Goal: Task Accomplishment & Management: Manage account settings

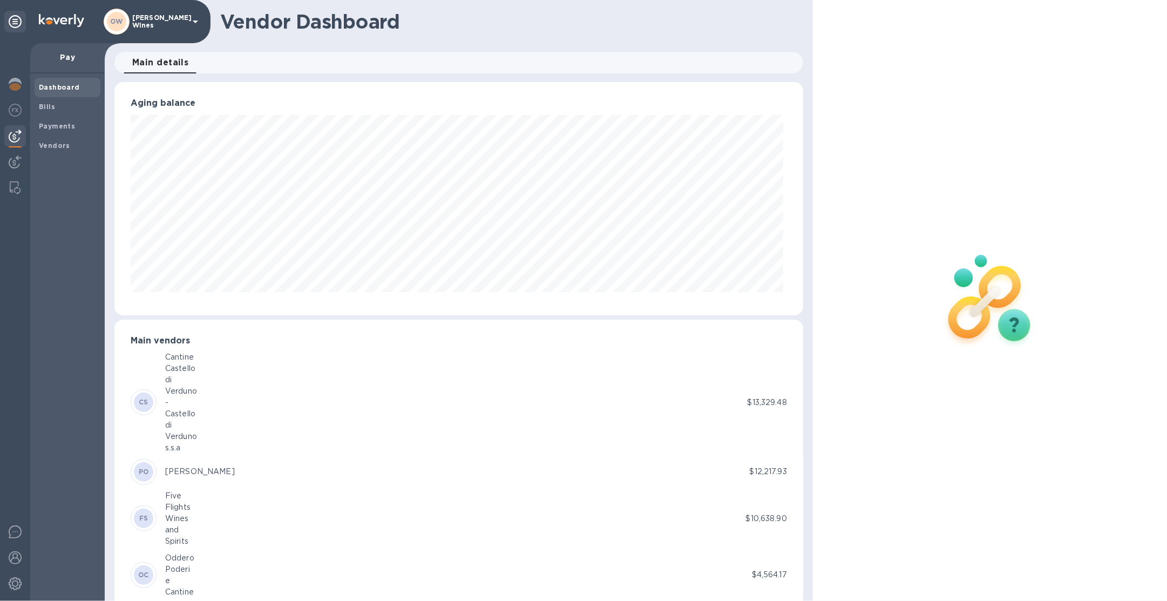
scroll to position [233, 685]
click at [161, 20] on p "[PERSON_NAME] Wines" at bounding box center [159, 21] width 54 height 15
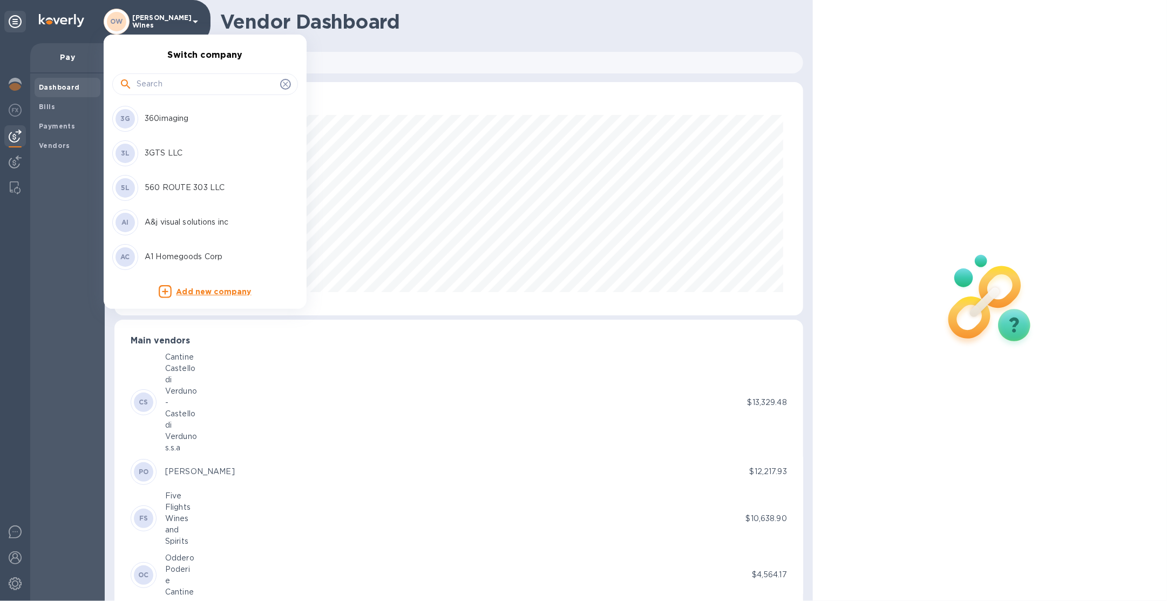
click at [158, 80] on input "text" at bounding box center [206, 84] width 139 height 16
type input "b"
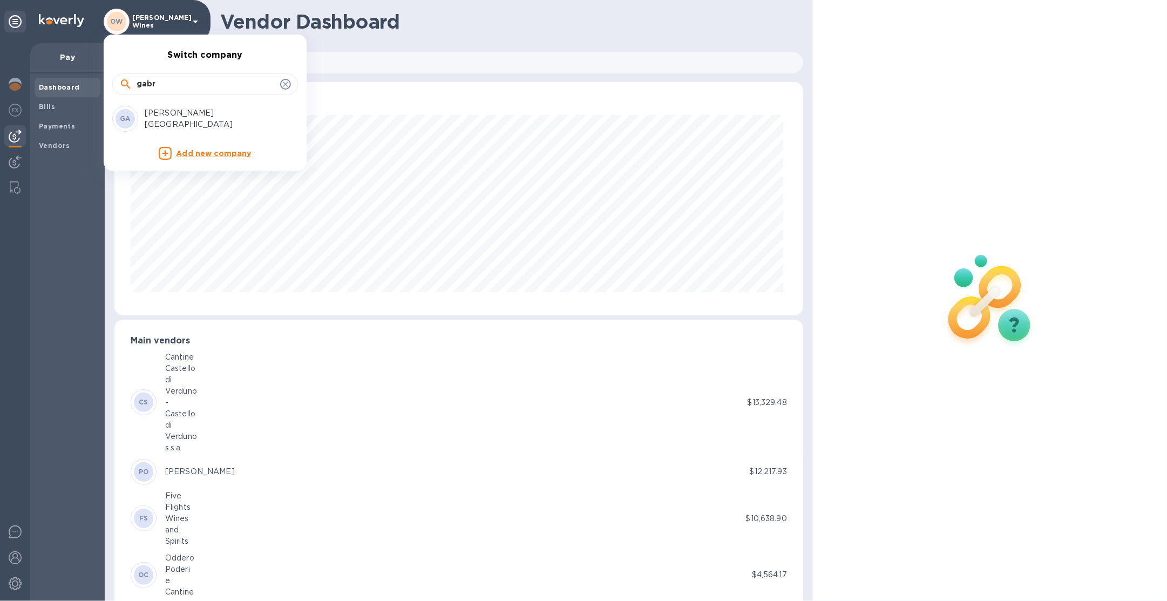
type input "gabr"
click at [180, 120] on p "[PERSON_NAME] [GEOGRAPHIC_DATA]" at bounding box center [213, 118] width 136 height 23
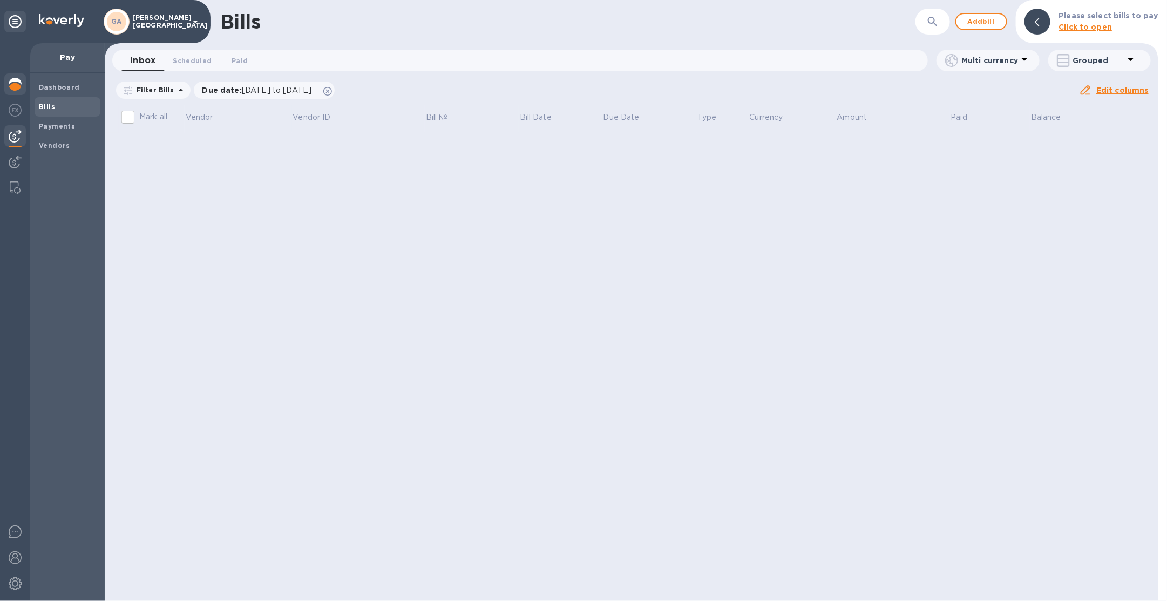
click at [23, 82] on div at bounding box center [15, 85] width 22 height 24
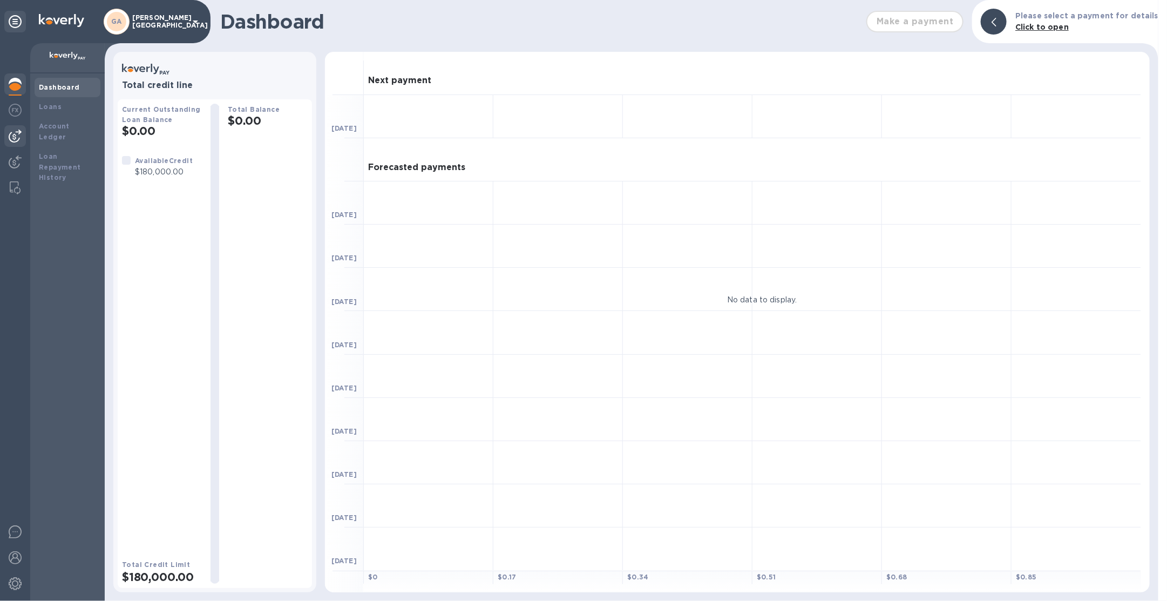
click at [16, 132] on img at bounding box center [15, 136] width 13 height 13
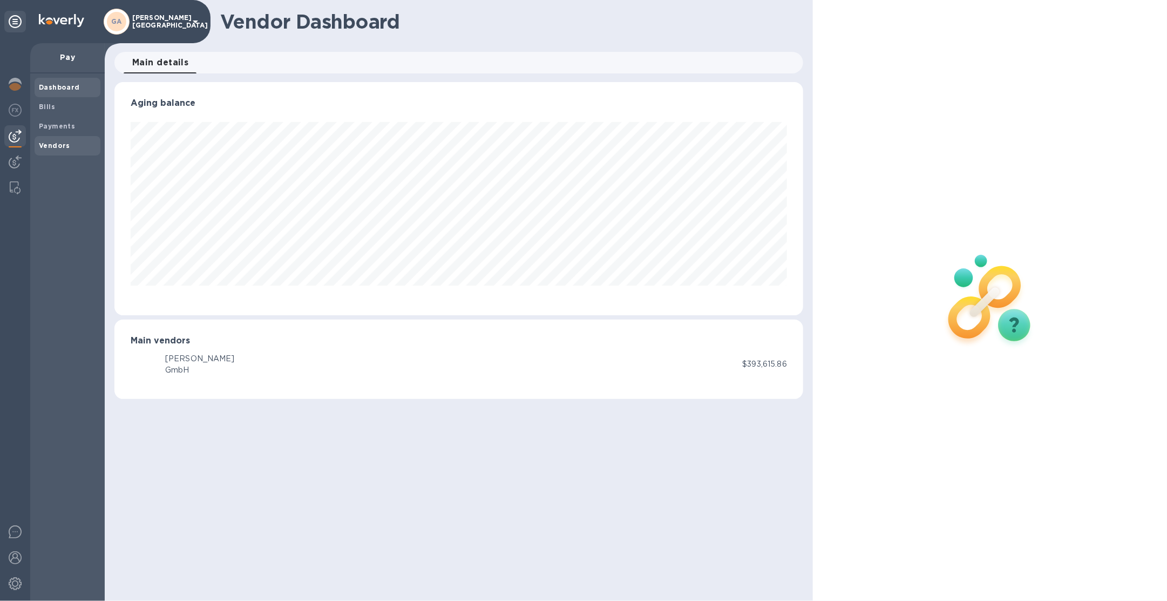
scroll to position [233, 689]
click at [13, 82] on img at bounding box center [15, 84] width 13 height 13
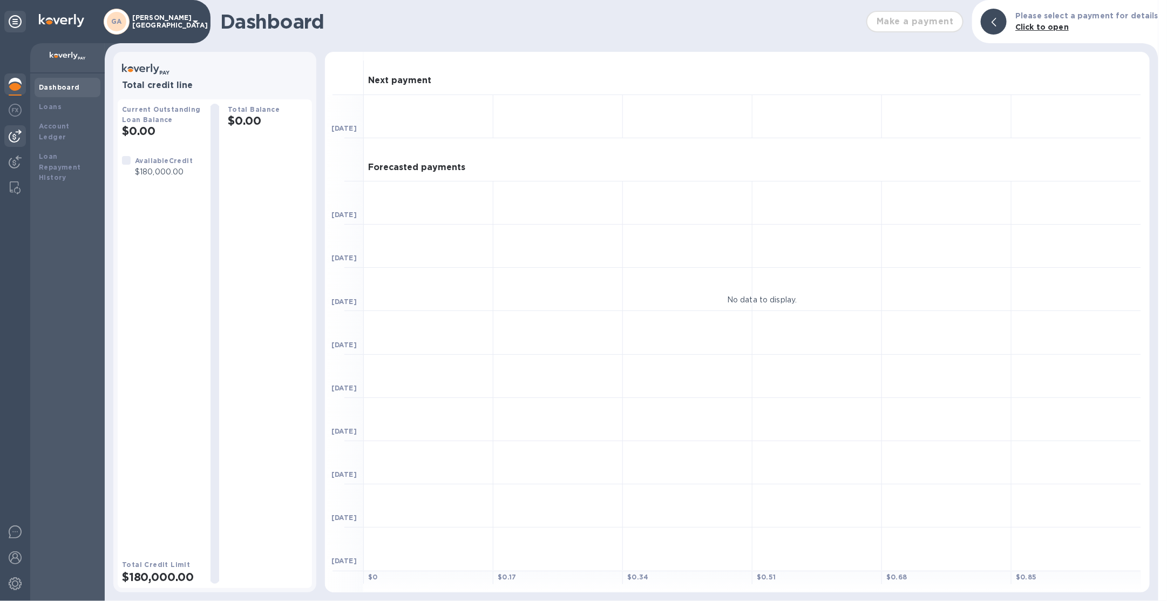
click at [13, 132] on img at bounding box center [15, 136] width 13 height 13
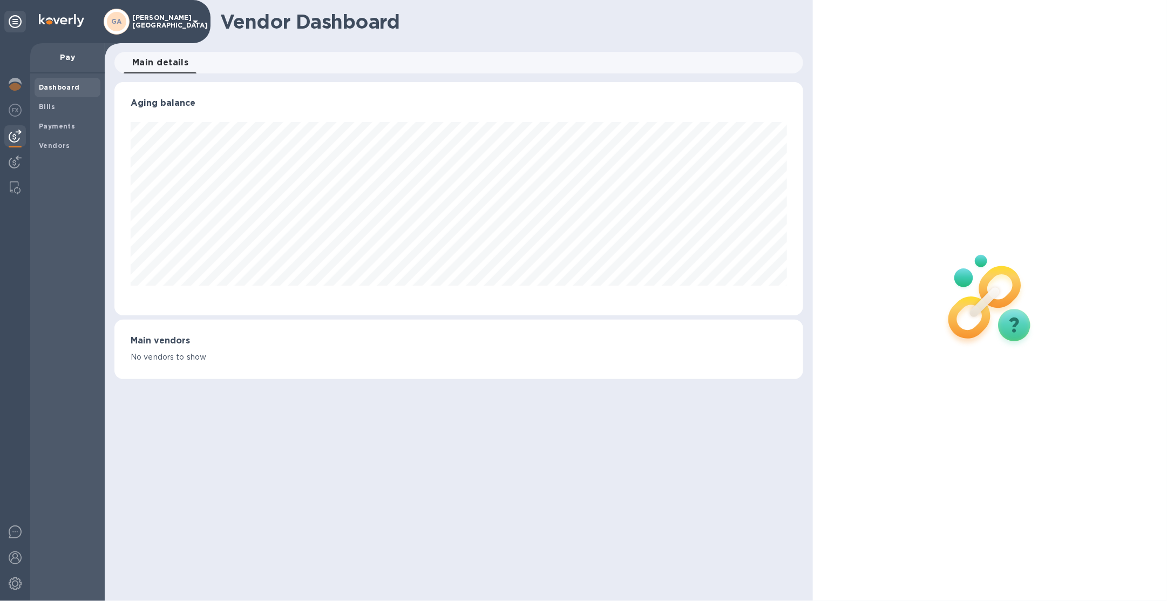
scroll to position [233, 689]
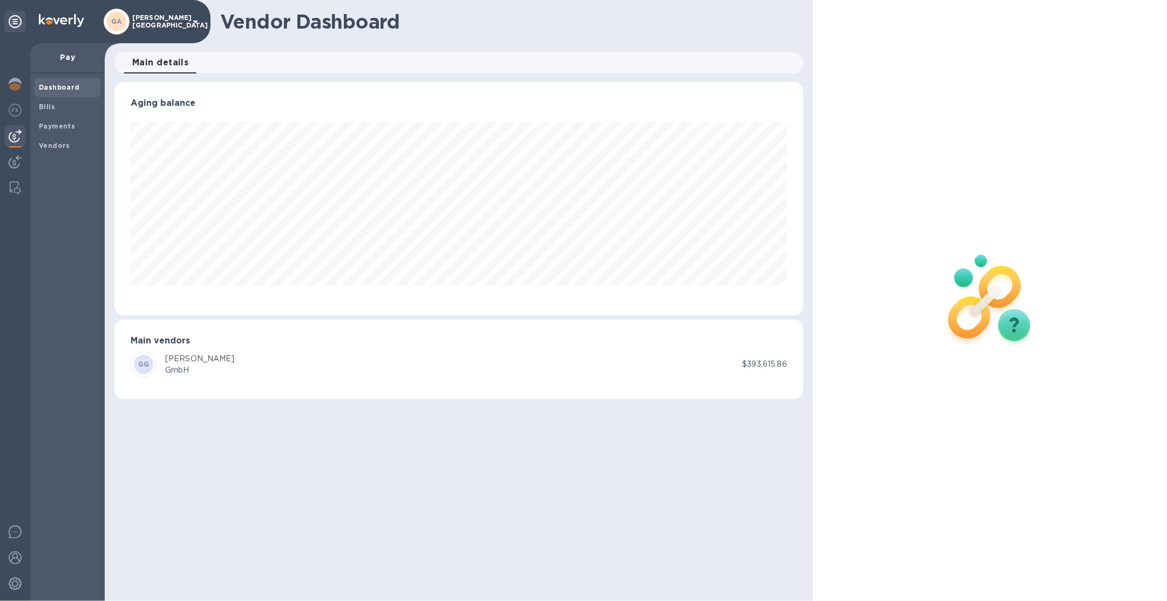
click at [187, 24] on div "GA Gabriel-Glas North America" at bounding box center [153, 22] width 98 height 26
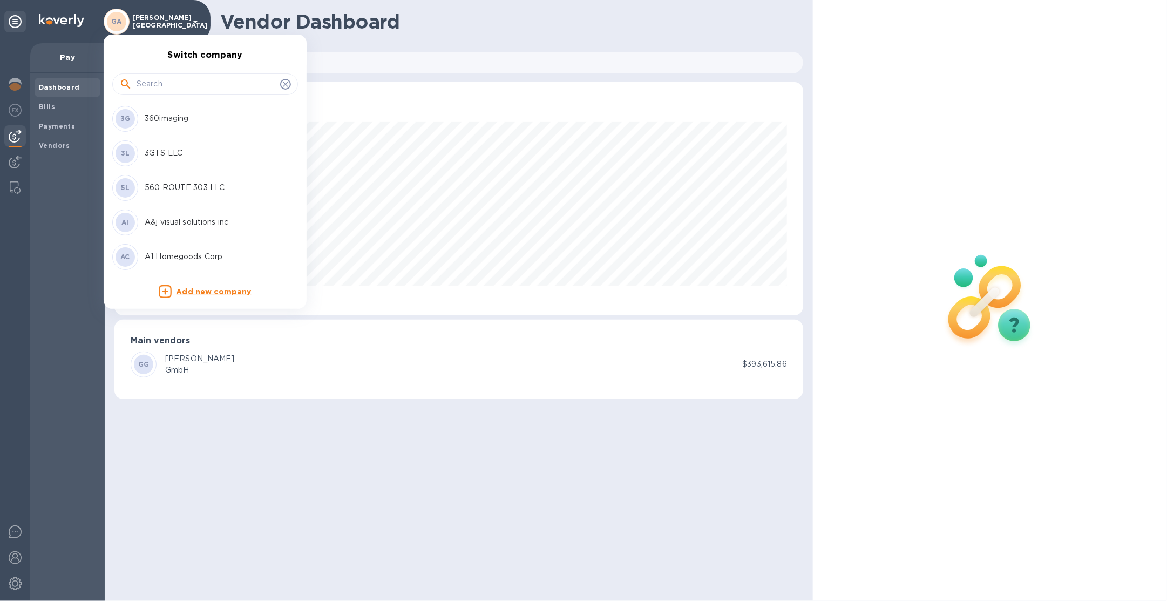
click at [175, 92] on input "text" at bounding box center [206, 84] width 139 height 16
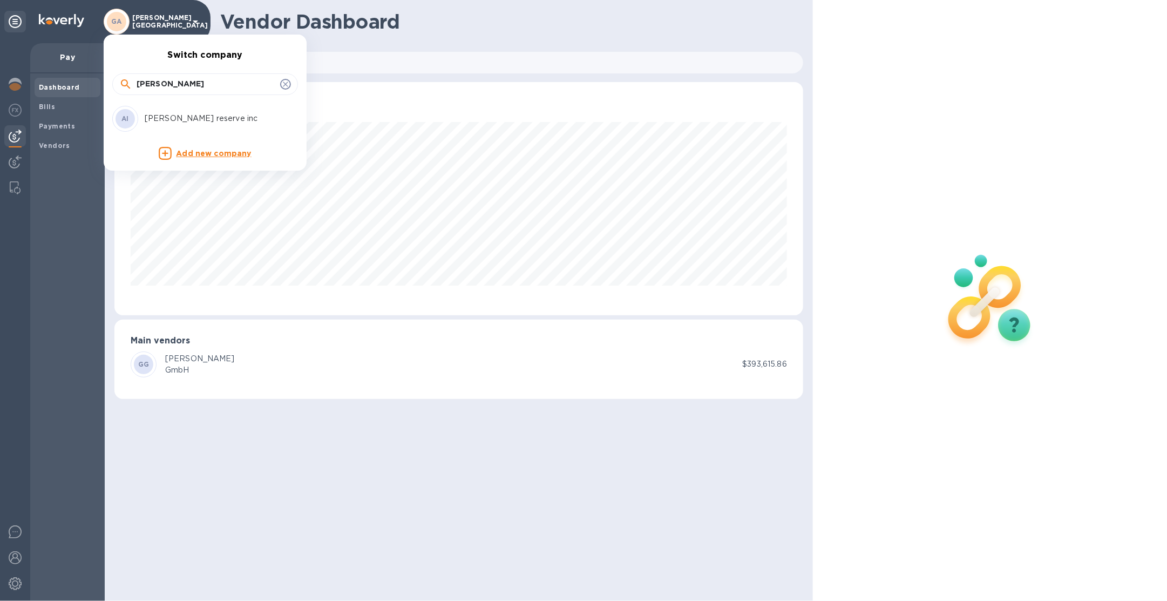
type input "alma"
click at [197, 121] on p "[PERSON_NAME] reserve inc" at bounding box center [213, 118] width 136 height 11
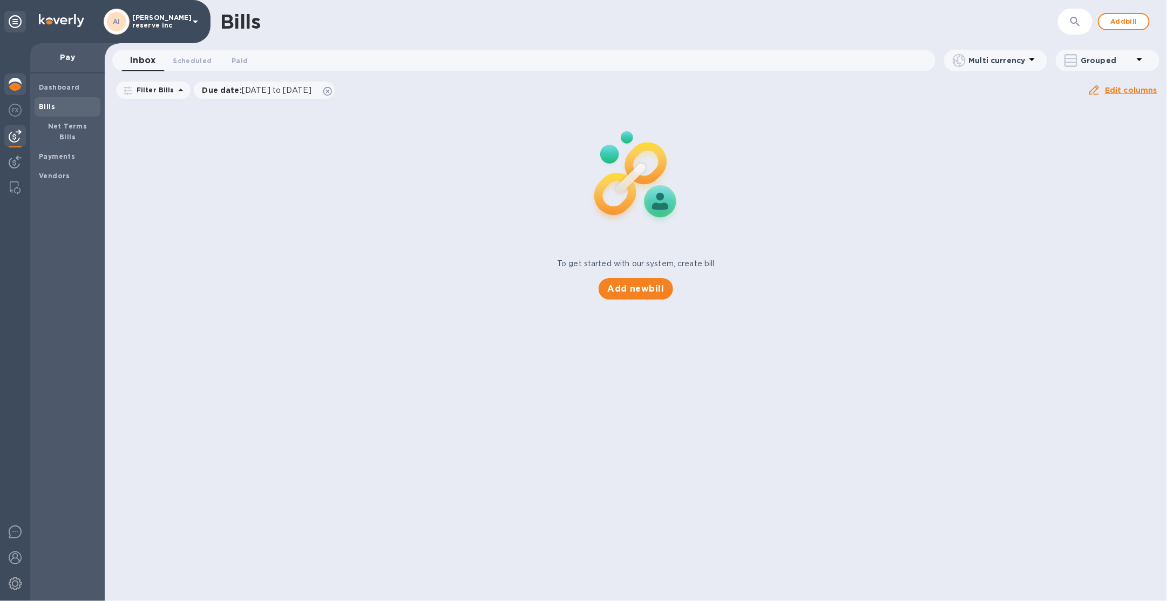
click at [19, 89] on img at bounding box center [15, 84] width 13 height 13
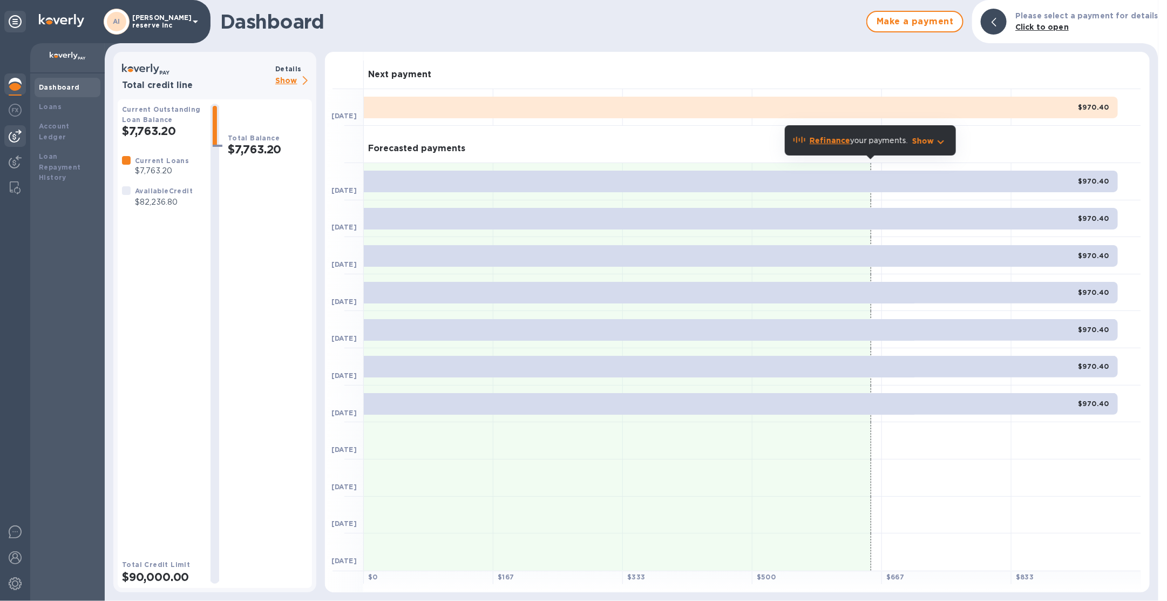
click at [14, 143] on div at bounding box center [15, 136] width 22 height 22
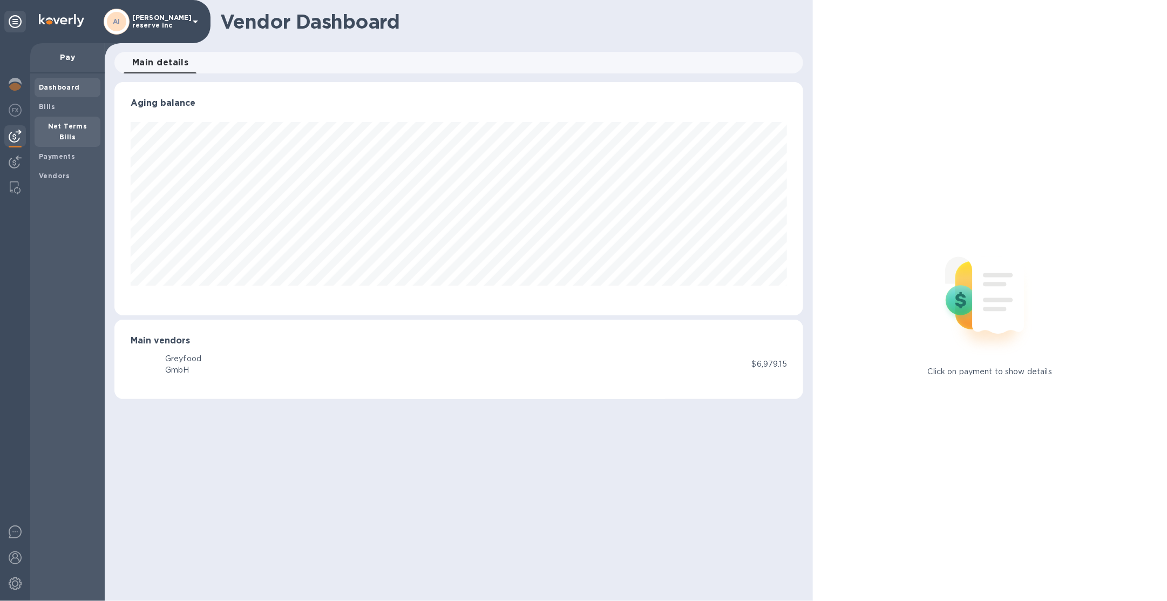
scroll to position [233, 689]
click at [62, 125] on b "Net Terms Bills" at bounding box center [67, 131] width 39 height 19
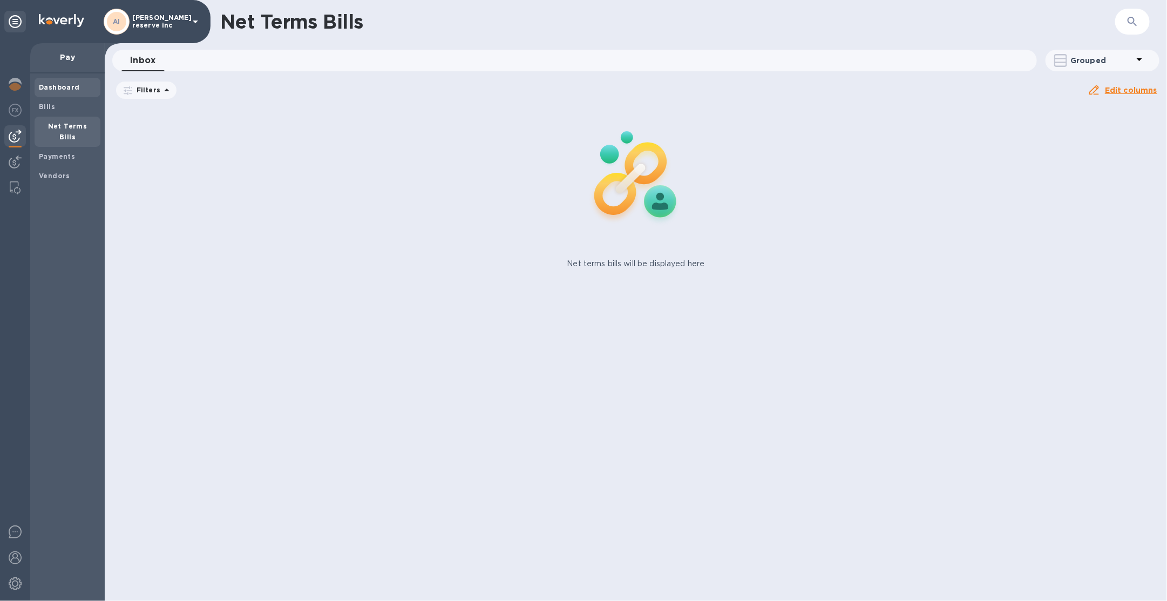
click at [64, 92] on span "Dashboard" at bounding box center [59, 87] width 41 height 11
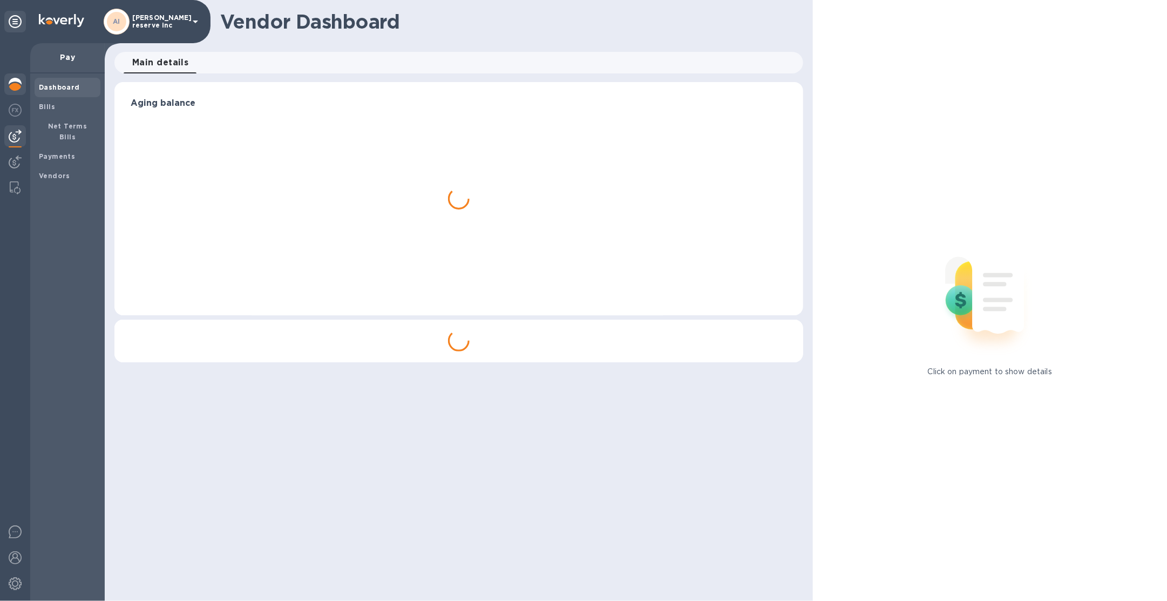
click at [13, 77] on div at bounding box center [15, 85] width 22 height 24
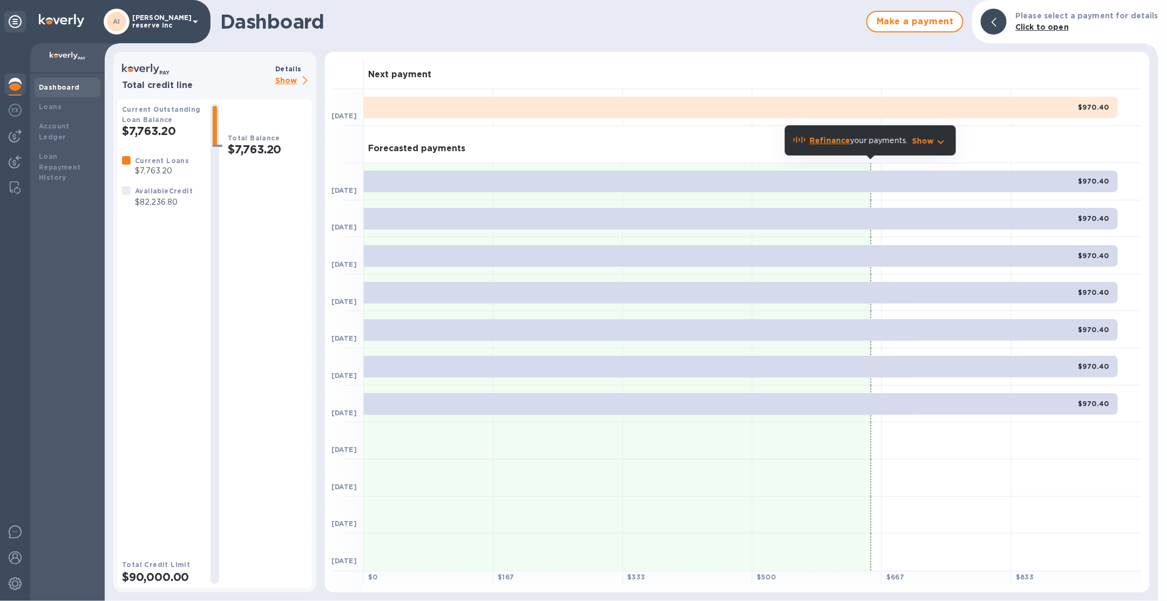
click at [283, 84] on p "Show" at bounding box center [293, 80] width 37 height 13
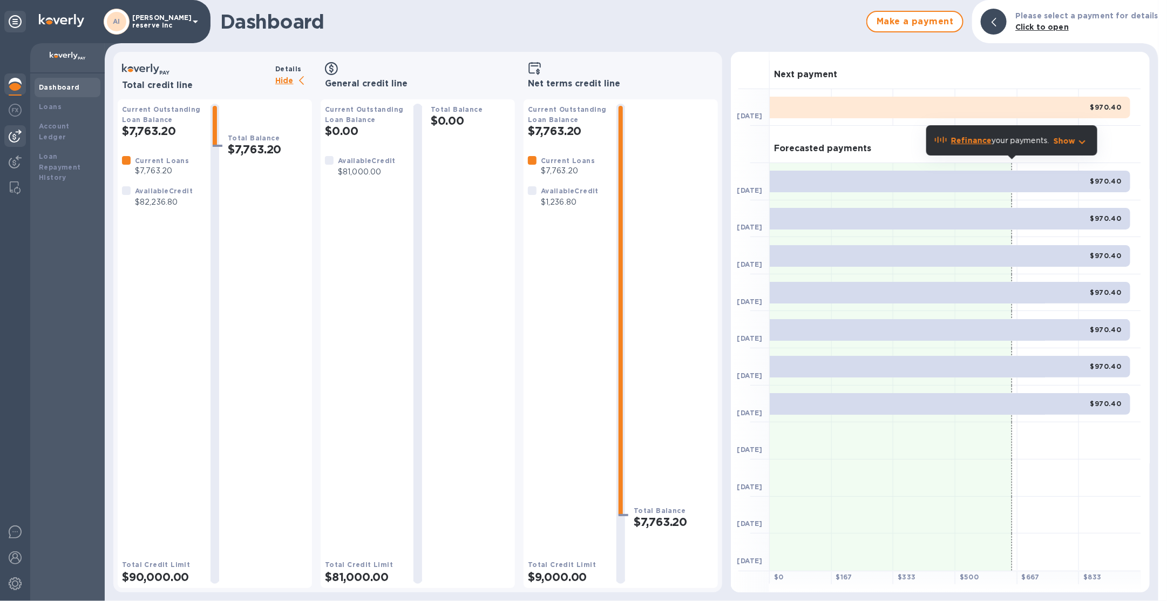
click at [18, 130] on img at bounding box center [15, 136] width 13 height 13
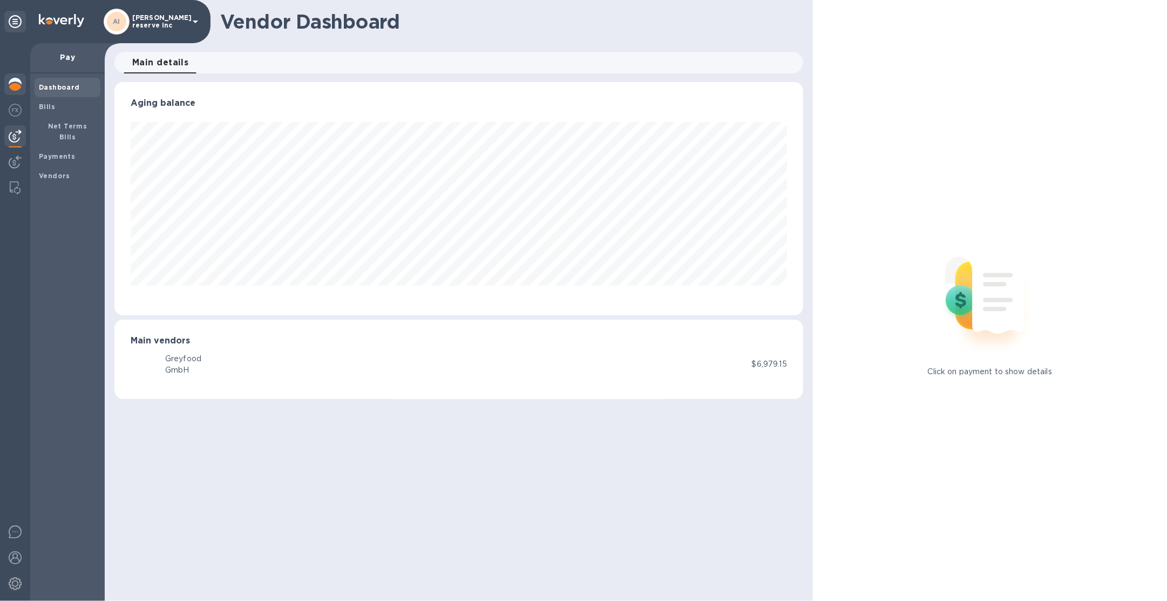
scroll to position [233, 689]
click at [17, 93] on div at bounding box center [15, 85] width 22 height 24
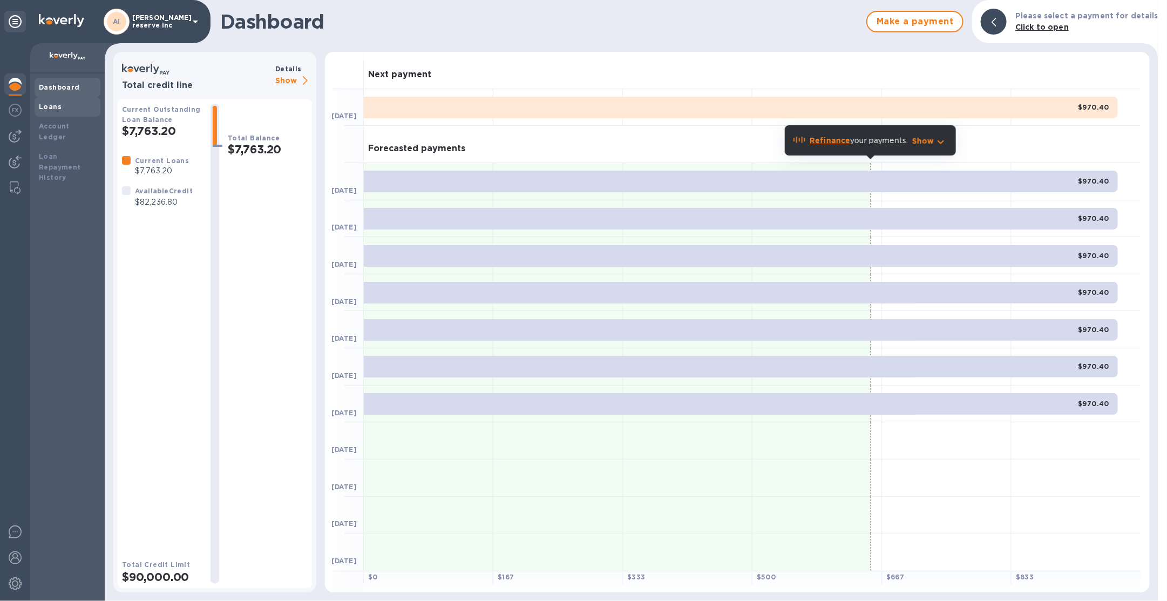
click at [43, 110] on b "Loans" at bounding box center [50, 107] width 23 height 8
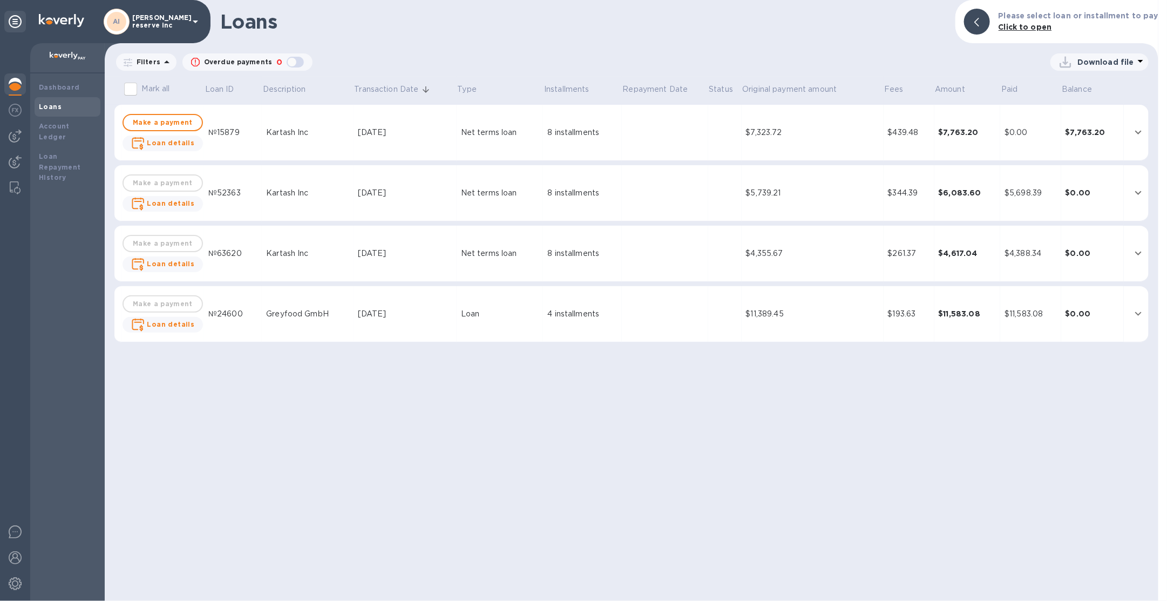
click at [603, 131] on div "8 installments" at bounding box center [582, 132] width 70 height 11
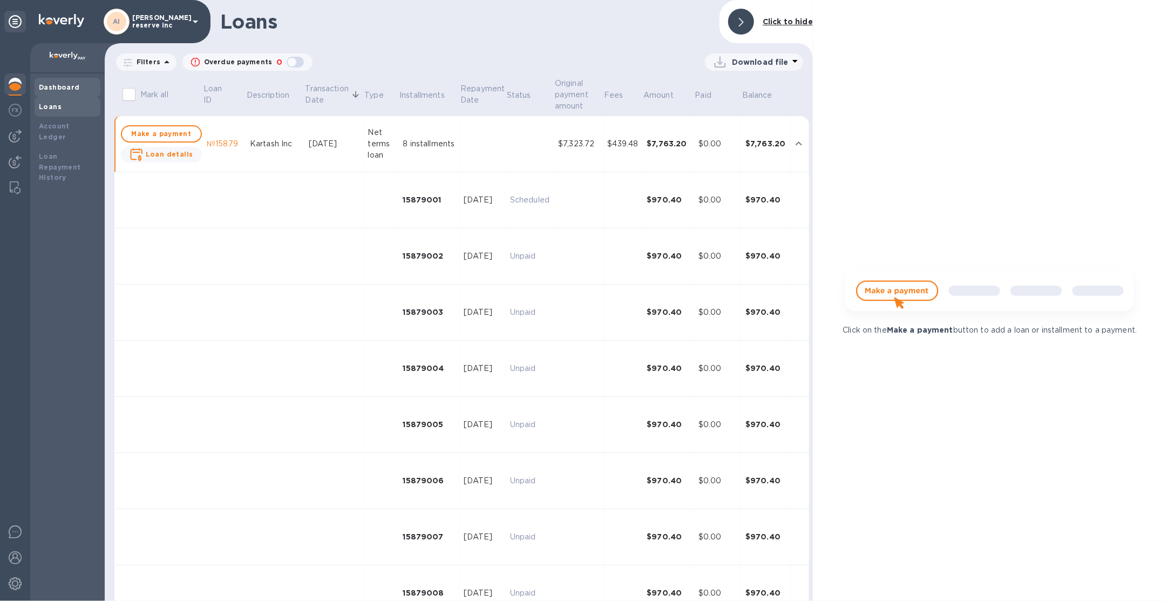
click at [64, 90] on b "Dashboard" at bounding box center [59, 87] width 41 height 8
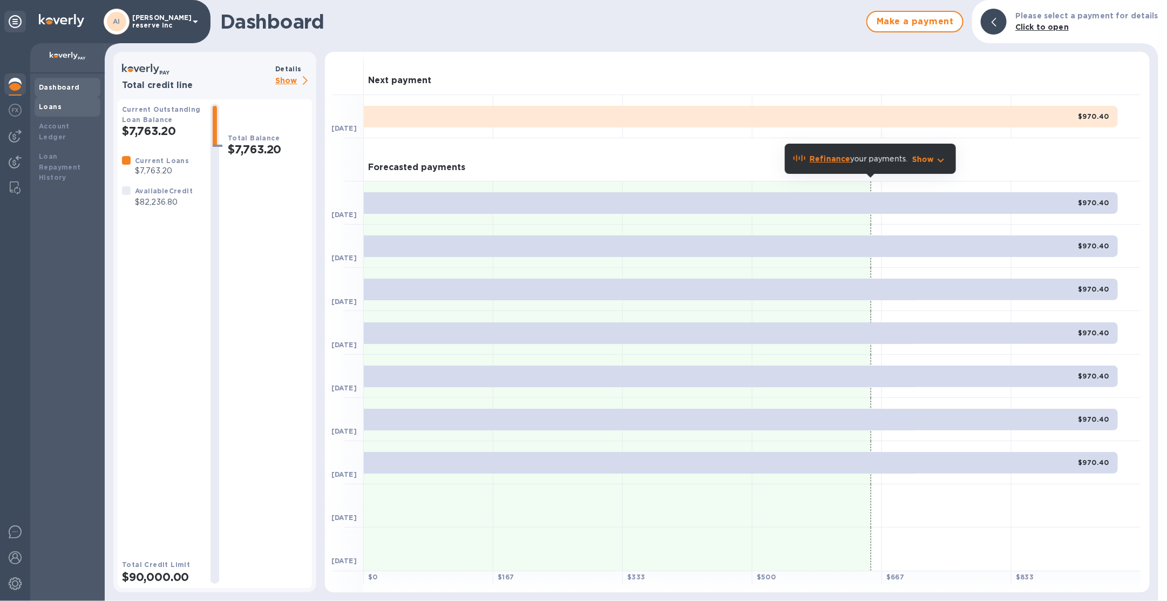
click at [63, 103] on div "Loans" at bounding box center [67, 106] width 57 height 11
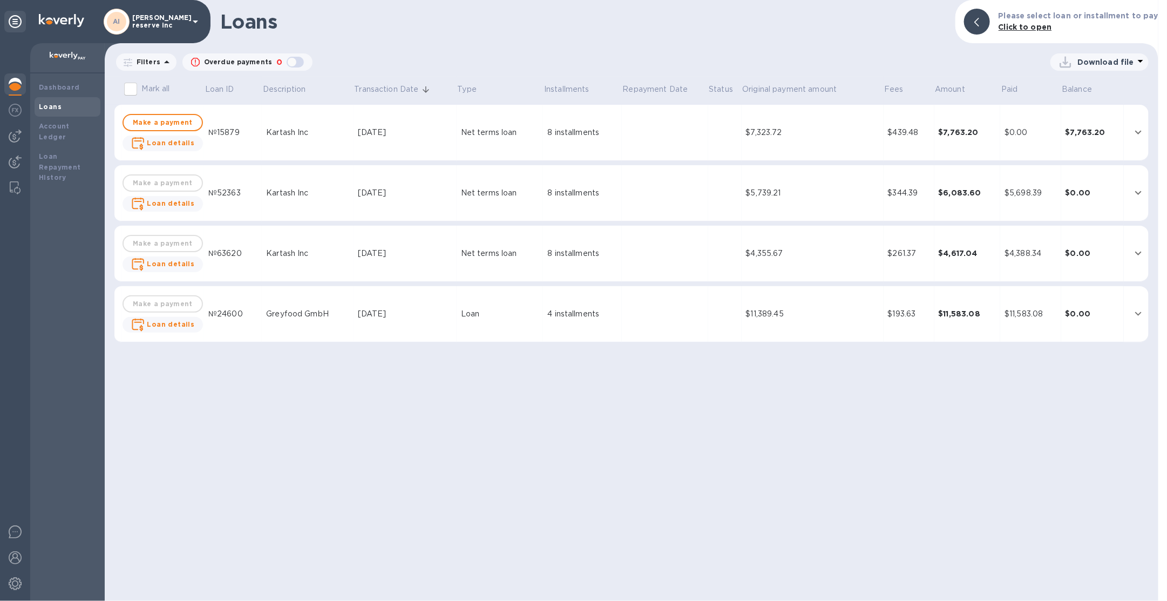
click at [210, 24] on div "AI Alma reserve inc Dashboard Loans Account Ledger Loan Repayment History Loans…" at bounding box center [583, 300] width 1167 height 601
click at [179, 26] on p "[PERSON_NAME] reserve inc" at bounding box center [159, 21] width 54 height 15
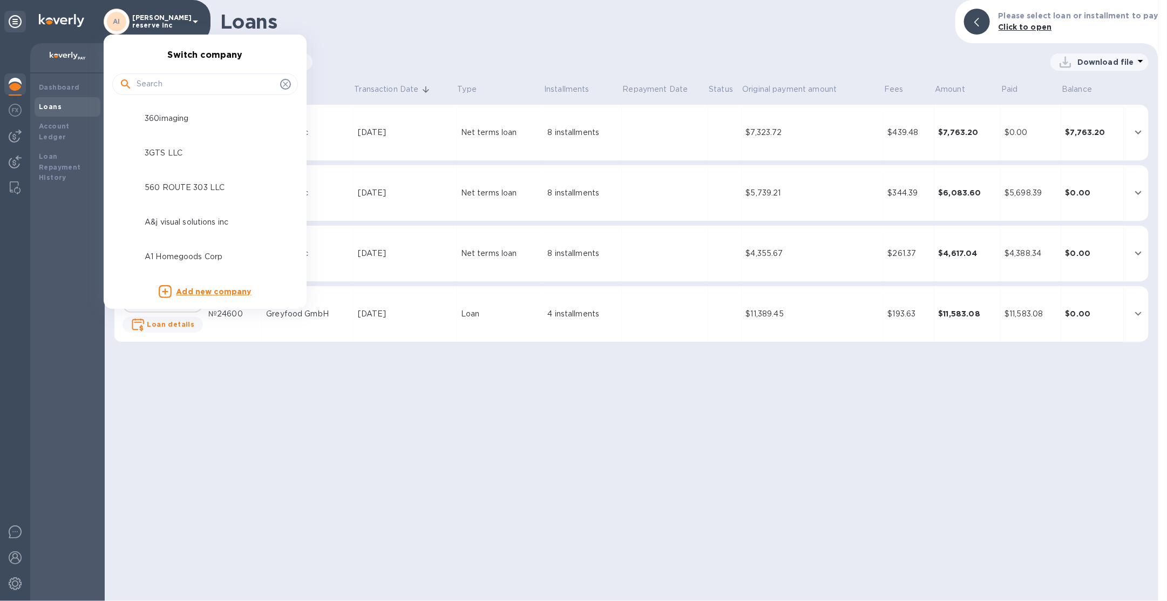
click at [172, 79] on input "text" at bounding box center [206, 84] width 139 height 16
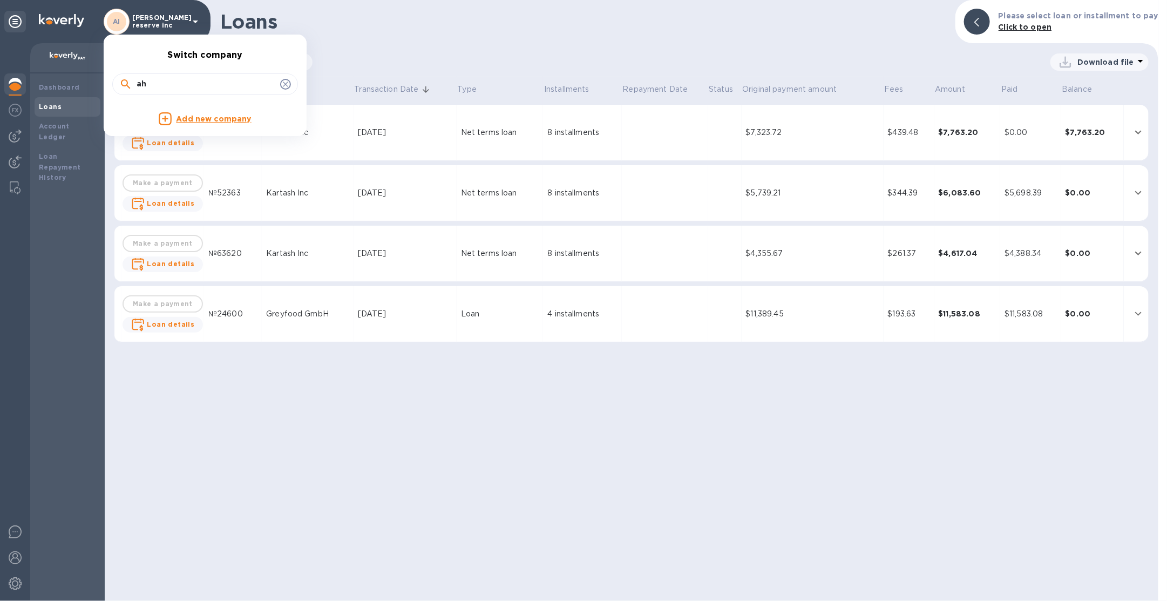
type input "a"
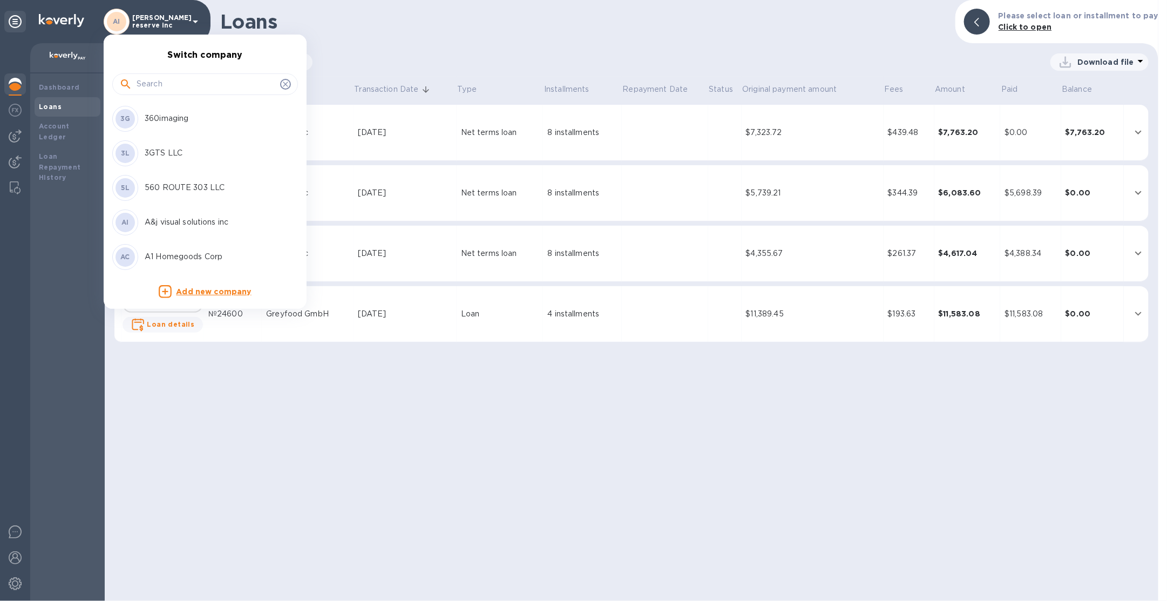
click at [228, 83] on input "text" at bounding box center [206, 84] width 139 height 16
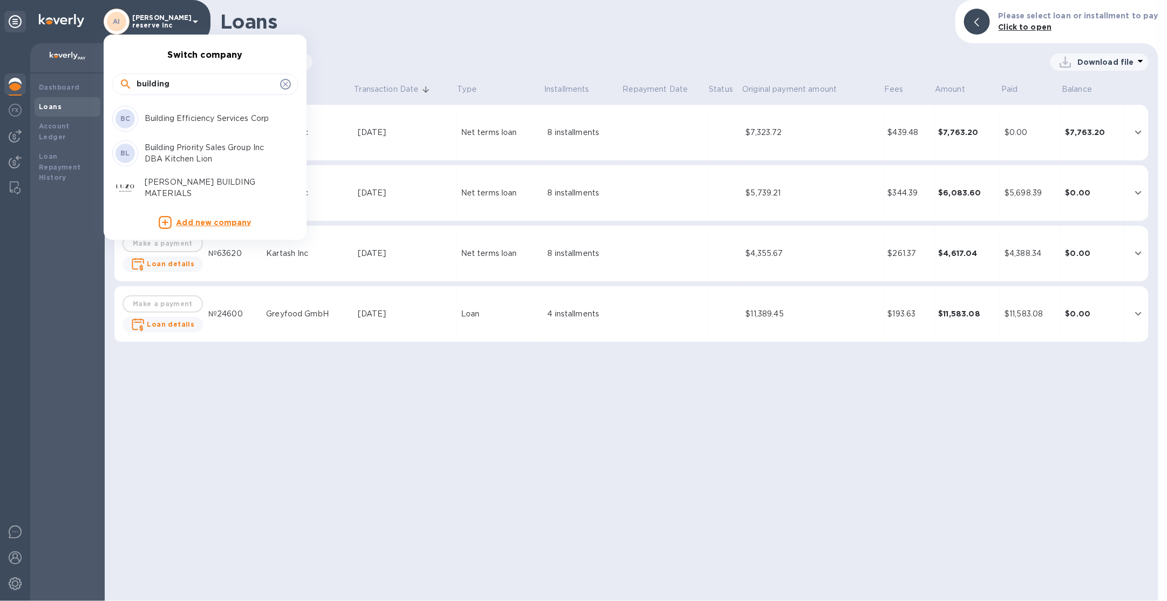
type input "building"
click at [225, 113] on p "Building Efficiency Services Corp" at bounding box center [213, 118] width 136 height 11
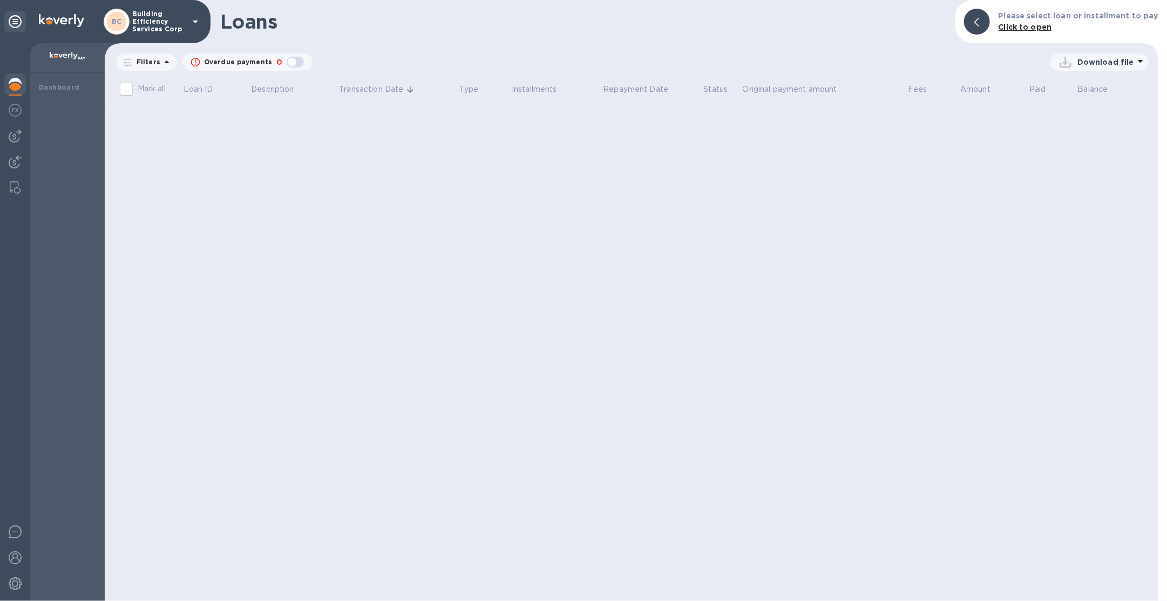
click at [22, 85] on div at bounding box center [15, 85] width 22 height 24
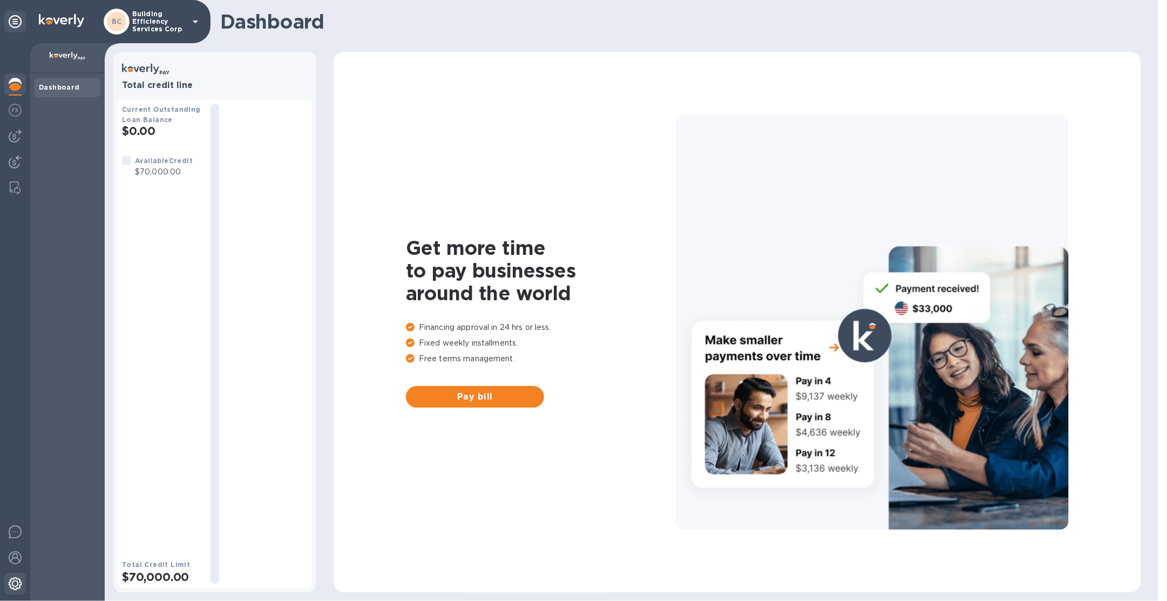
click at [9, 580] on img at bounding box center [15, 583] width 13 height 13
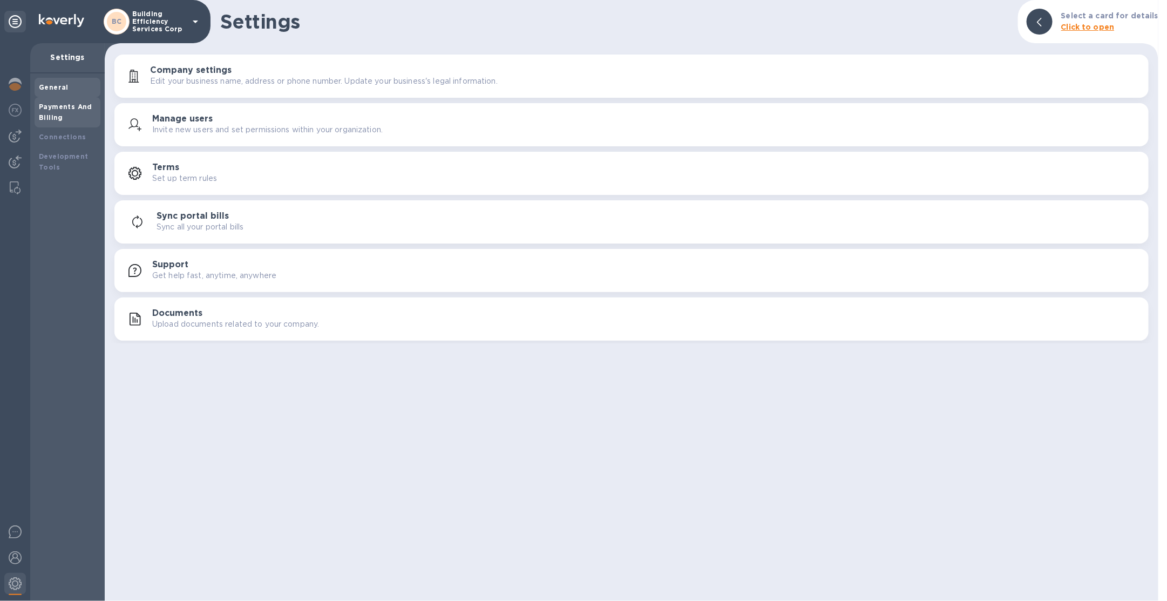
click at [77, 107] on b "Payments And Billing" at bounding box center [65, 112] width 53 height 19
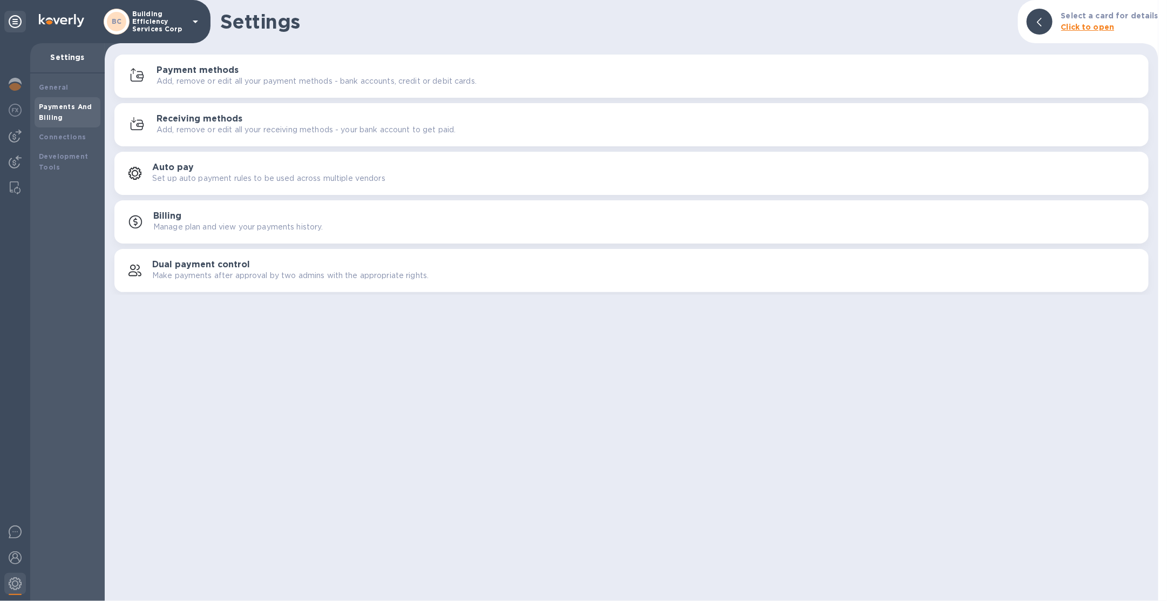
click at [209, 81] on p "Add, remove or edit all your payment methods - bank accounts, credit or debit c…" at bounding box center [317, 81] width 320 height 11
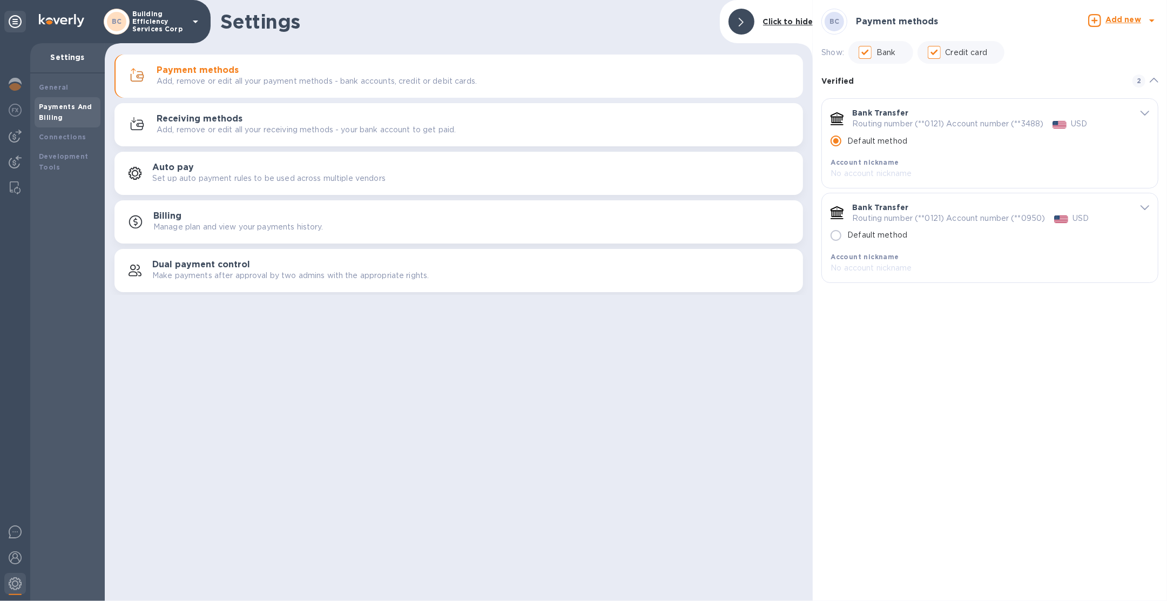
click at [162, 6] on div "BC Building Efficiency Services Corp" at bounding box center [105, 21] width 211 height 43
click at [158, 38] on div "BC Building Efficiency Services Corp" at bounding box center [105, 21] width 211 height 43
click at [158, 22] on p "Building Efficiency Services Corp" at bounding box center [159, 21] width 54 height 23
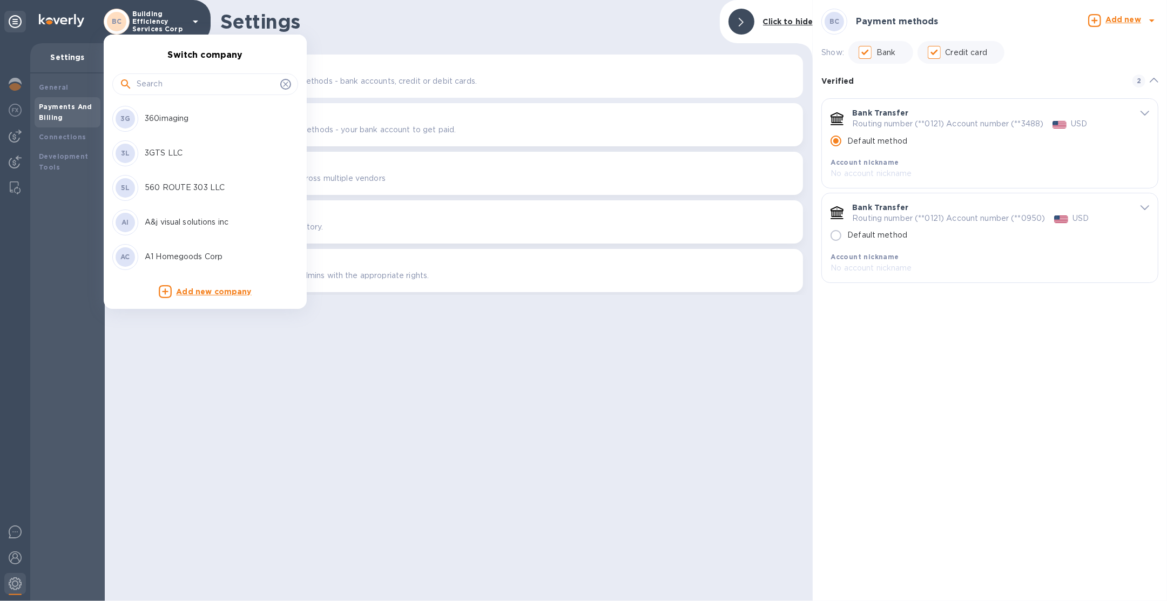
click at [167, 82] on input "text" at bounding box center [206, 84] width 139 height 16
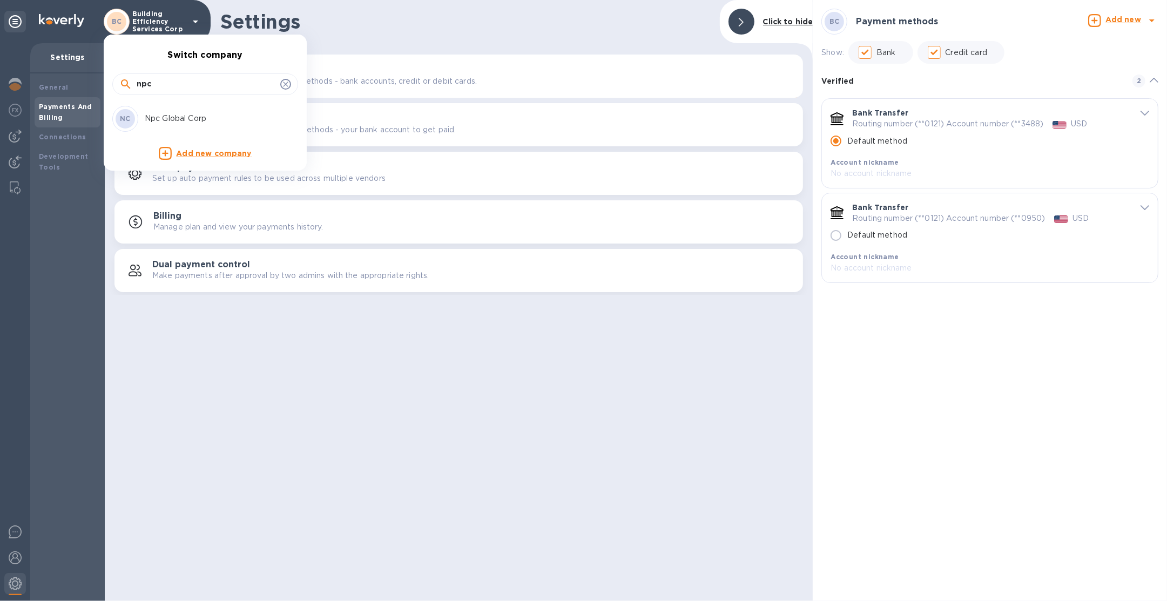
type input "npc"
click at [220, 119] on p "Npc Global Corp" at bounding box center [213, 118] width 136 height 11
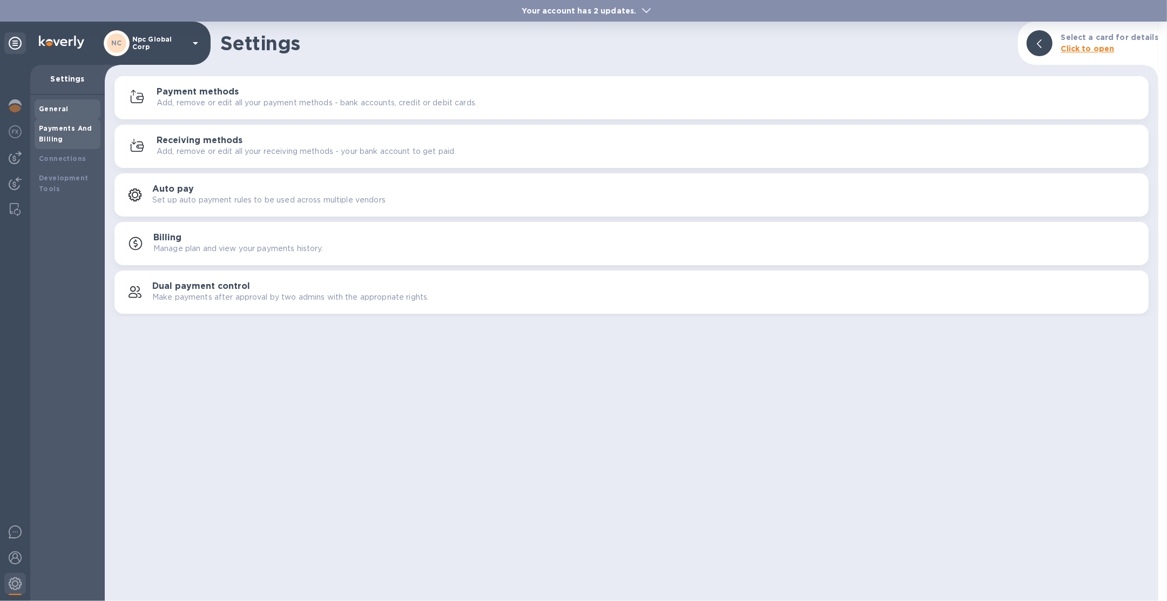
click at [71, 112] on div "General" at bounding box center [67, 109] width 57 height 11
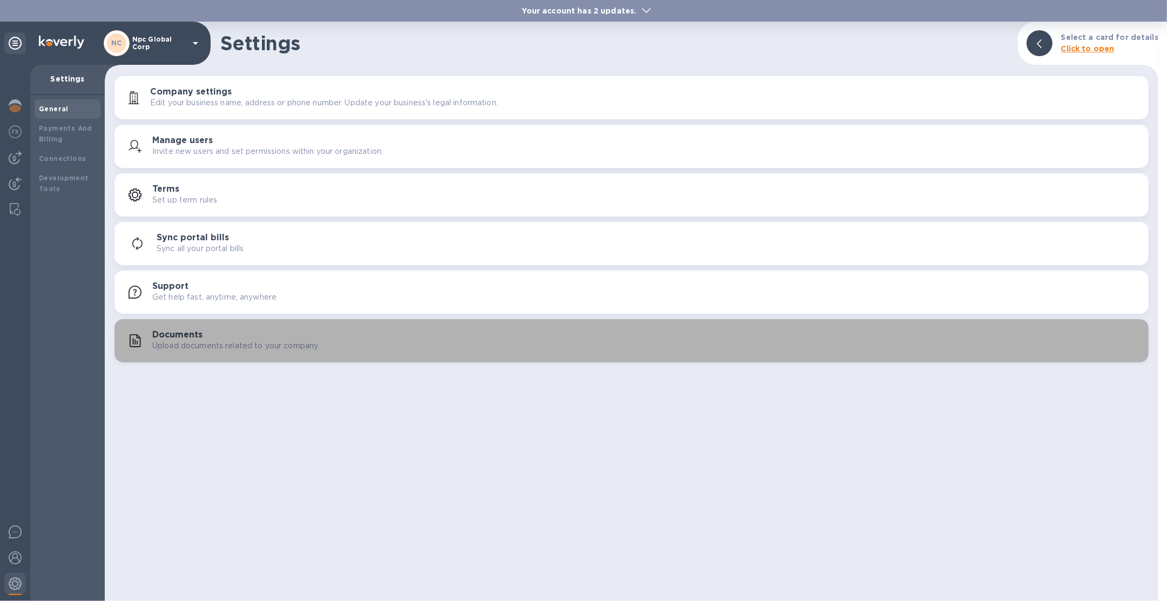
click at [221, 338] on div "Documents Upload documents related to your company." at bounding box center [645, 341] width 987 height 22
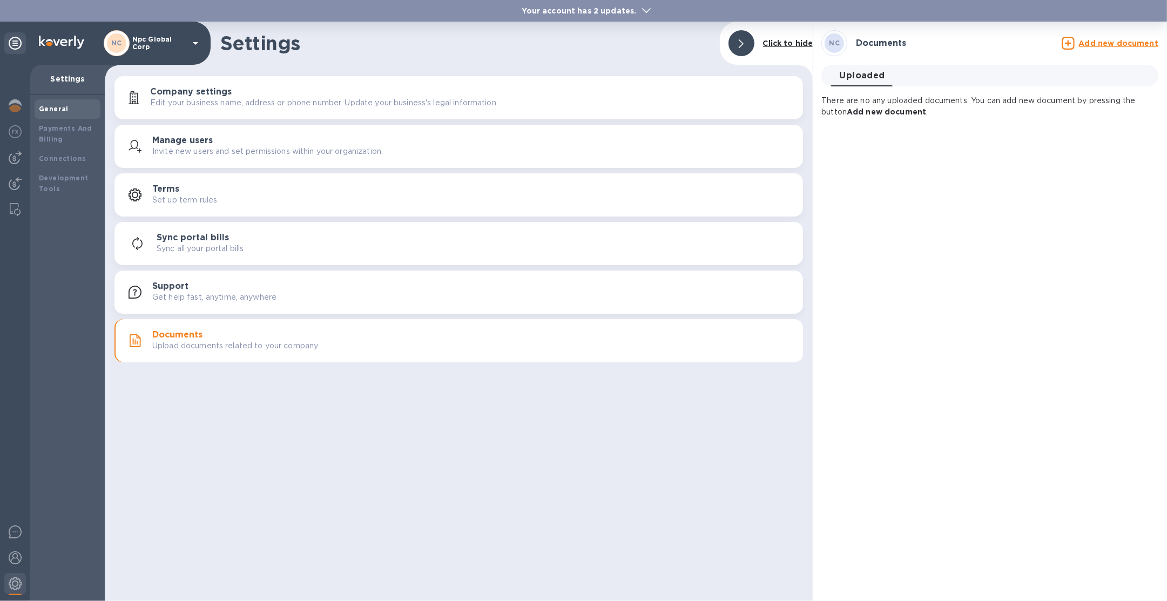
click at [1125, 43] on u "Add new document" at bounding box center [1118, 43] width 79 height 9
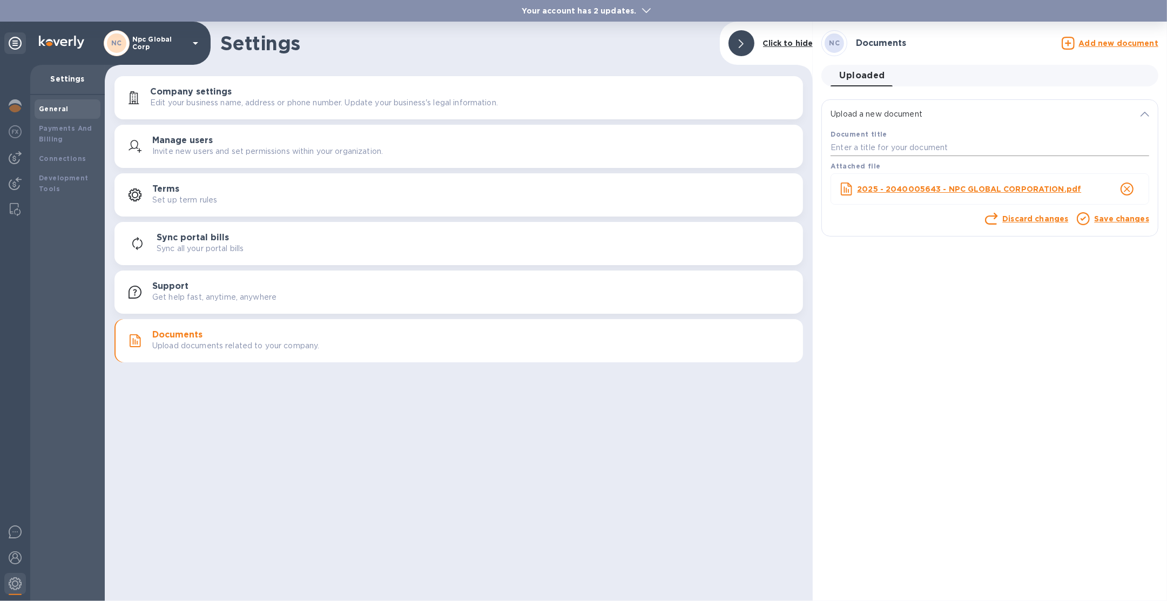
click at [980, 148] on input "text" at bounding box center [989, 148] width 319 height 16
type input "pdf"
click at [1129, 226] on div "Save changes" at bounding box center [1121, 220] width 59 height 18
click at [1128, 221] on link "Save changes" at bounding box center [1121, 218] width 55 height 9
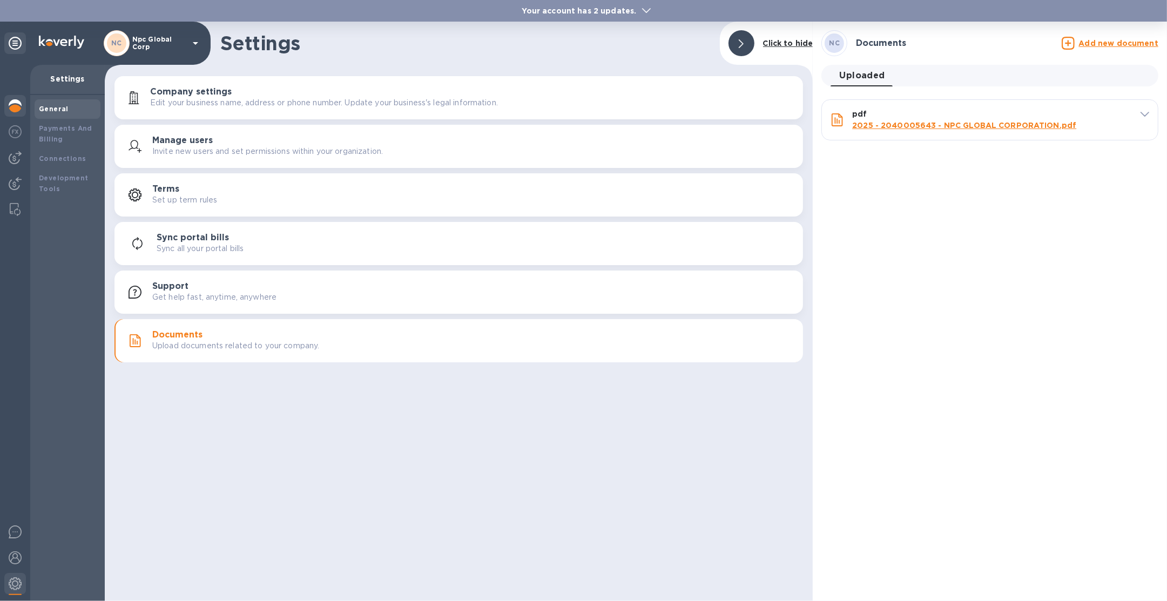
click at [20, 113] on div at bounding box center [15, 107] width 22 height 24
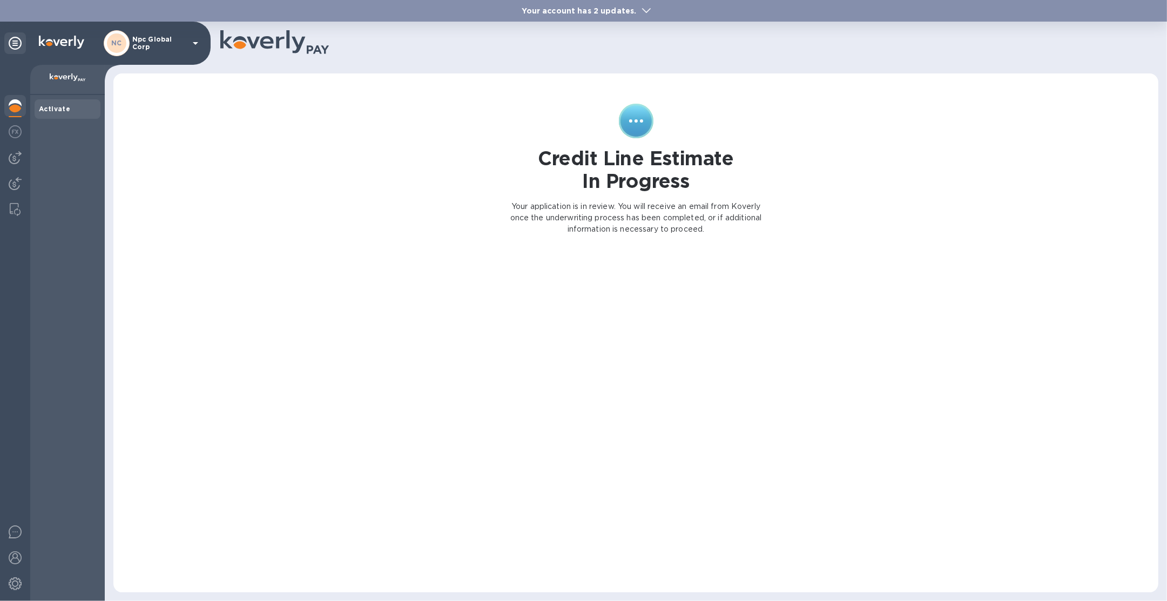
click at [153, 50] on p "Npc Global Corp" at bounding box center [159, 43] width 54 height 15
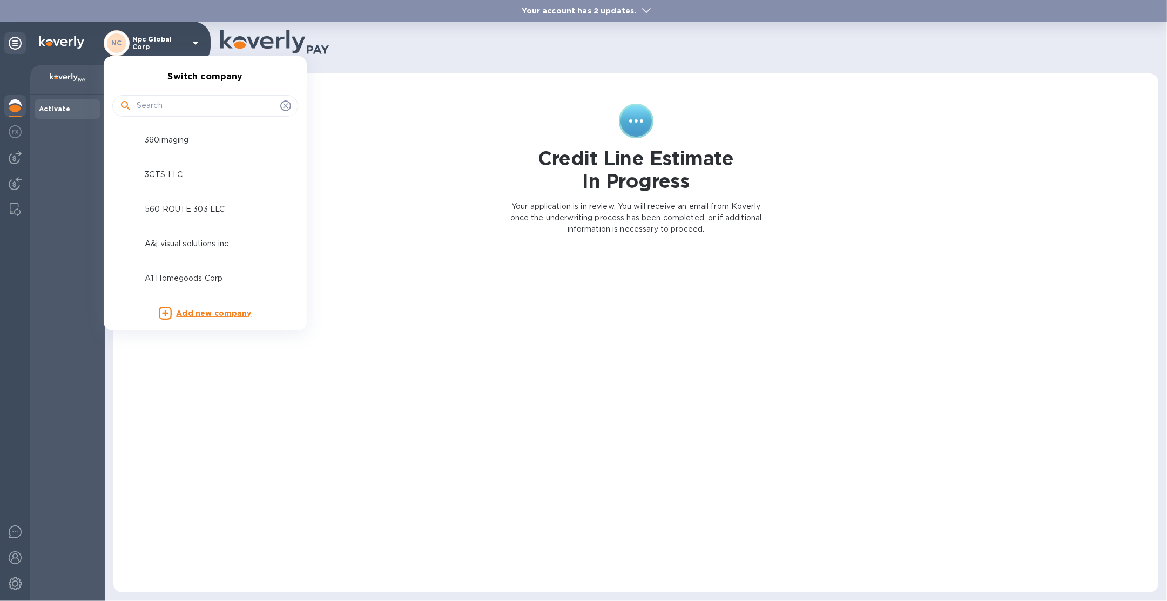
click at [188, 101] on input "text" at bounding box center [206, 106] width 139 height 16
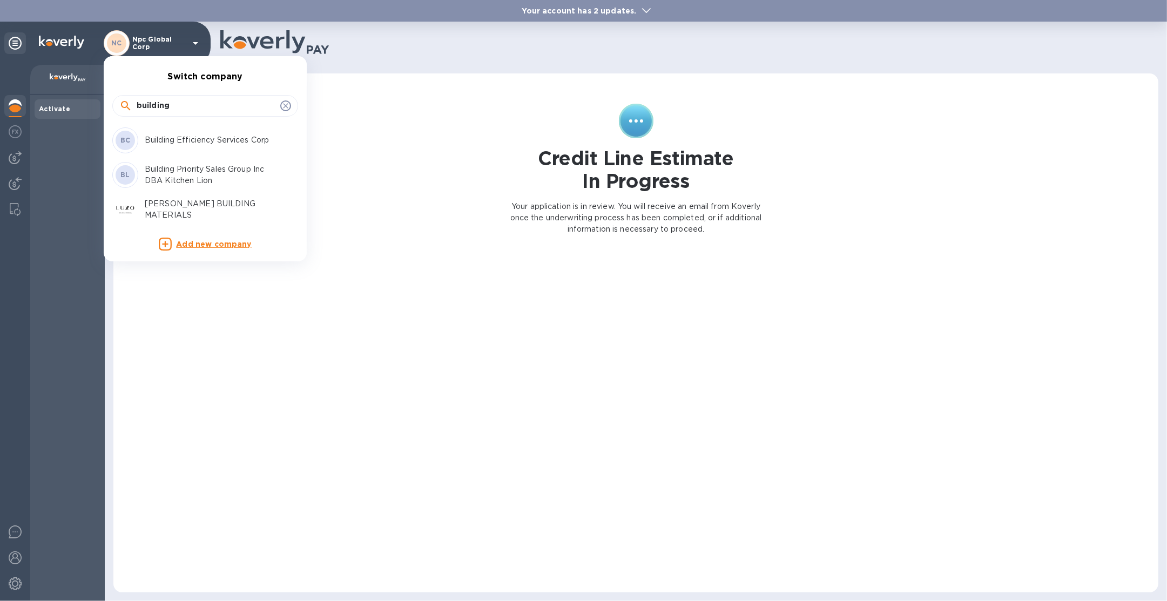
type input "building"
click at [213, 135] on p "Building Efficiency Services Corp" at bounding box center [213, 139] width 136 height 11
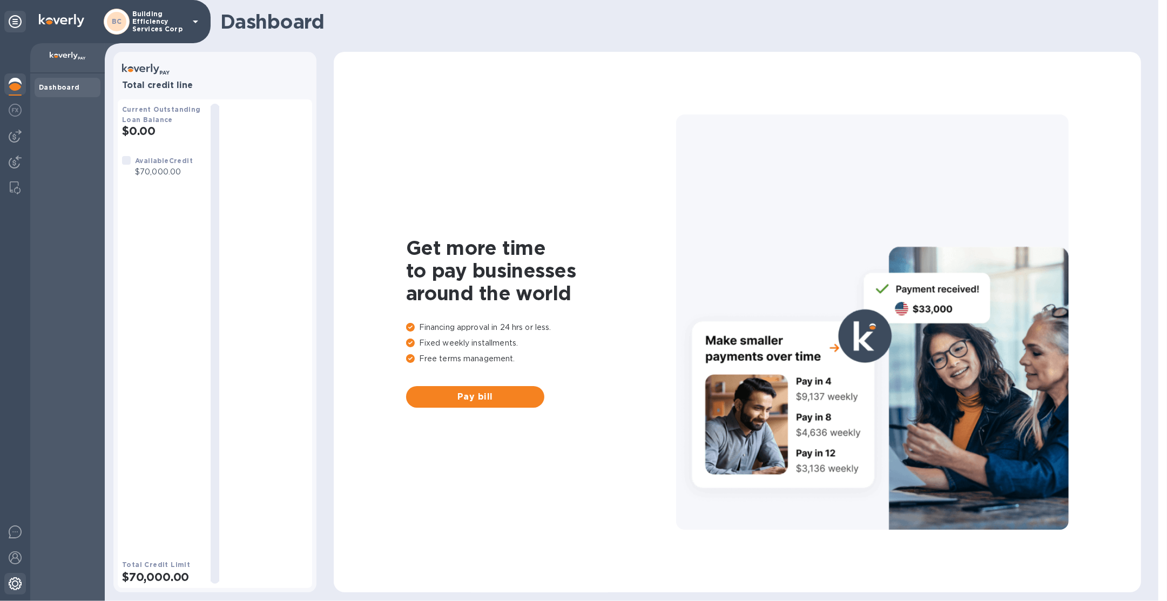
click at [19, 578] on img at bounding box center [15, 583] width 13 height 13
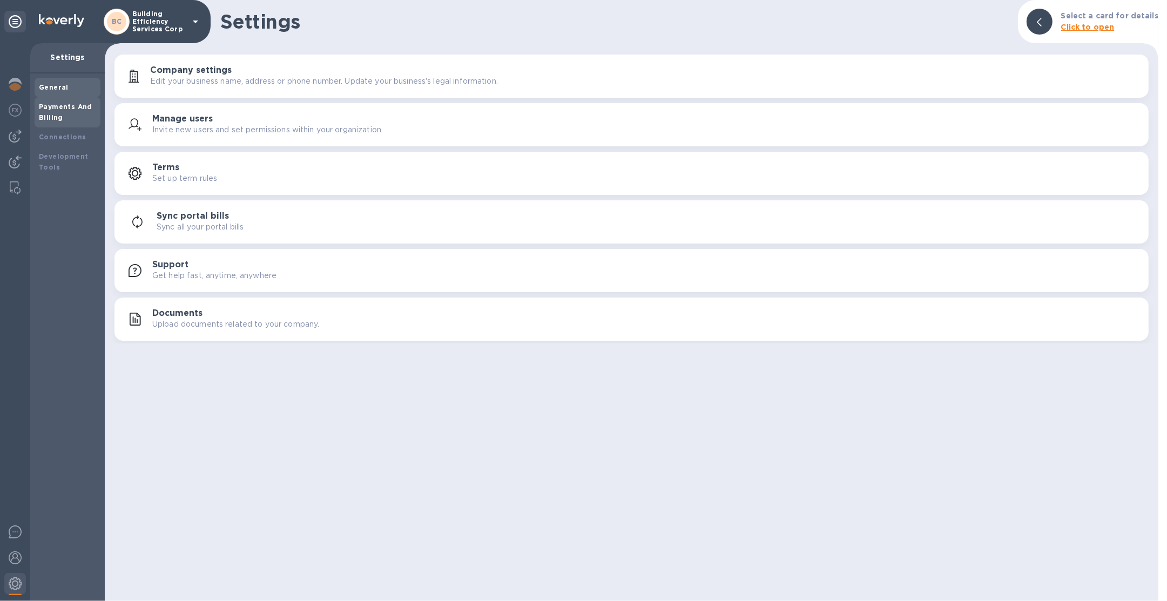
click at [60, 110] on b "Payments And Billing" at bounding box center [65, 112] width 53 height 19
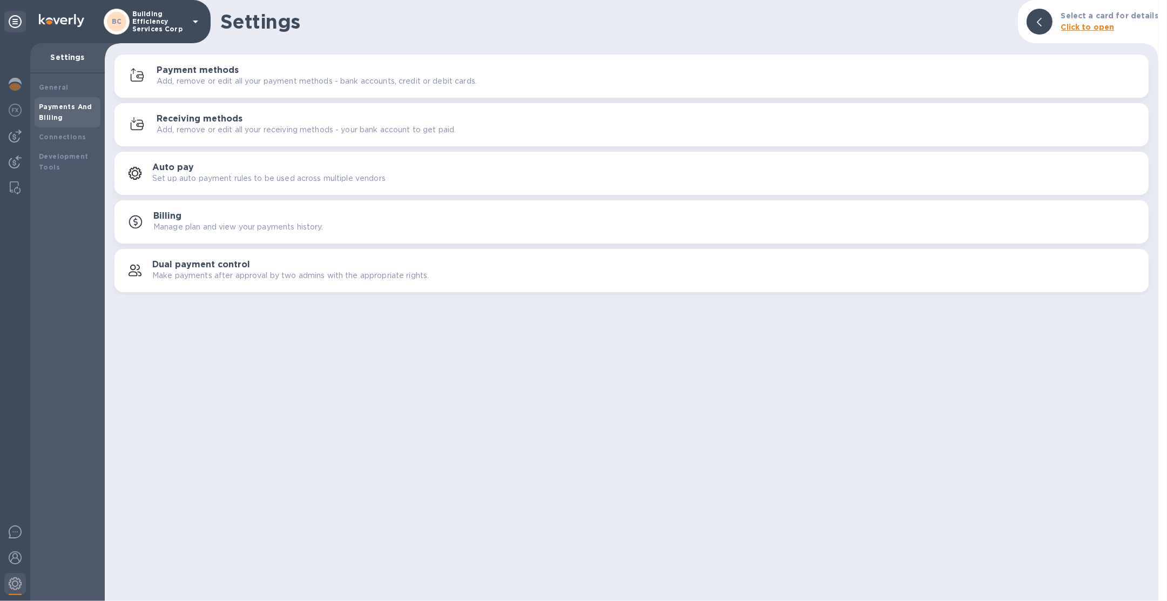
click at [253, 90] on button "Payment methods Add, remove or edit all your payment methods - bank accounts, c…" at bounding box center [631, 76] width 1034 height 43
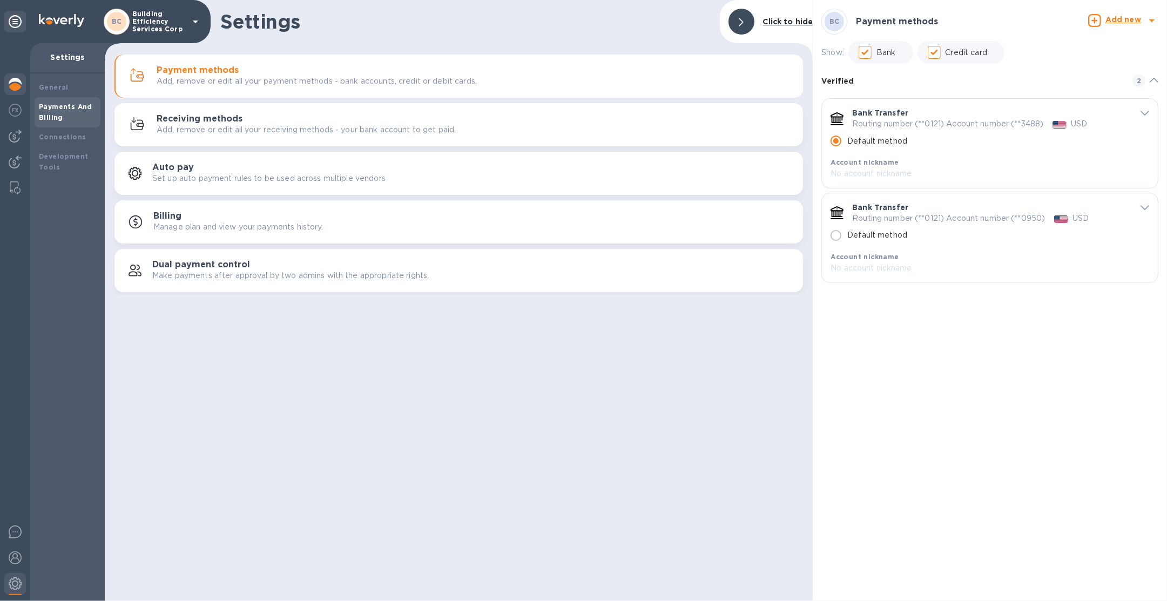
click at [23, 74] on div at bounding box center [15, 85] width 22 height 24
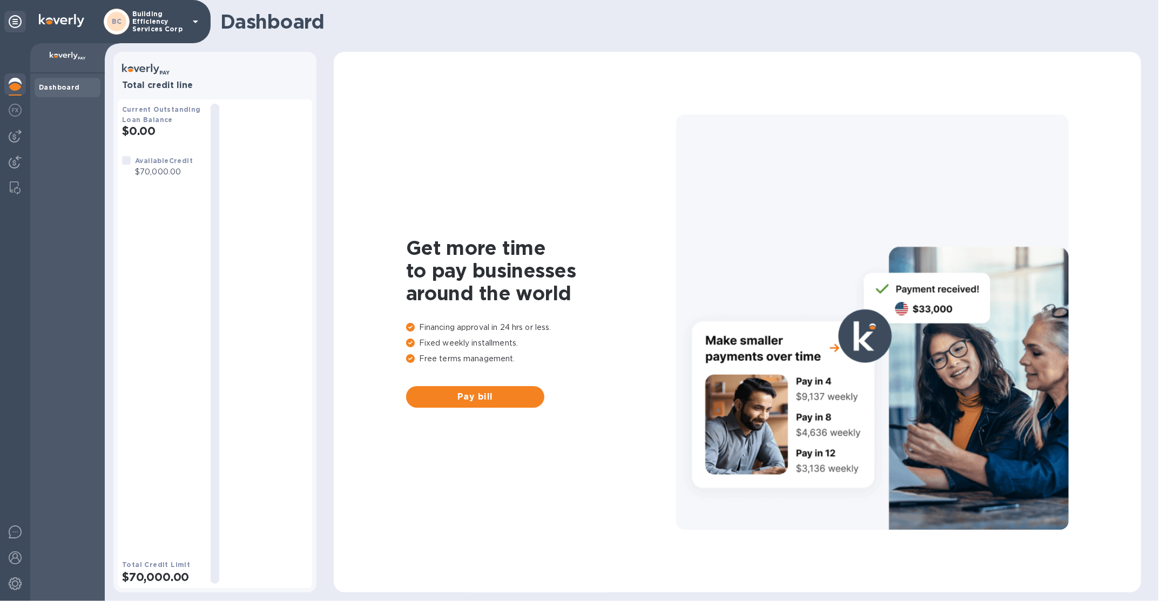
click at [151, 19] on p "Building Efficiency Services Corp" at bounding box center [159, 21] width 54 height 23
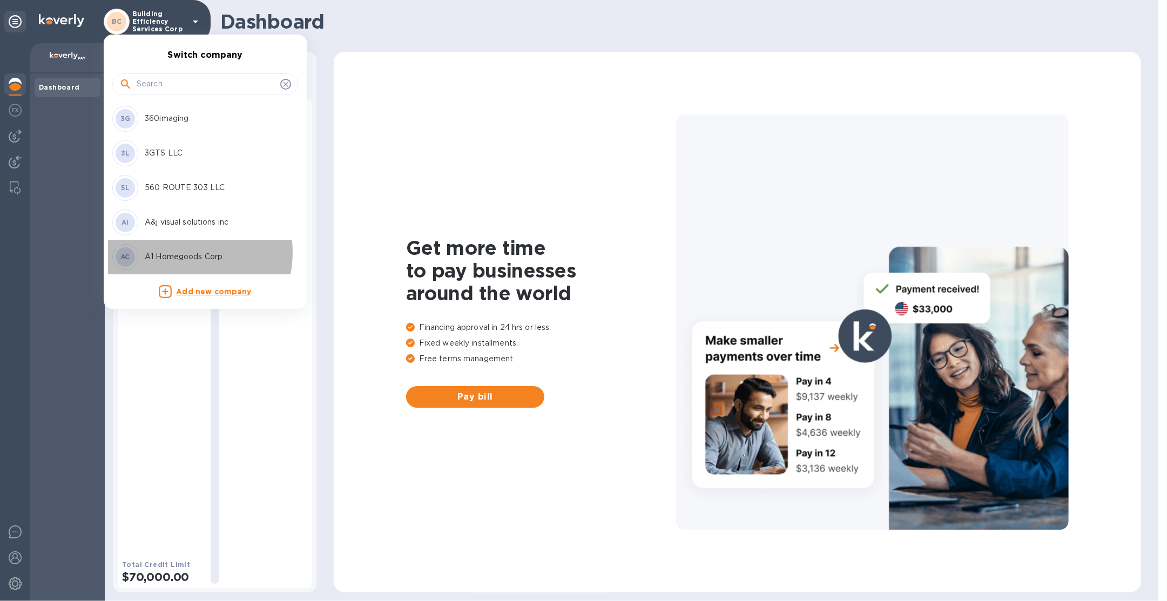
click at [175, 252] on p "A1 Homegoods Corp" at bounding box center [213, 256] width 136 height 11
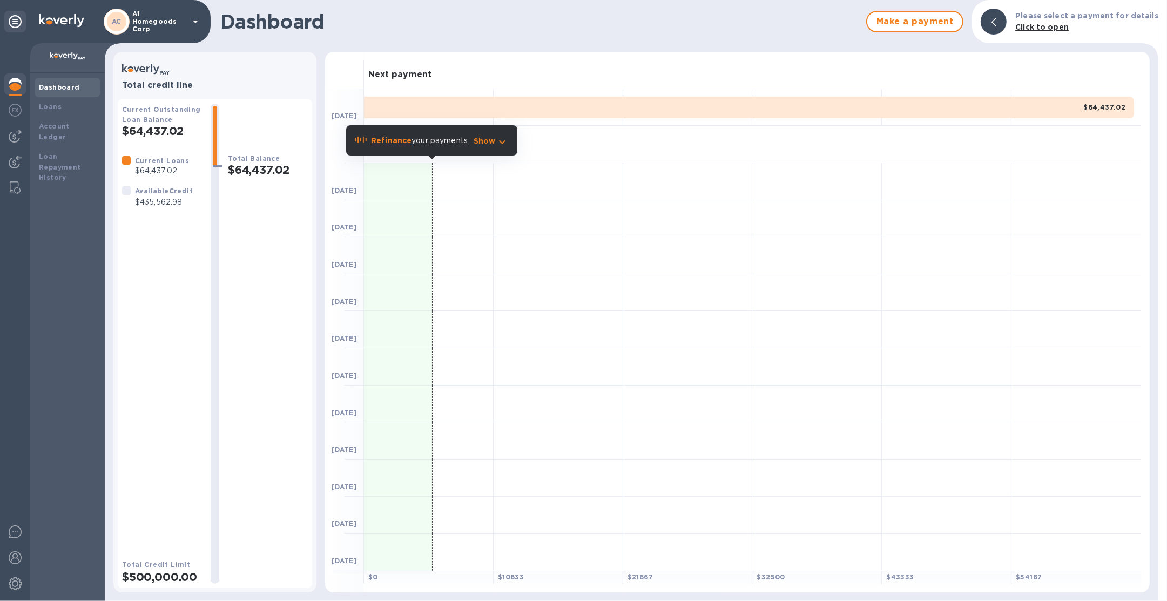
click at [151, 21] on p "A1 Homegoods Corp" at bounding box center [159, 21] width 54 height 23
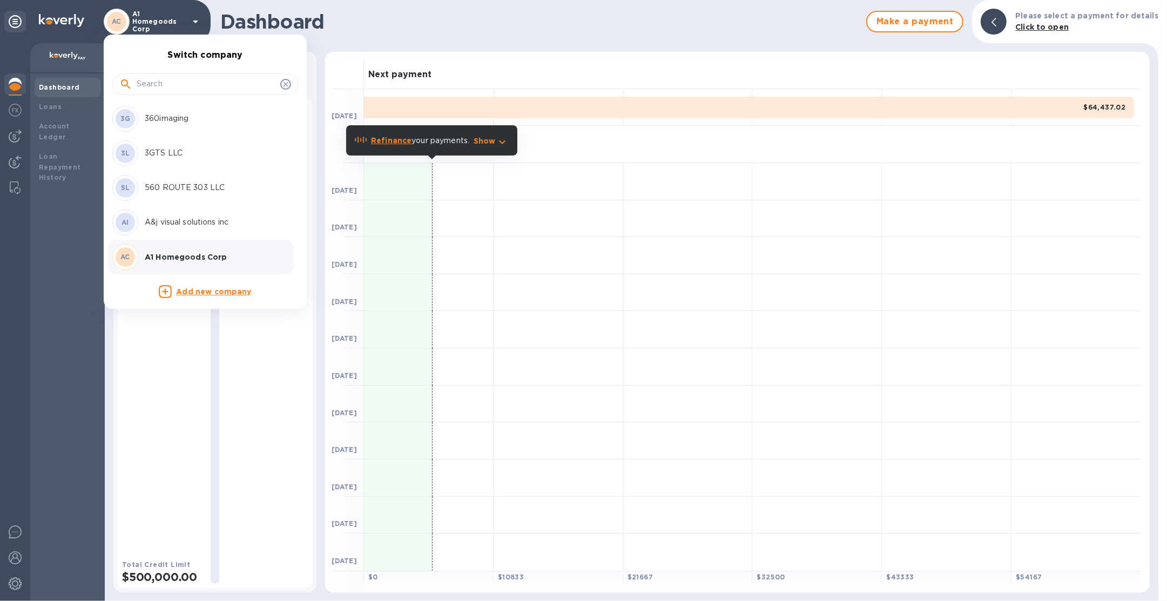
click at [158, 217] on p "A&j visual solutions inc" at bounding box center [213, 221] width 136 height 11
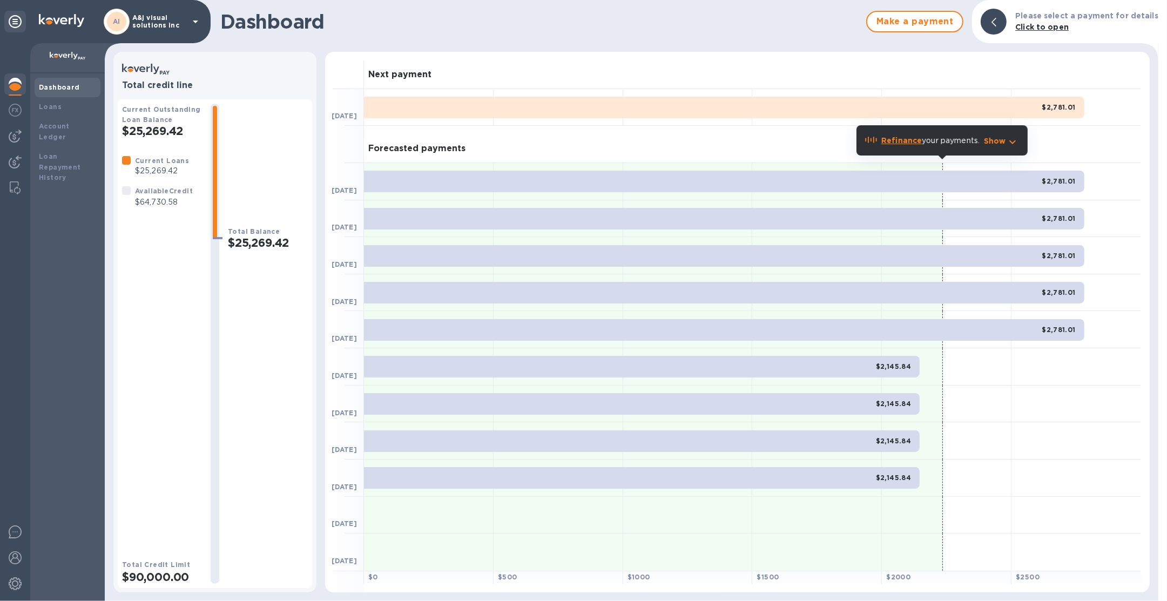
click at [140, 33] on div "AI A&j visual solutions inc" at bounding box center [153, 22] width 98 height 26
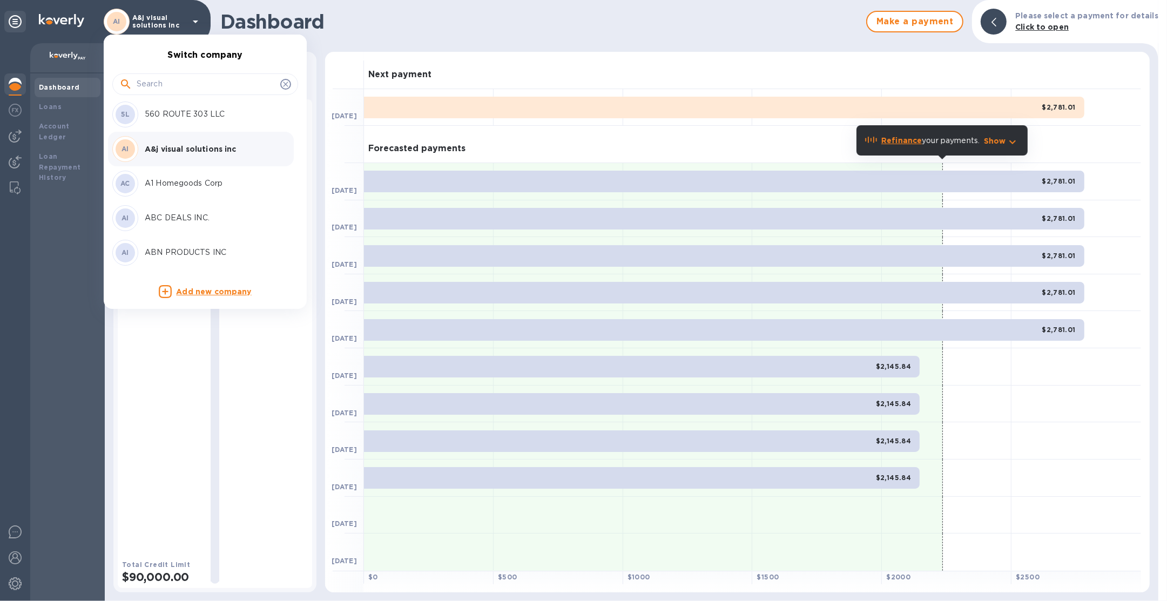
scroll to position [135, 0]
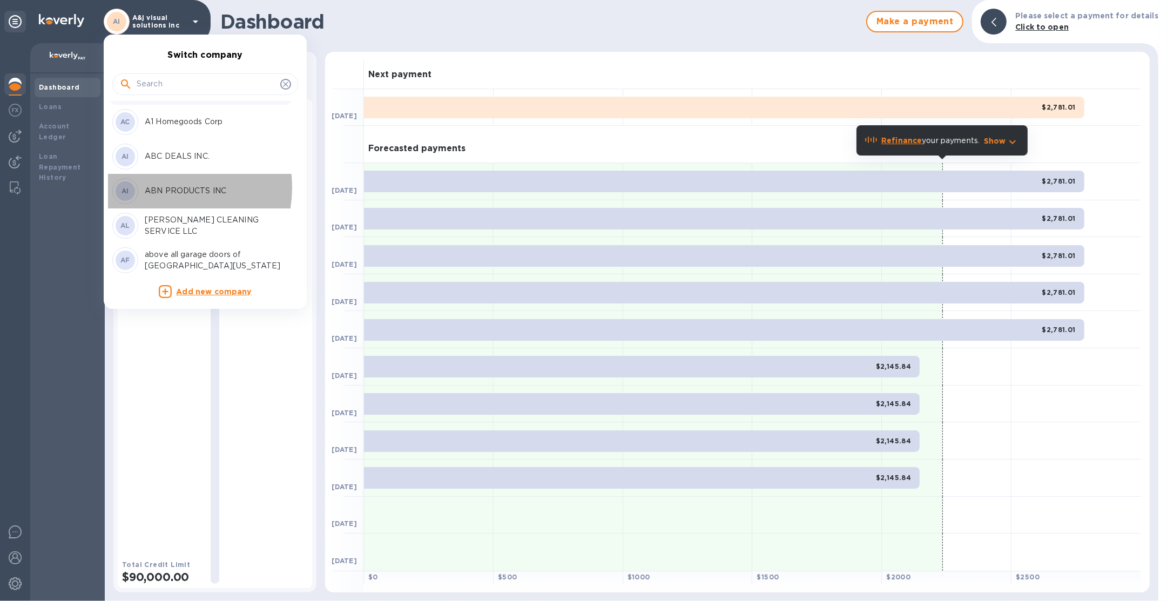
click at [164, 188] on p "ABN PRODUCTS INC" at bounding box center [213, 190] width 136 height 11
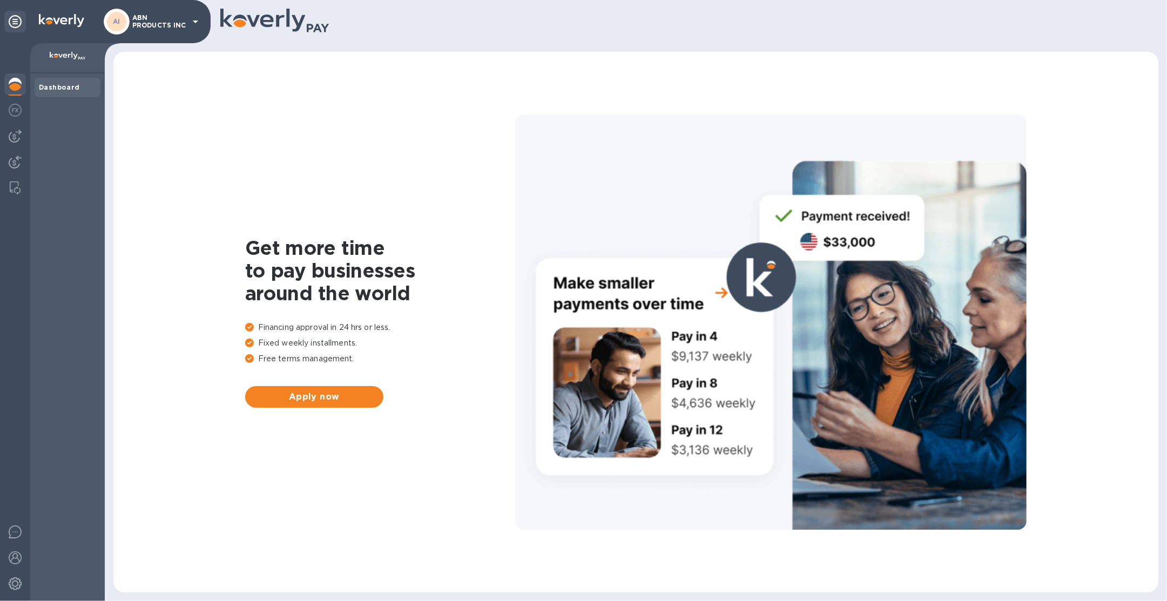
click at [136, 29] on p "ABN PRODUCTS INC" at bounding box center [159, 21] width 54 height 15
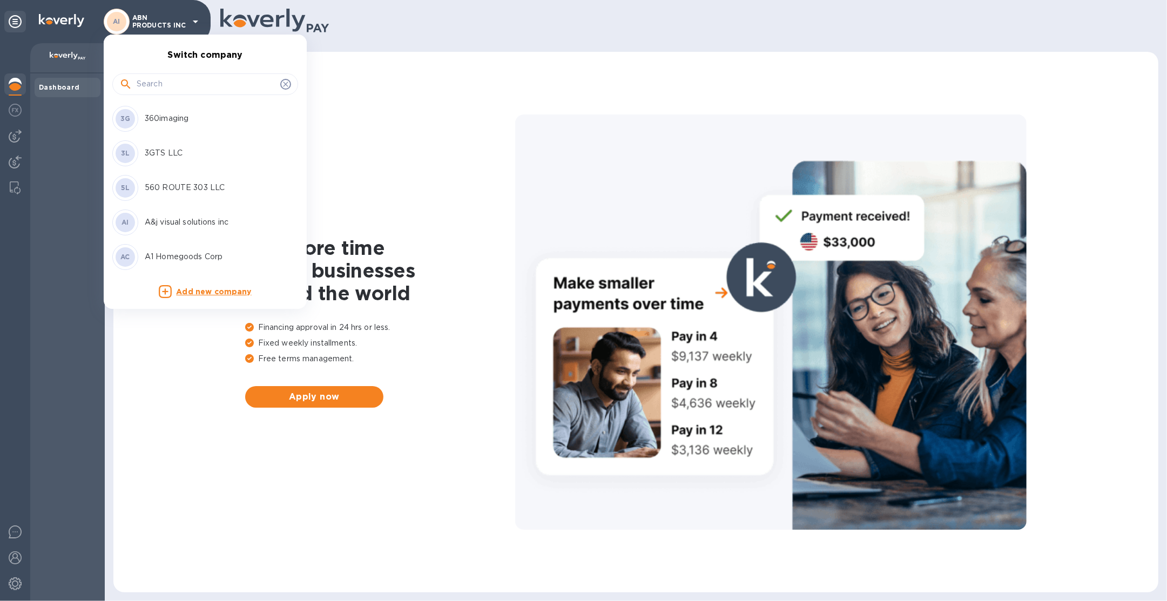
click at [157, 86] on input "text" at bounding box center [206, 84] width 139 height 16
type input "freight"
click at [191, 191] on p "Freight Country LLC" at bounding box center [213, 187] width 136 height 11
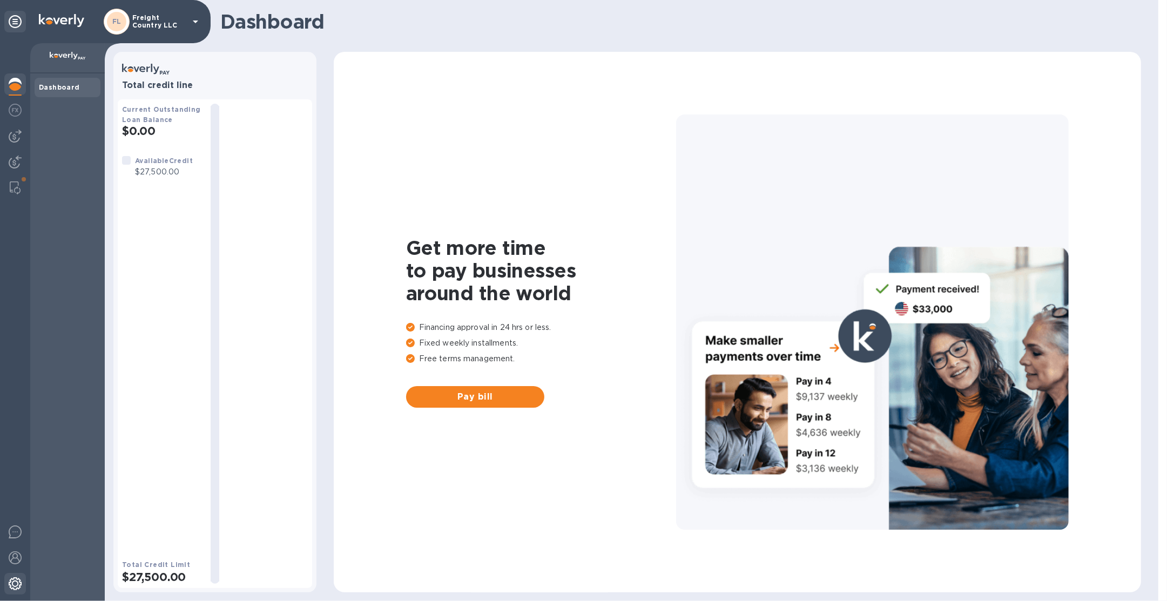
click at [19, 579] on img at bounding box center [15, 583] width 13 height 13
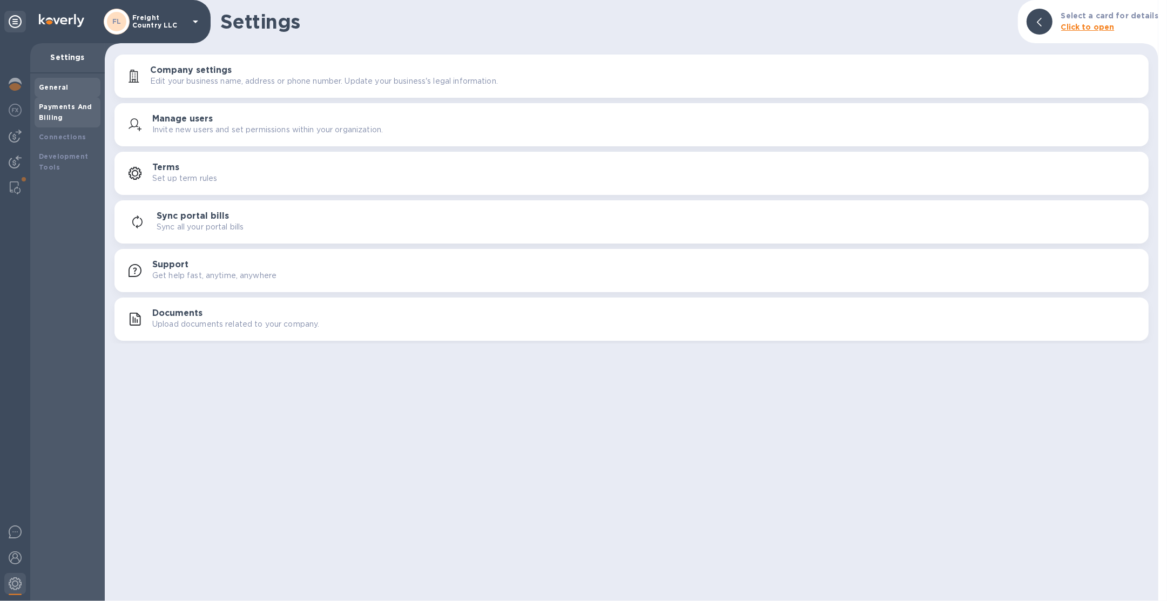
click at [59, 115] on b "Payments And Billing" at bounding box center [65, 112] width 53 height 19
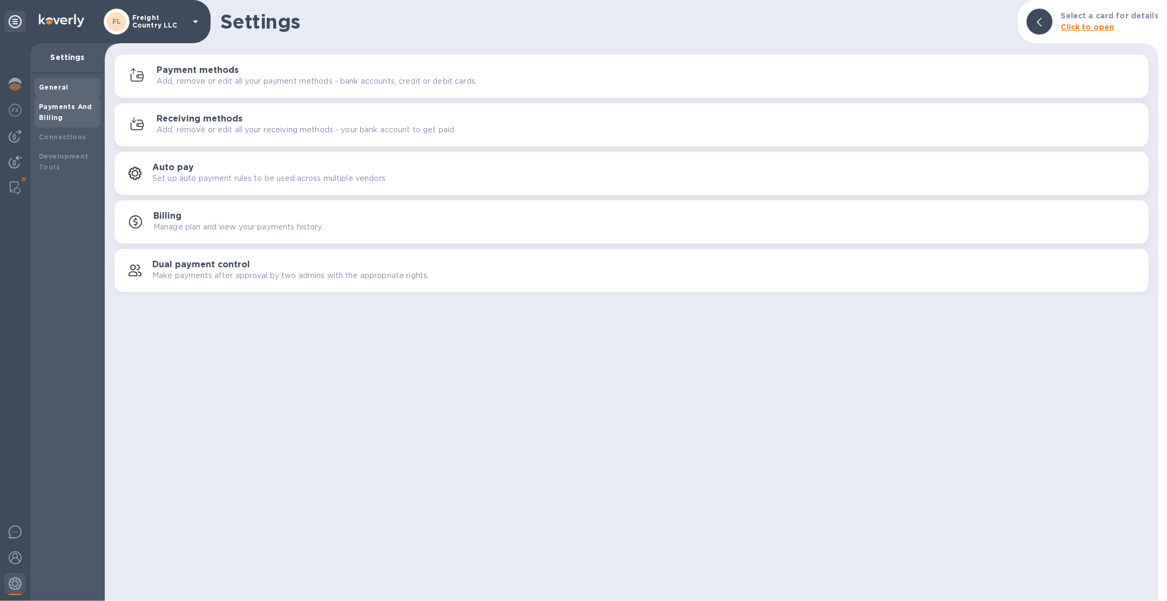
click at [64, 93] on div "General" at bounding box center [68, 87] width 66 height 19
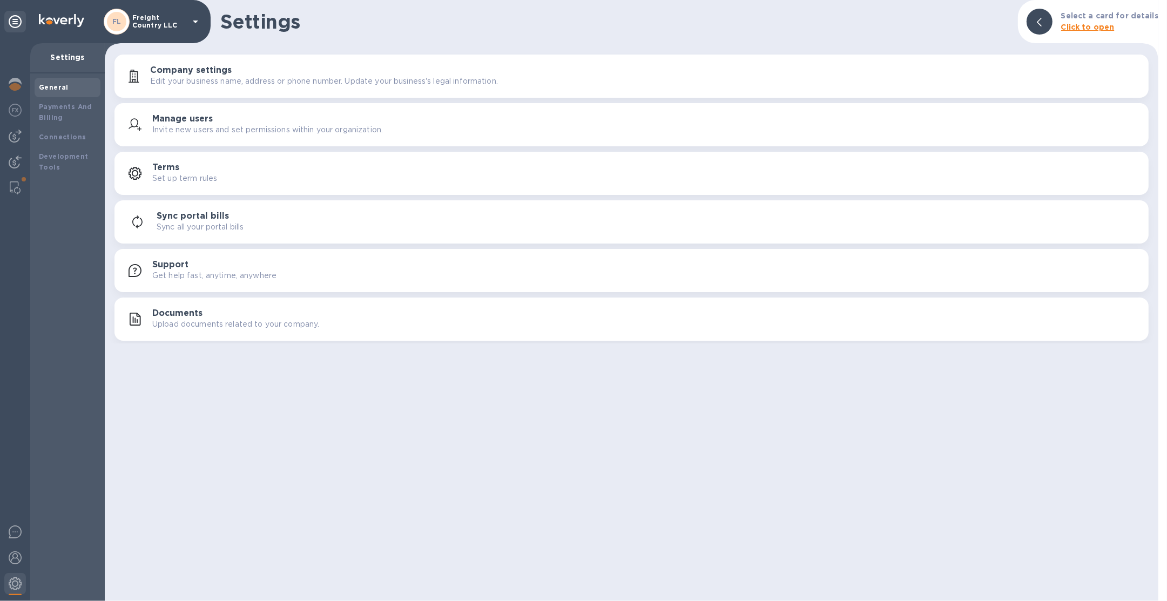
click at [209, 135] on p "Invite new users and set permissions within your organization." at bounding box center [267, 129] width 231 height 11
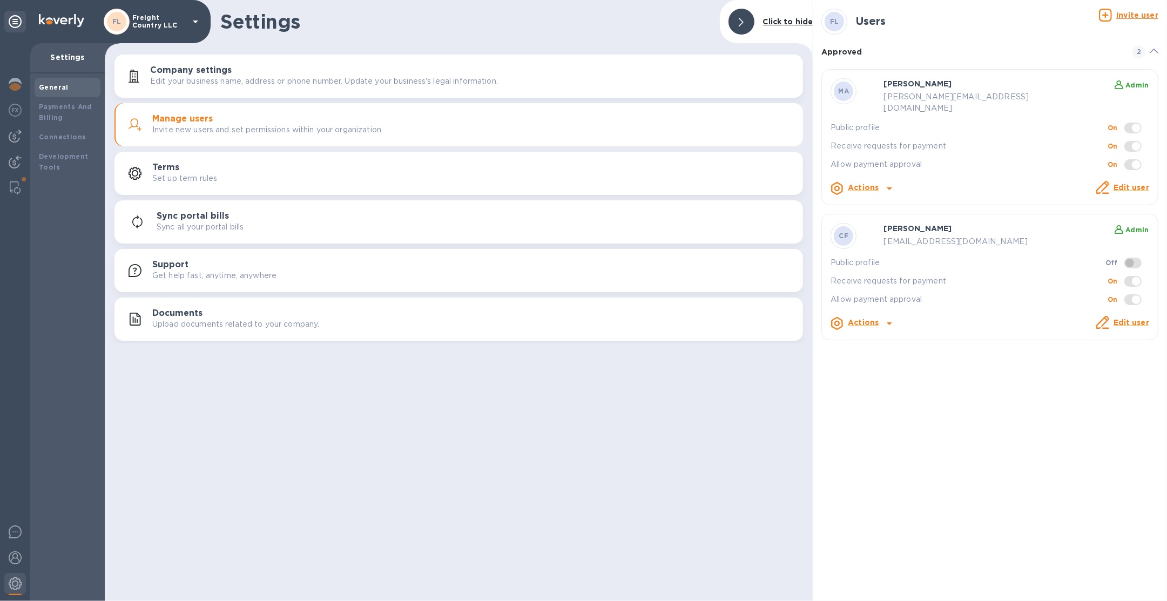
click at [159, 18] on p "Freight Country LLC" at bounding box center [159, 21] width 54 height 15
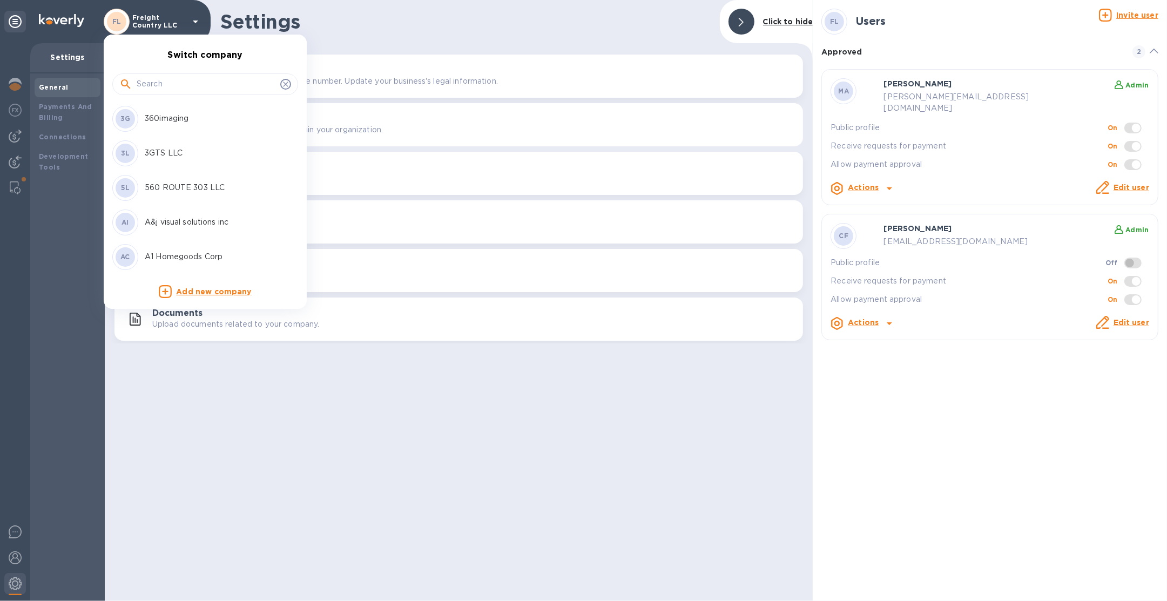
click at [200, 82] on input "text" at bounding box center [206, 84] width 139 height 16
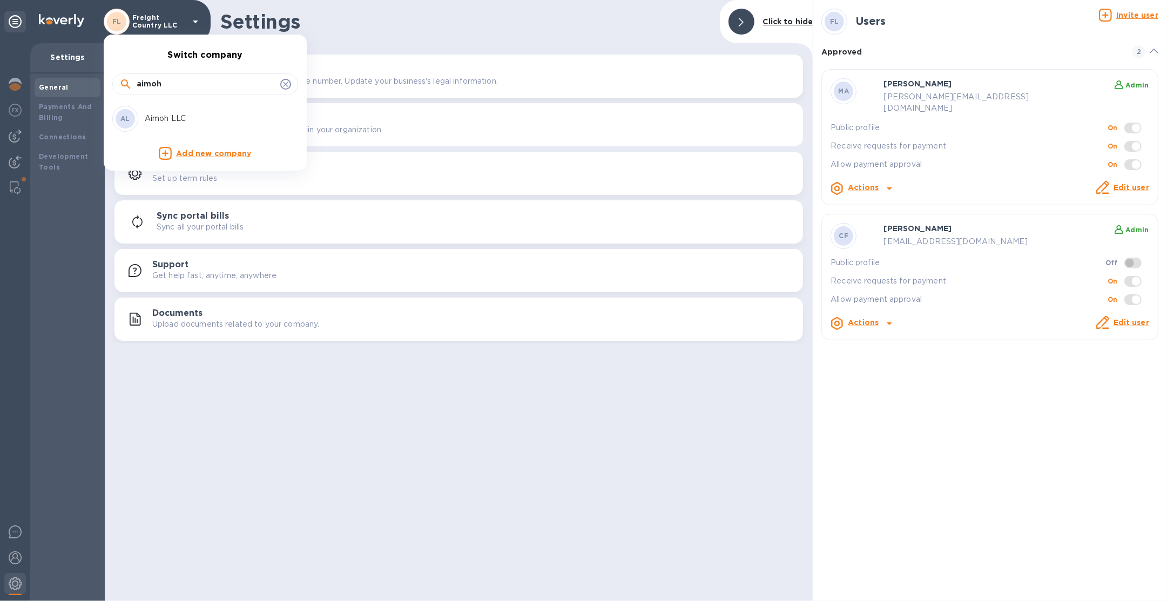
type input "aimoh"
click at [206, 109] on div "AL Aimoh LLC" at bounding box center [196, 119] width 168 height 26
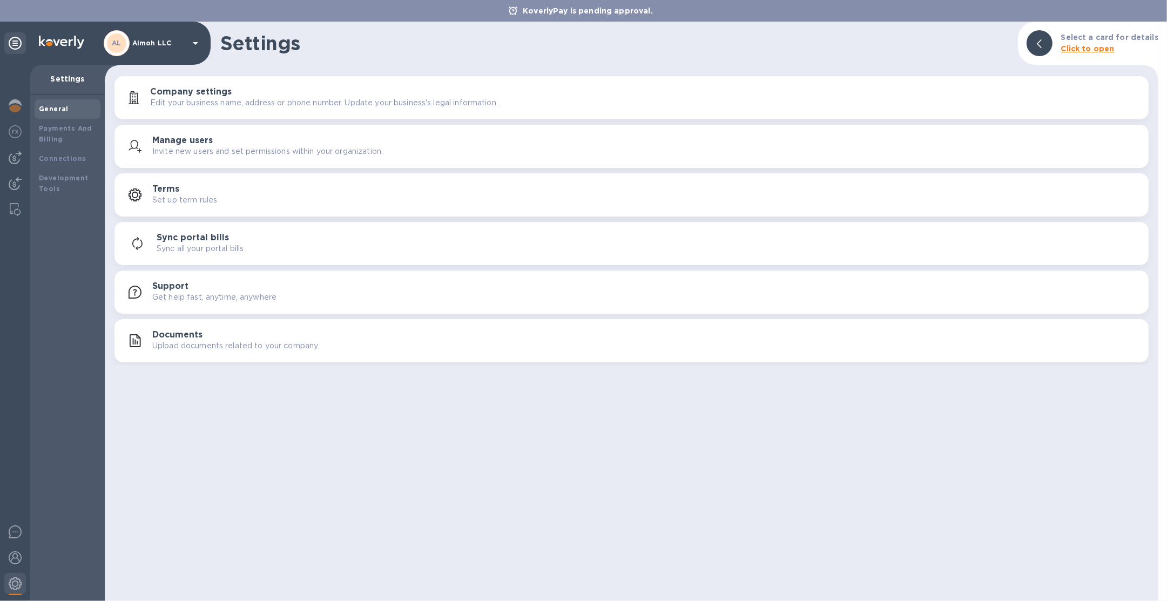
click at [200, 357] on button "Documents Upload documents related to your company." at bounding box center [631, 340] width 1034 height 43
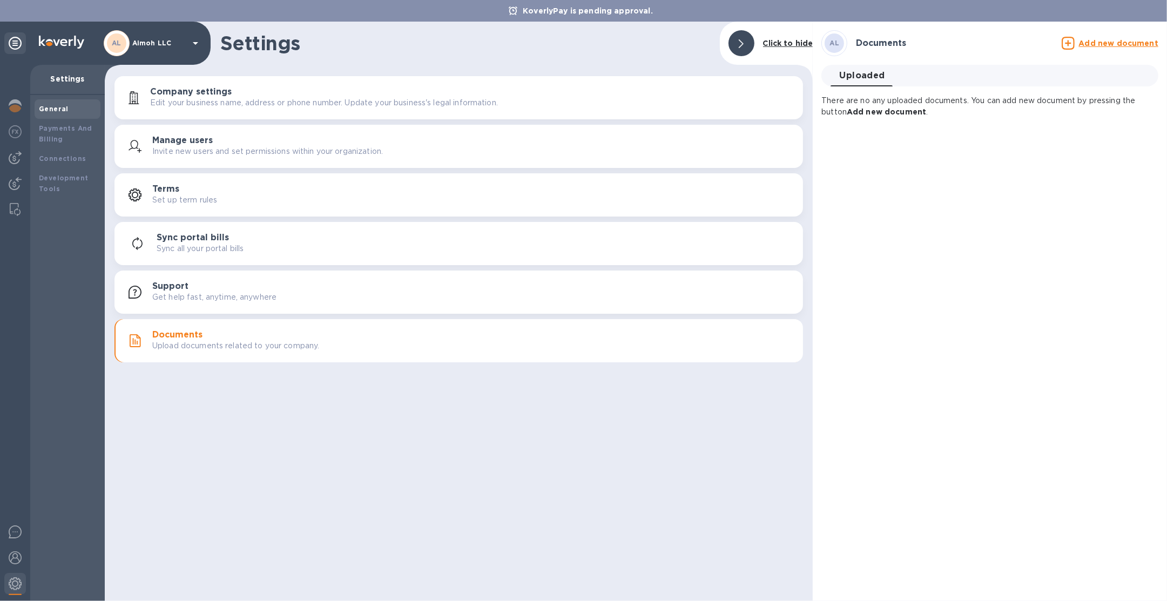
click at [1112, 45] on u "Add new document" at bounding box center [1118, 43] width 79 height 9
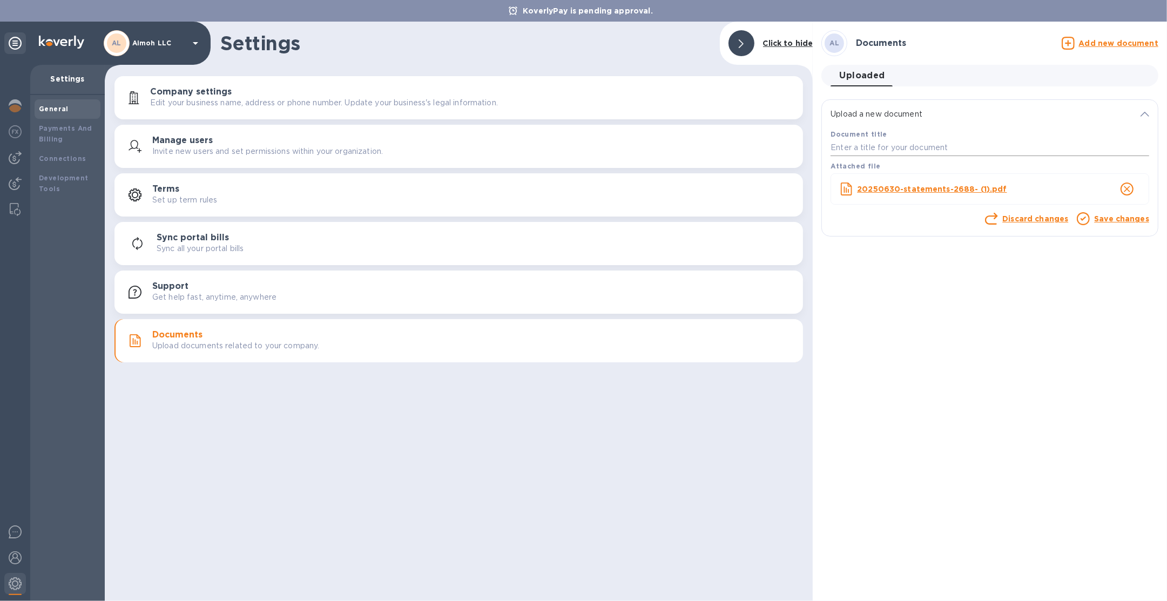
click at [916, 150] on input "text" at bounding box center [989, 148] width 319 height 16
type input "1"
click at [1108, 220] on link "Save changes" at bounding box center [1121, 218] width 55 height 9
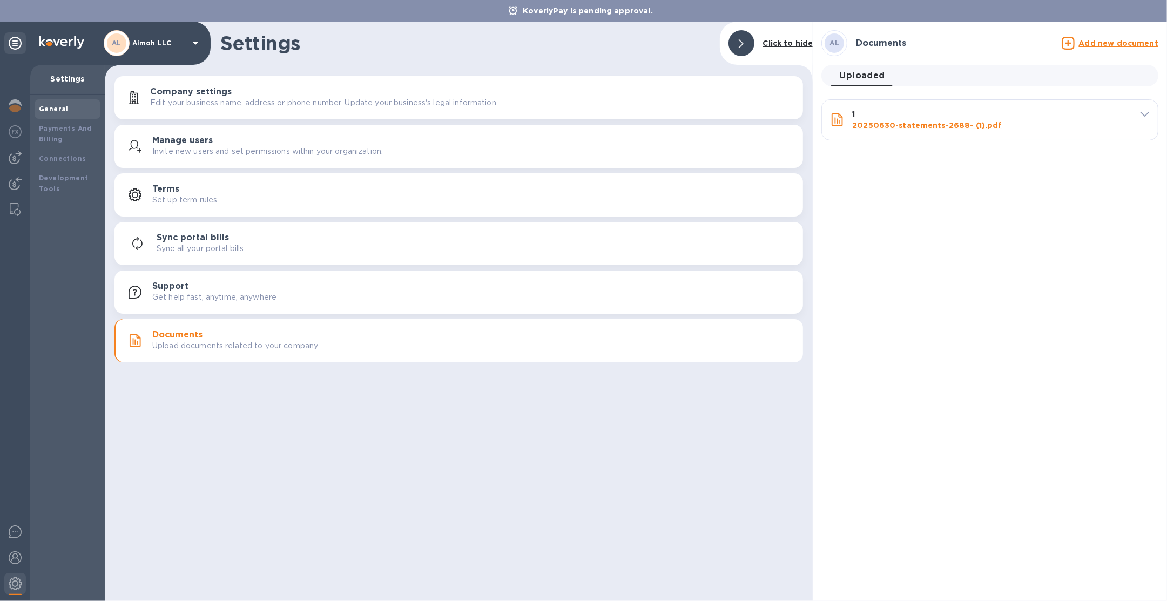
click at [1095, 43] on u "Add new document" at bounding box center [1118, 43] width 79 height 9
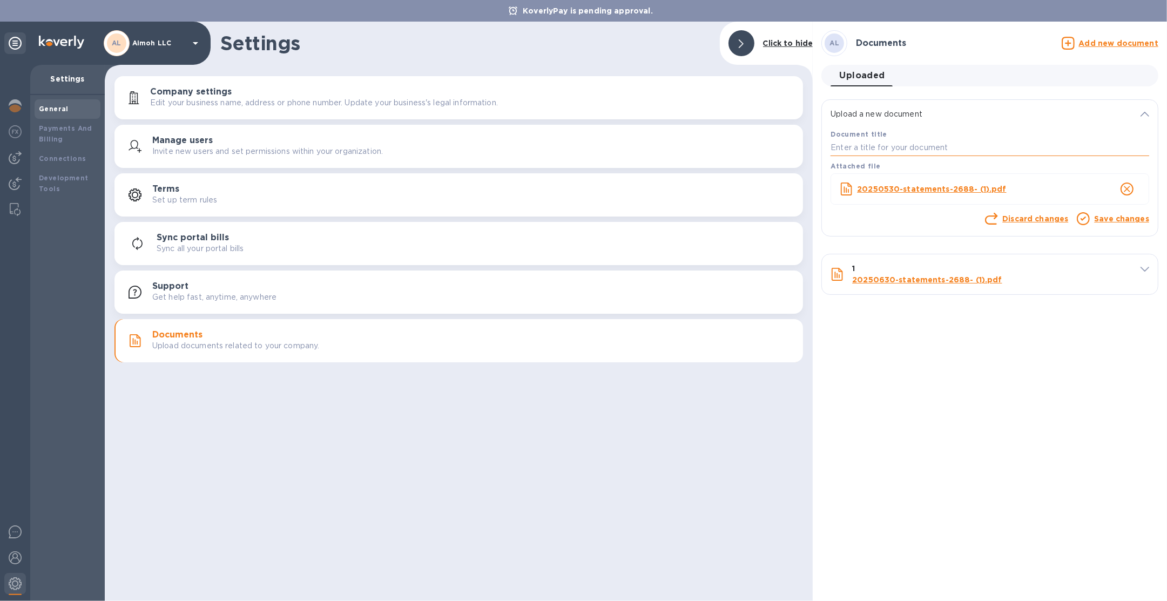
click at [959, 149] on input "text" at bounding box center [989, 148] width 319 height 16
type input "2"
click at [1115, 217] on link "Save changes" at bounding box center [1121, 218] width 55 height 9
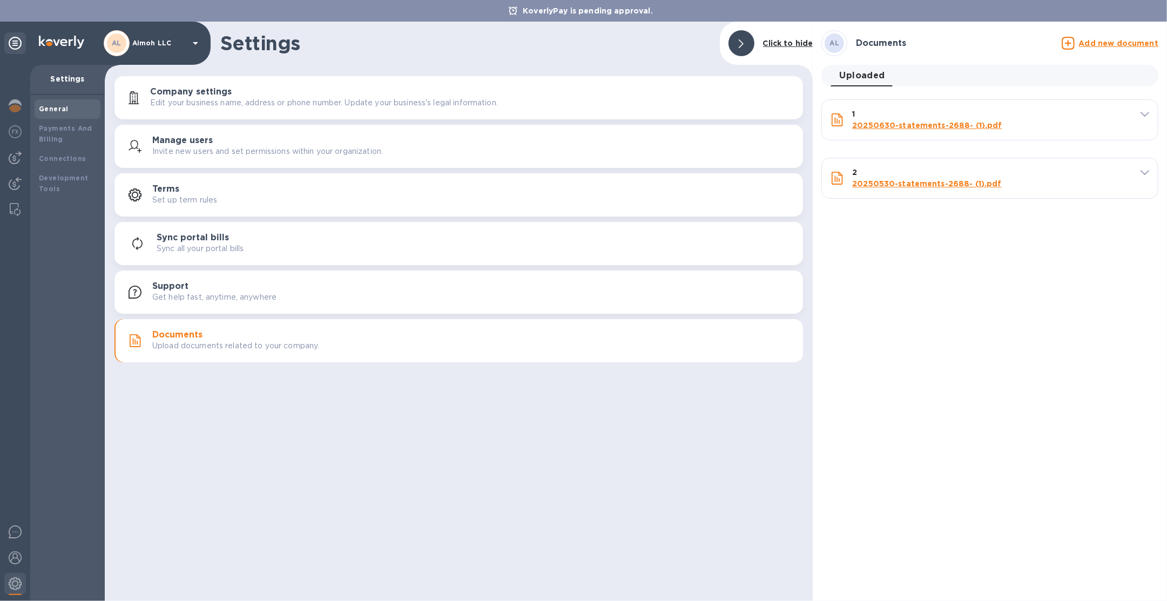
click at [1098, 41] on u "Add new document" at bounding box center [1118, 43] width 79 height 9
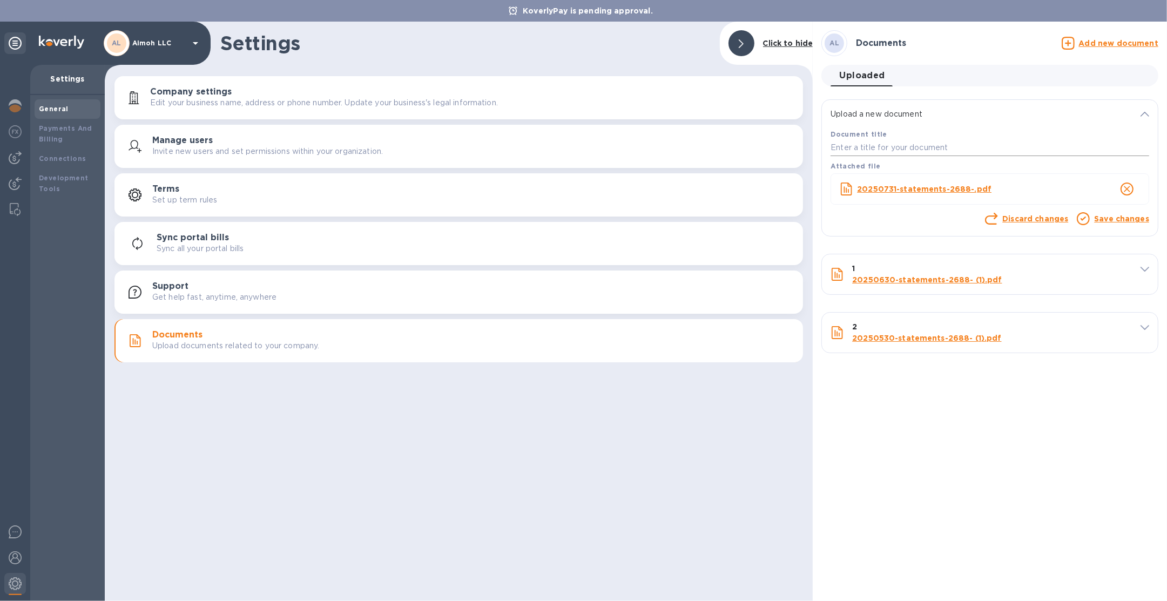
click at [972, 153] on input "text" at bounding box center [989, 148] width 319 height 16
type input "3"
click at [1131, 221] on link "Save changes" at bounding box center [1121, 218] width 55 height 9
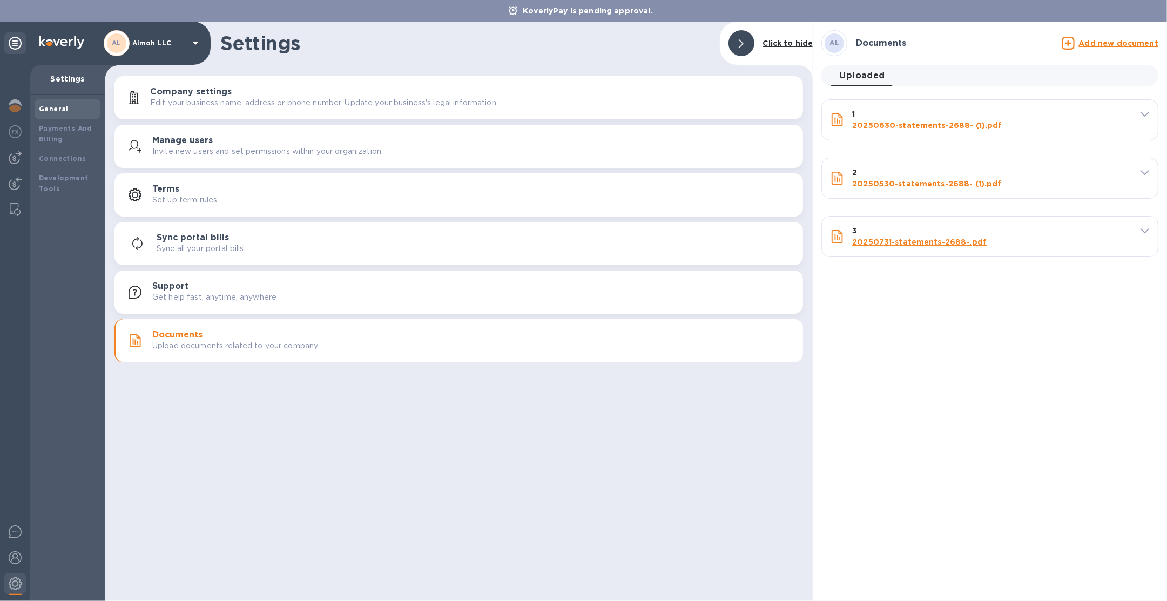
click at [170, 35] on div "AL Aimoh LLC" at bounding box center [153, 43] width 98 height 26
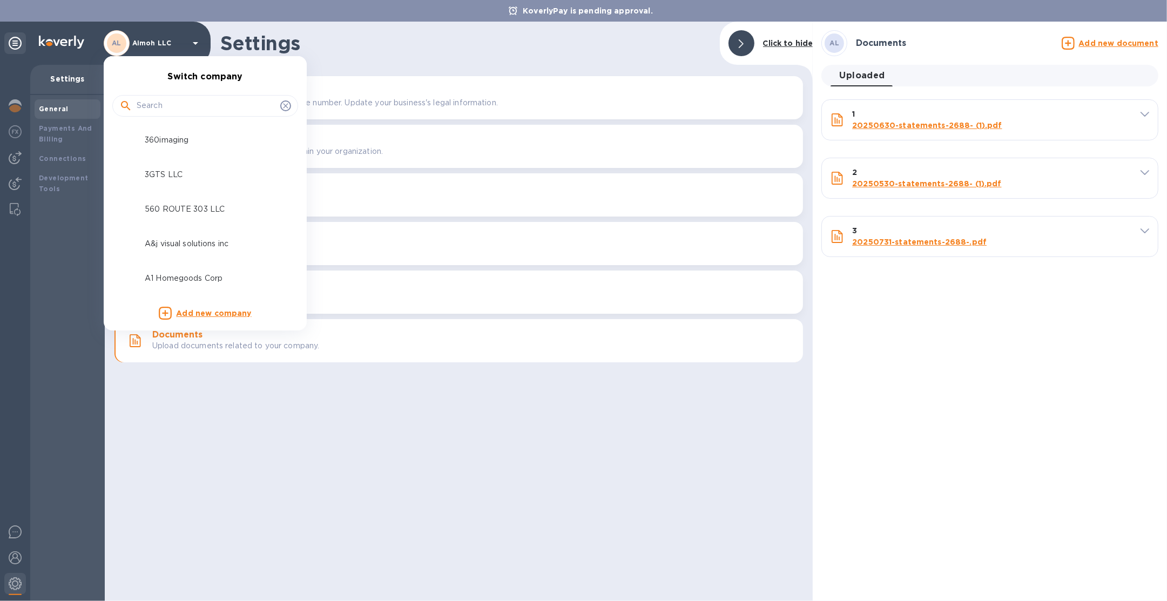
click at [168, 99] on input "text" at bounding box center [206, 106] width 139 height 16
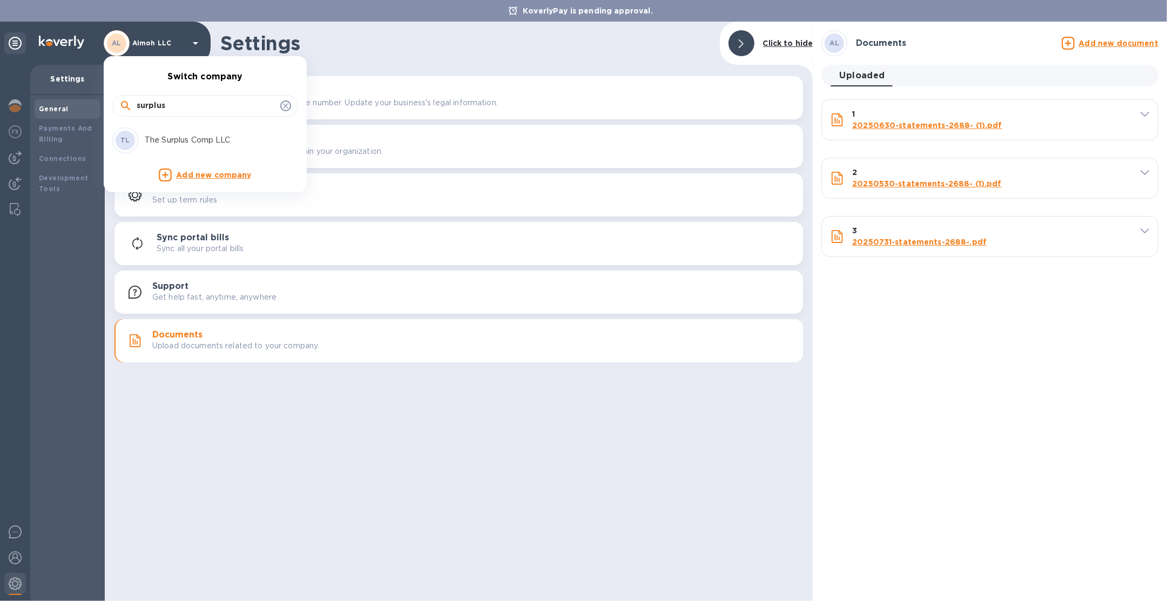
type input "surplus"
click at [164, 145] on p "The Surplus Comp LLC" at bounding box center [213, 139] width 136 height 11
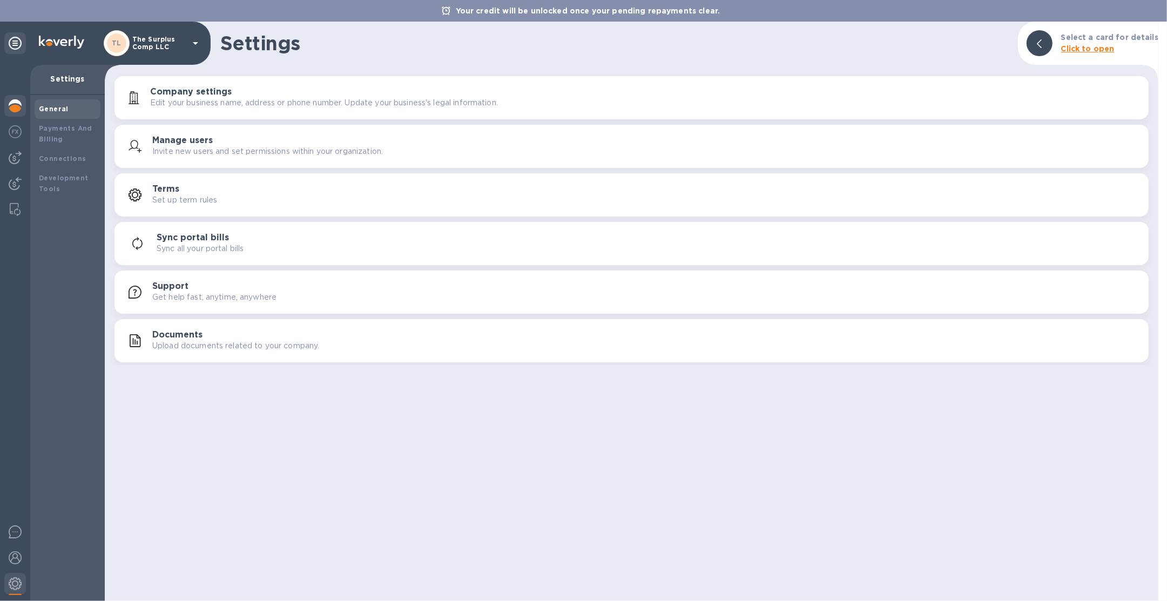
click at [18, 96] on div at bounding box center [15, 107] width 22 height 24
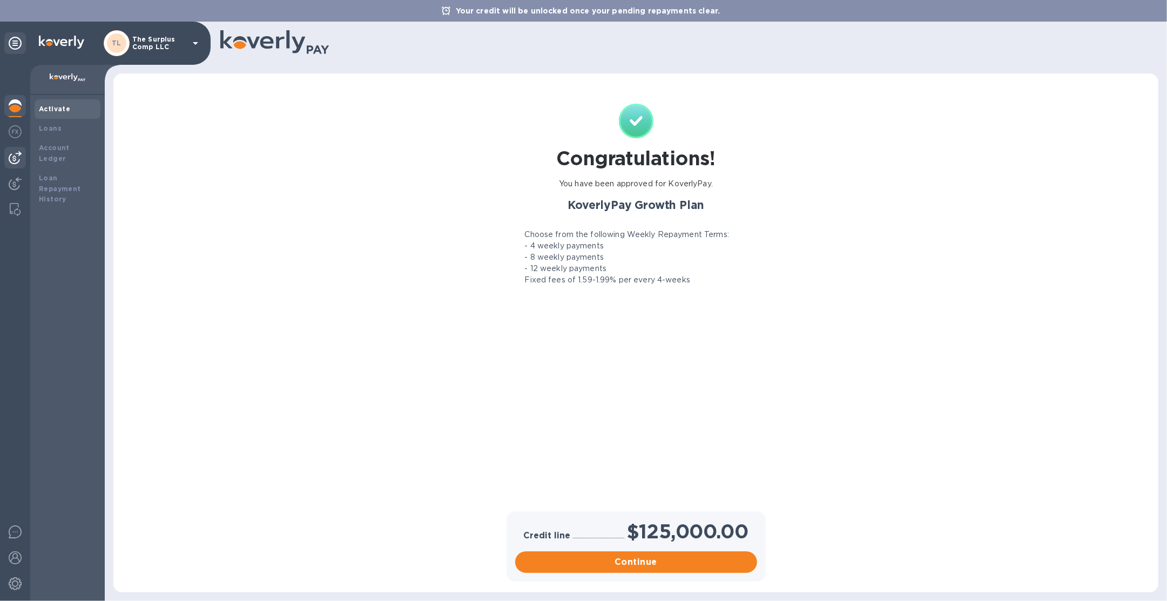
click at [12, 162] on img at bounding box center [15, 157] width 13 height 13
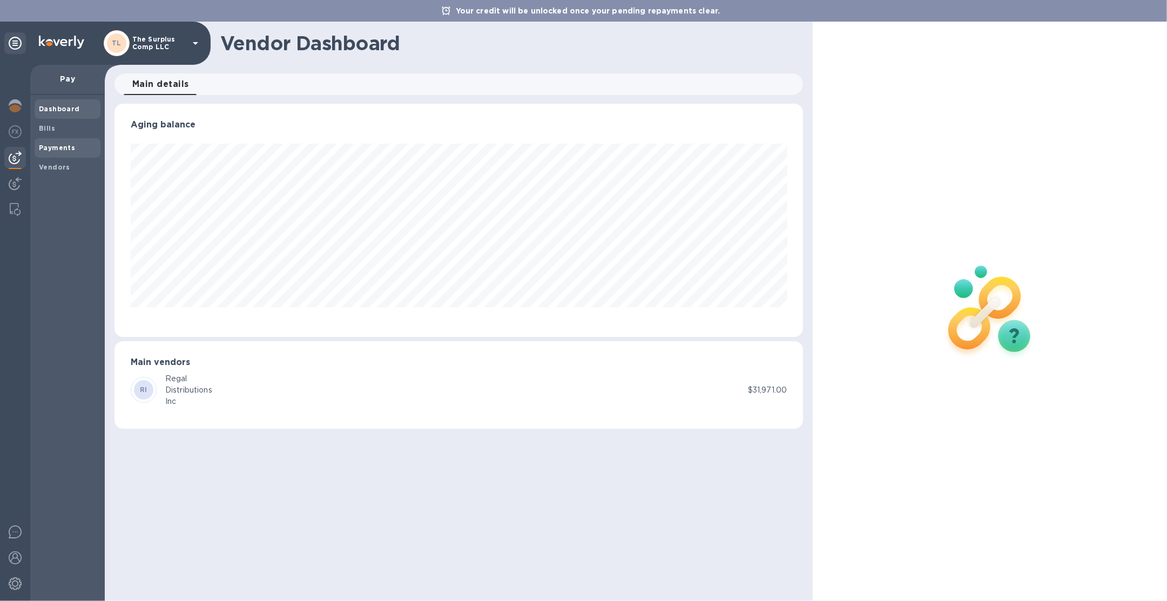
scroll to position [233, 689]
click at [17, 109] on img at bounding box center [15, 105] width 13 height 13
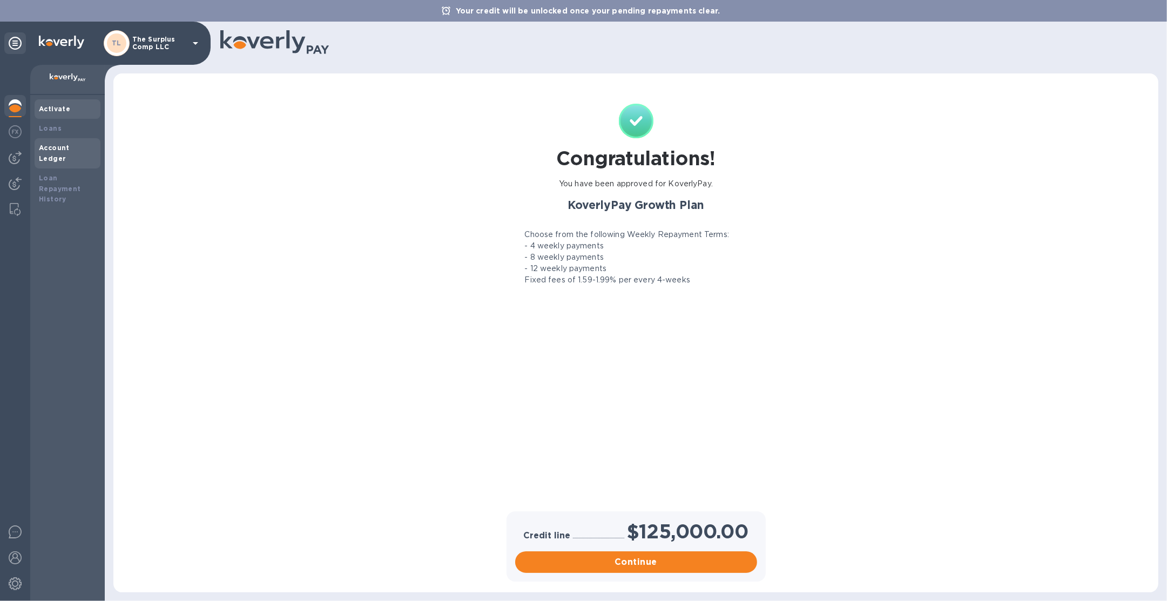
click at [64, 141] on div "Account Ledger" at bounding box center [68, 153] width 66 height 30
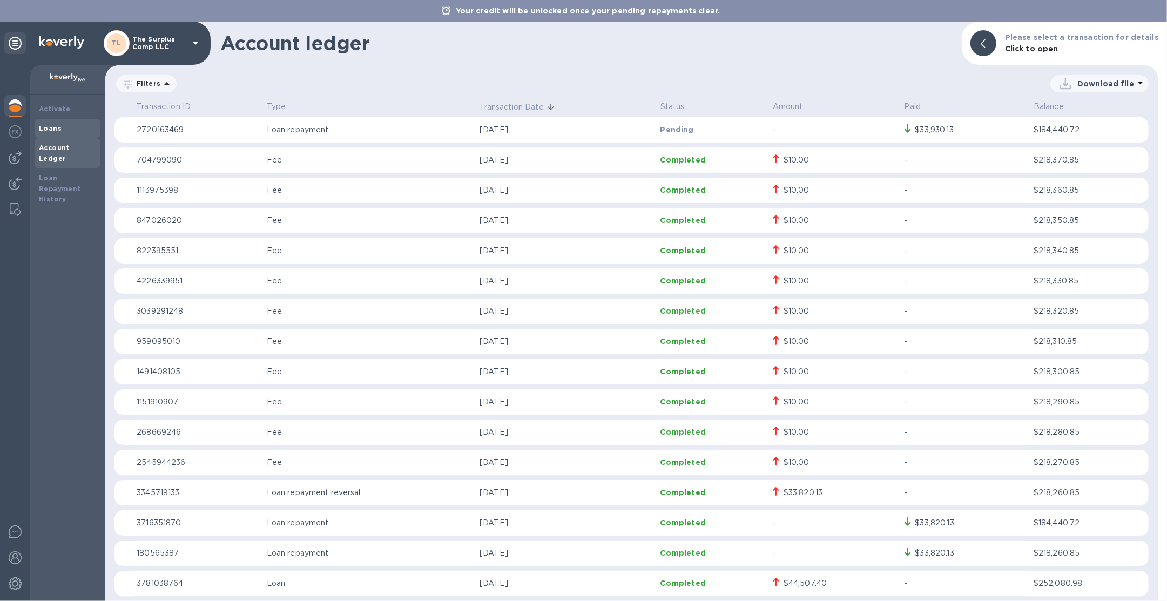
click at [64, 136] on div "Loans" at bounding box center [68, 128] width 66 height 19
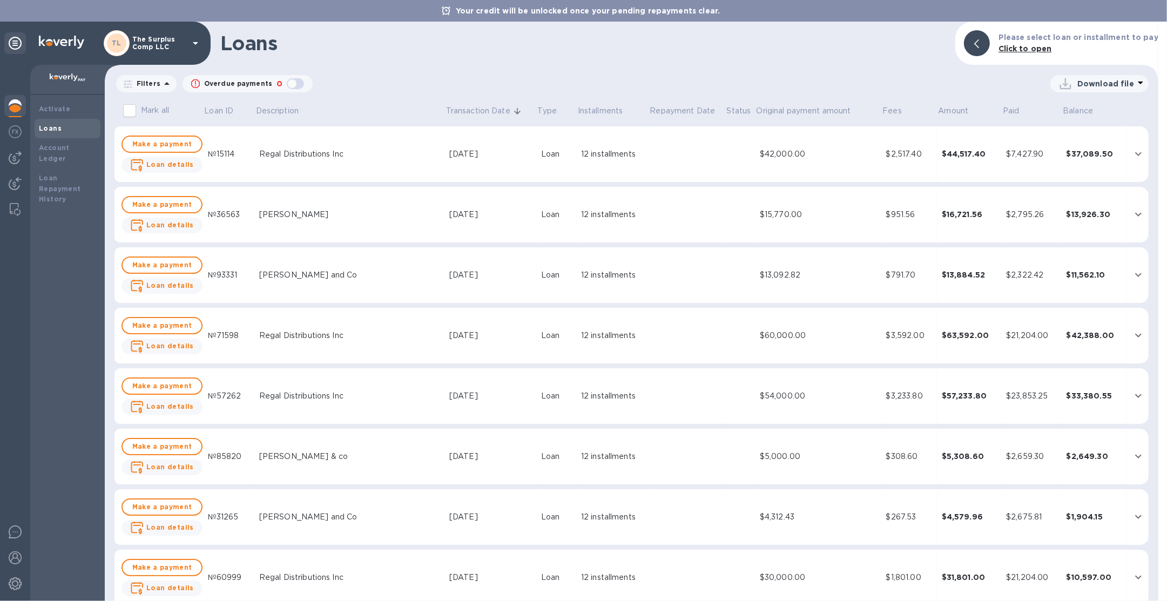
click at [659, 150] on td at bounding box center [687, 154] width 77 height 56
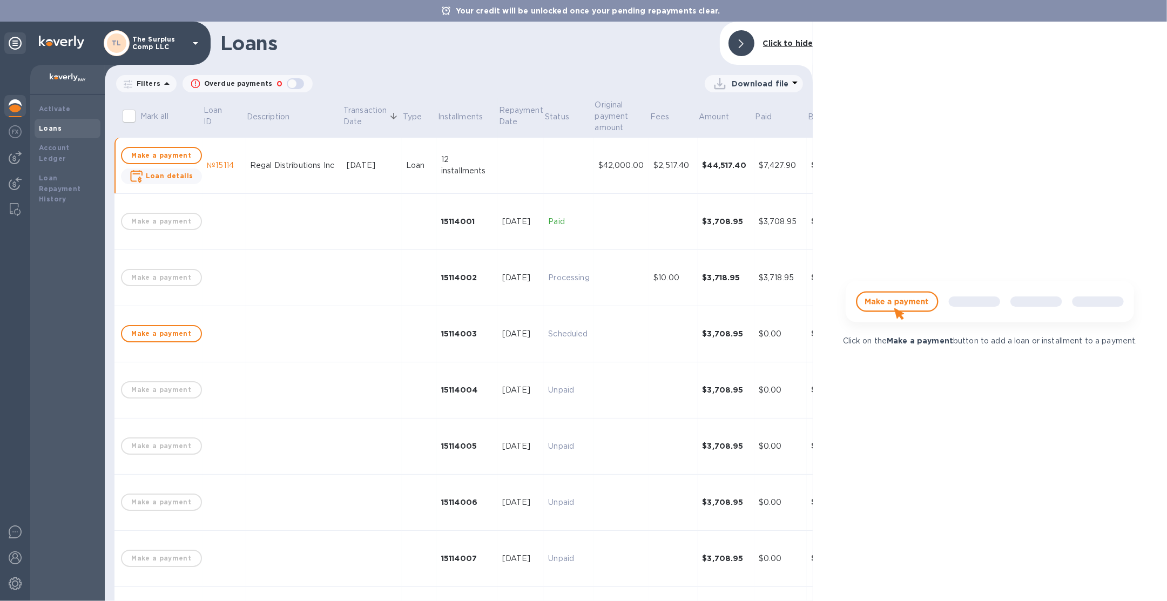
click at [11, 104] on img at bounding box center [15, 105] width 13 height 13
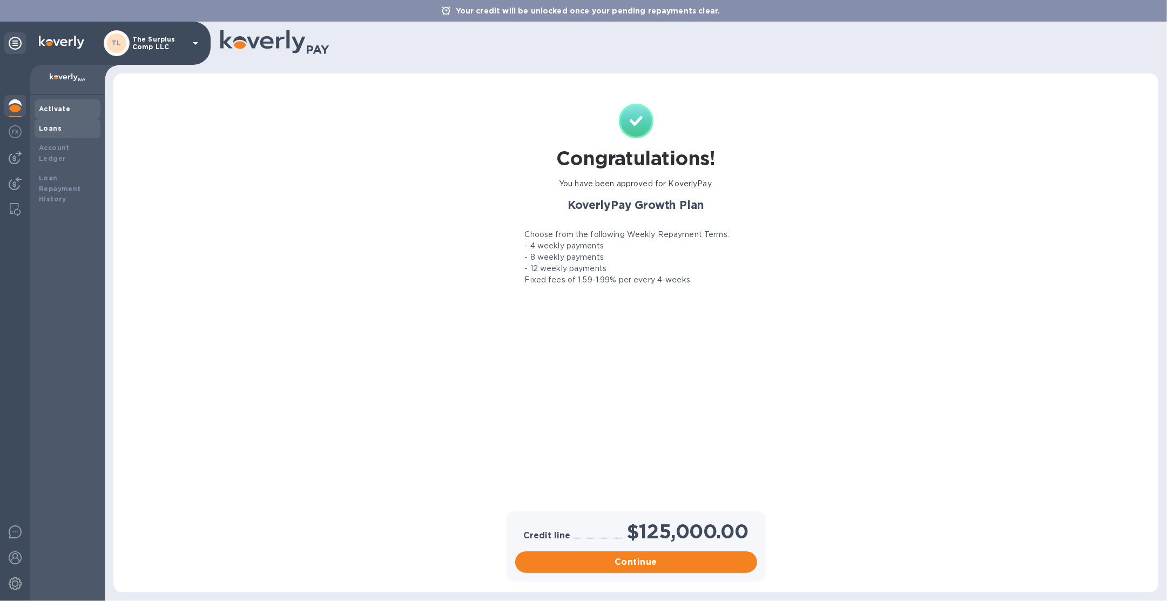
click at [58, 127] on b "Loans" at bounding box center [50, 128] width 23 height 8
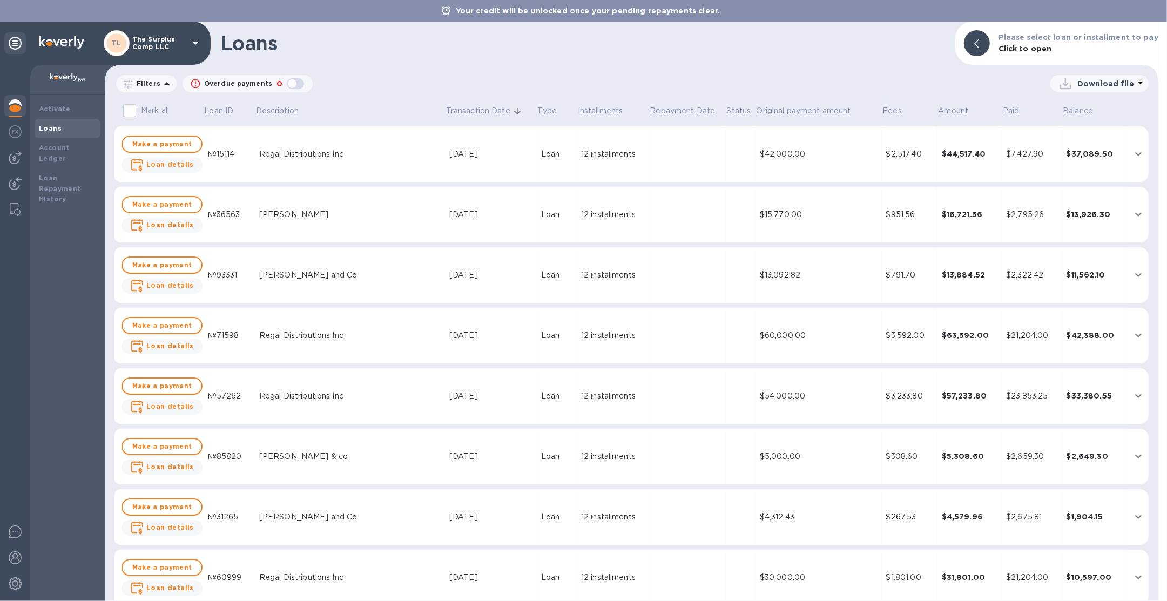
click at [445, 204] on td "[DATE]" at bounding box center [491, 215] width 92 height 56
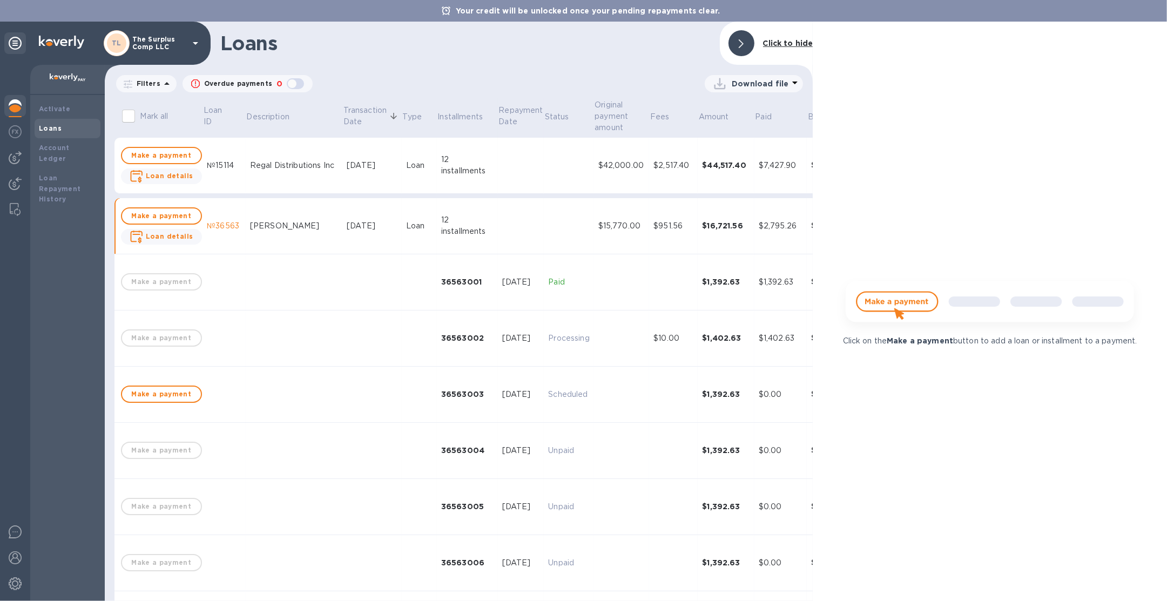
click at [57, 135] on div "Loans" at bounding box center [68, 128] width 66 height 19
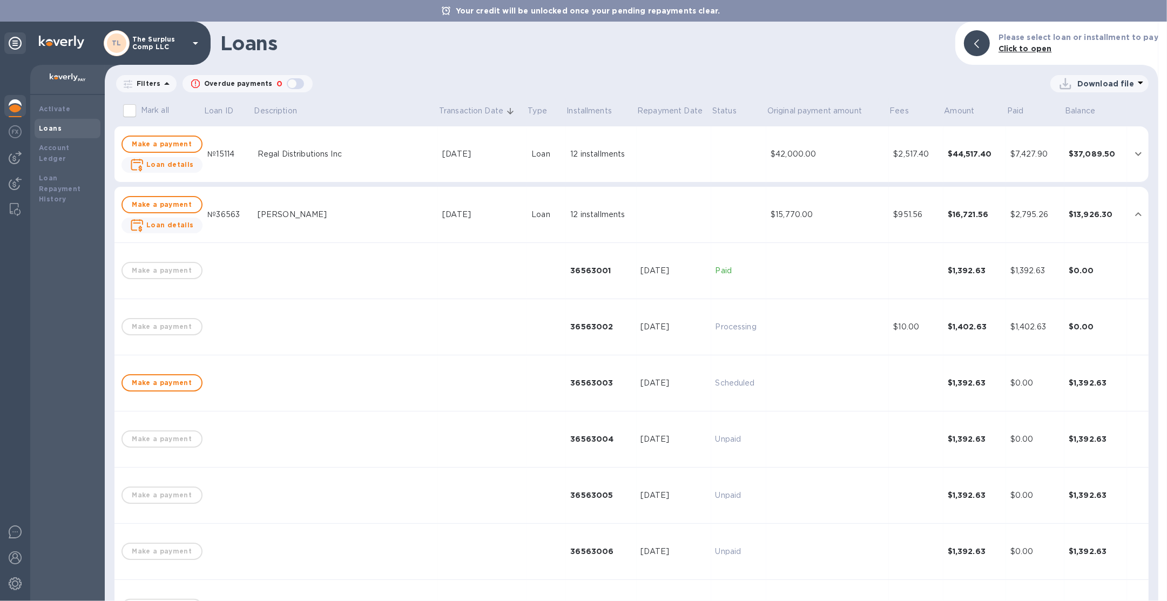
scroll to position [3, 0]
click at [86, 137] on div "Loans" at bounding box center [68, 128] width 66 height 19
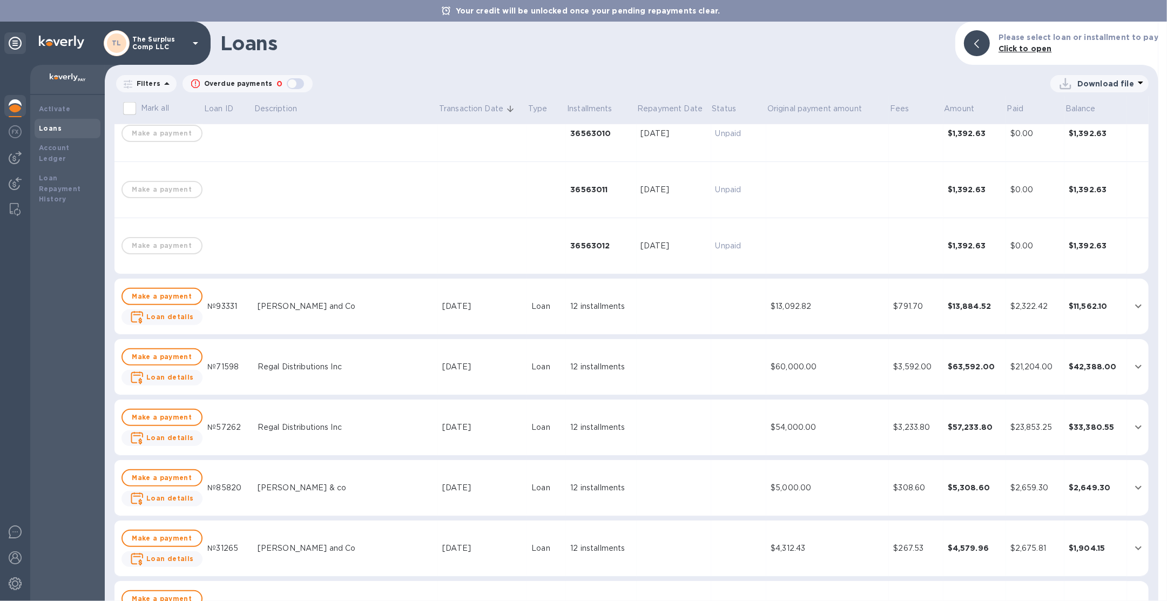
click at [636, 308] on td at bounding box center [673, 307] width 74 height 56
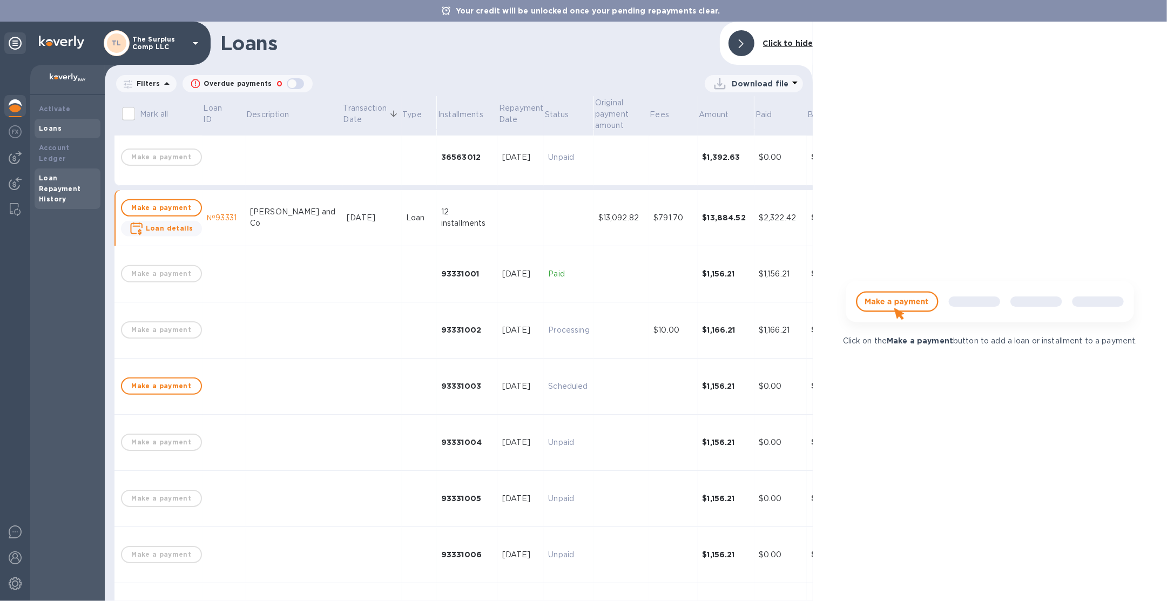
scroll to position [745, 0]
click at [17, 103] on img at bounding box center [15, 105] width 13 height 13
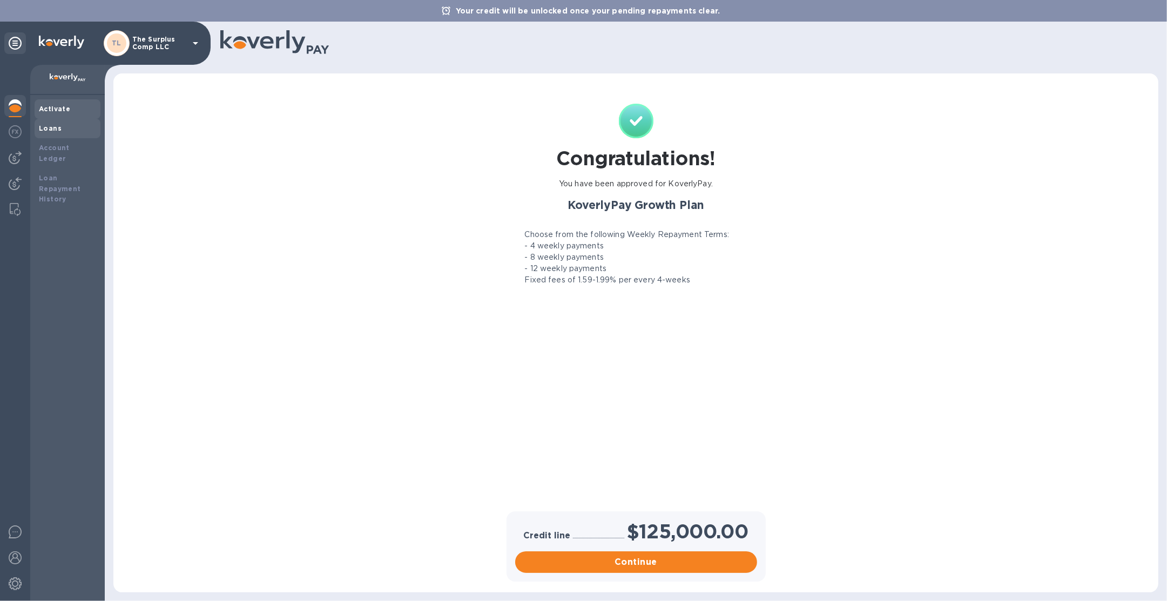
click at [63, 124] on div "Loans" at bounding box center [67, 128] width 57 height 11
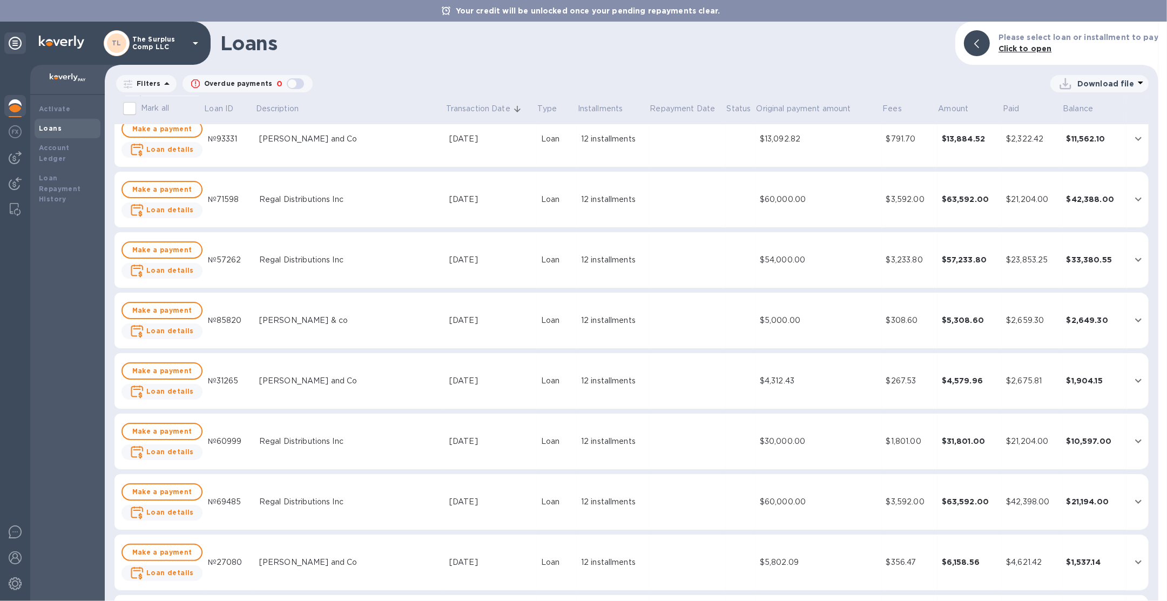
scroll to position [143, 0]
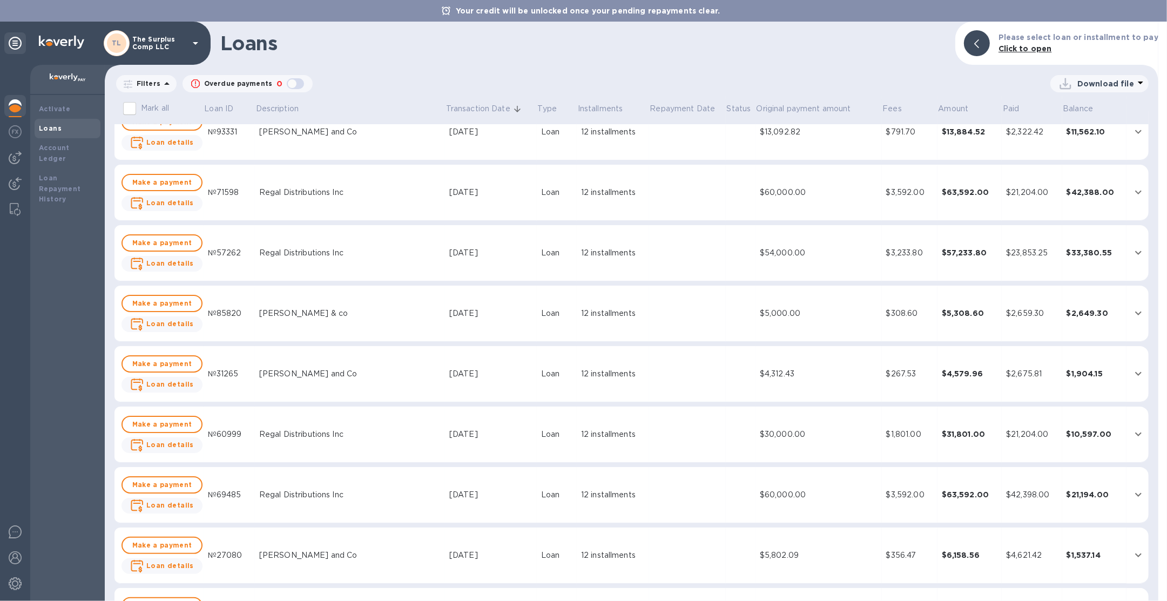
click at [677, 491] on td at bounding box center [687, 495] width 77 height 56
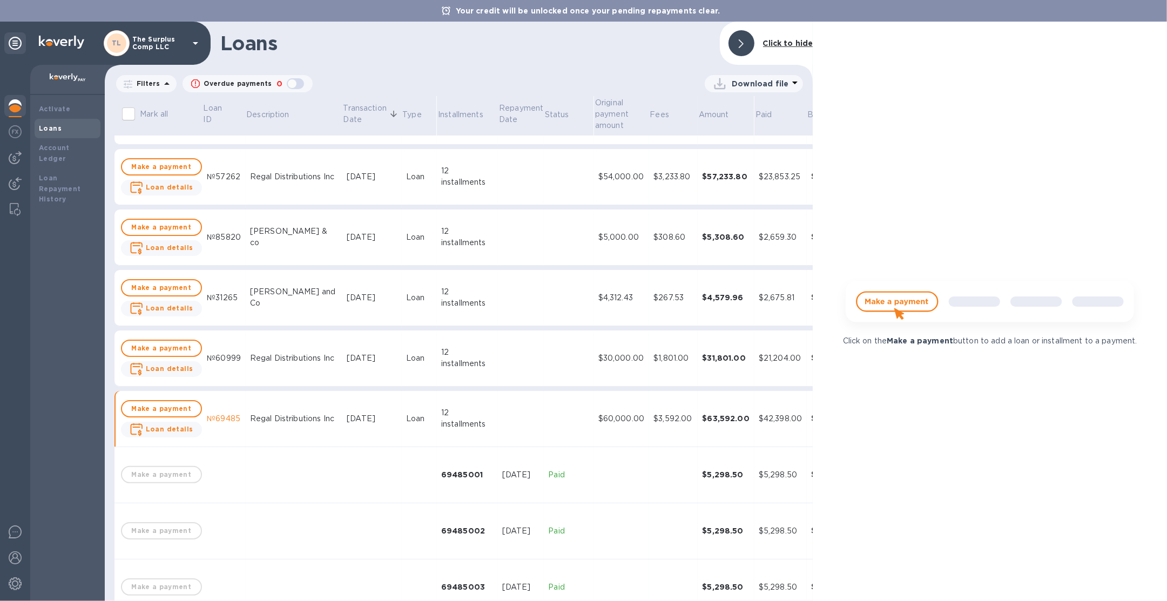
scroll to position [119, 0]
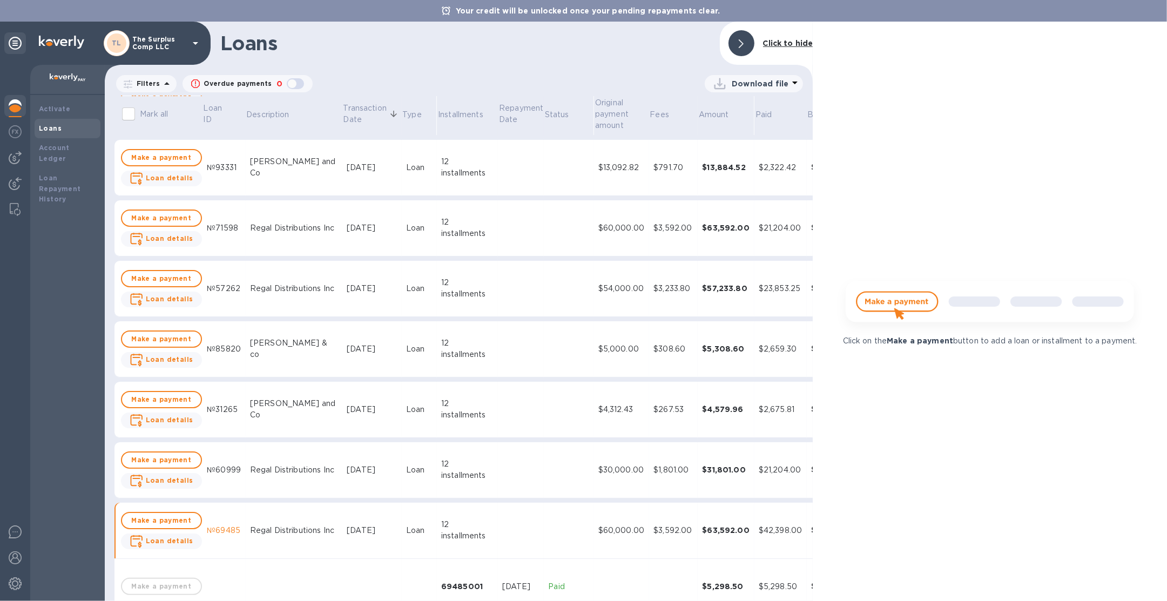
click at [598, 469] on div "$30,000.00" at bounding box center [621, 469] width 46 height 11
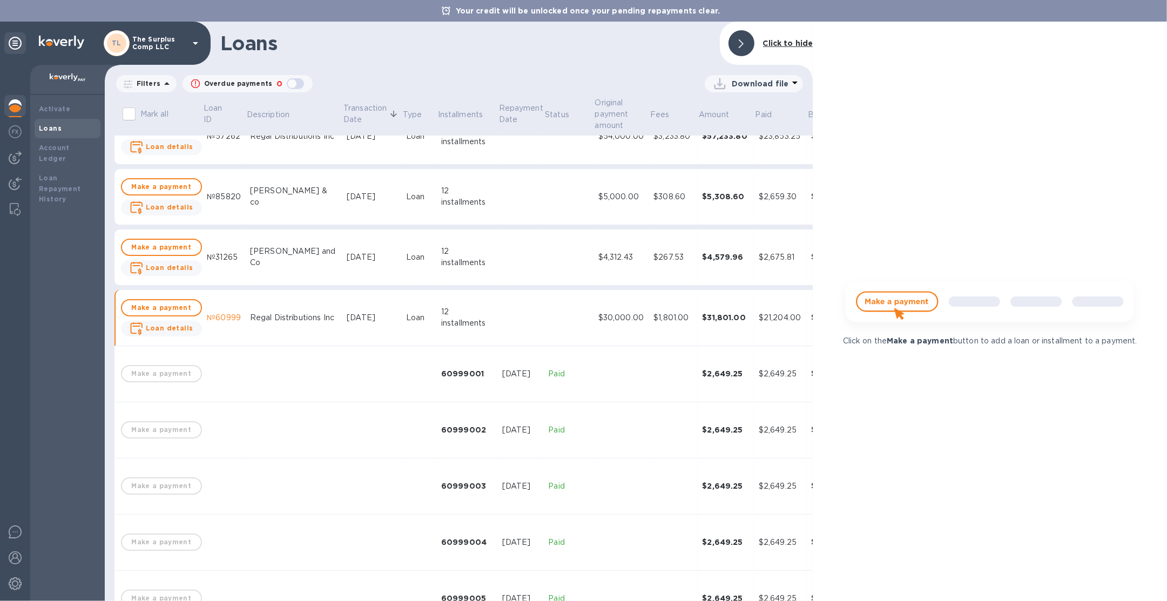
scroll to position [138, 0]
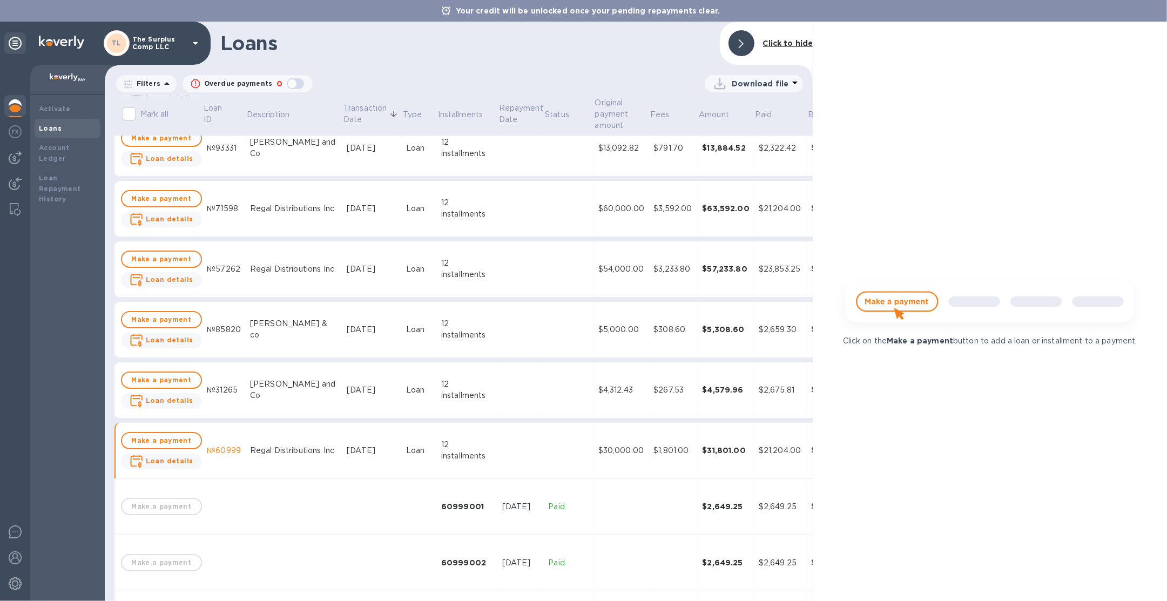
click at [598, 394] on div "$4,312.43" at bounding box center [621, 389] width 46 height 11
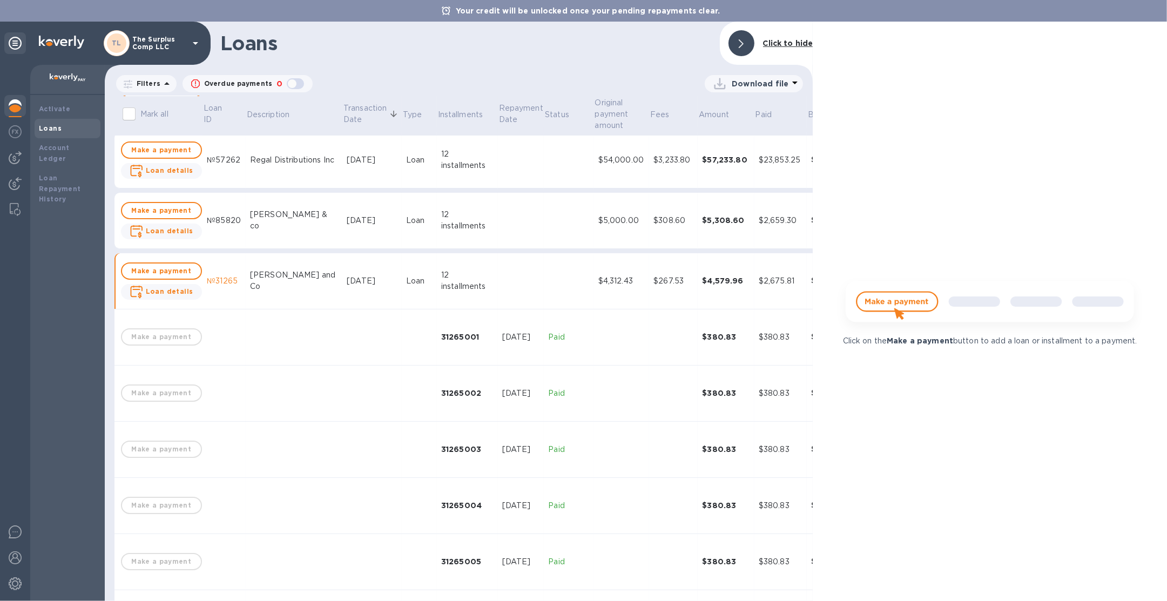
scroll to position [240, 0]
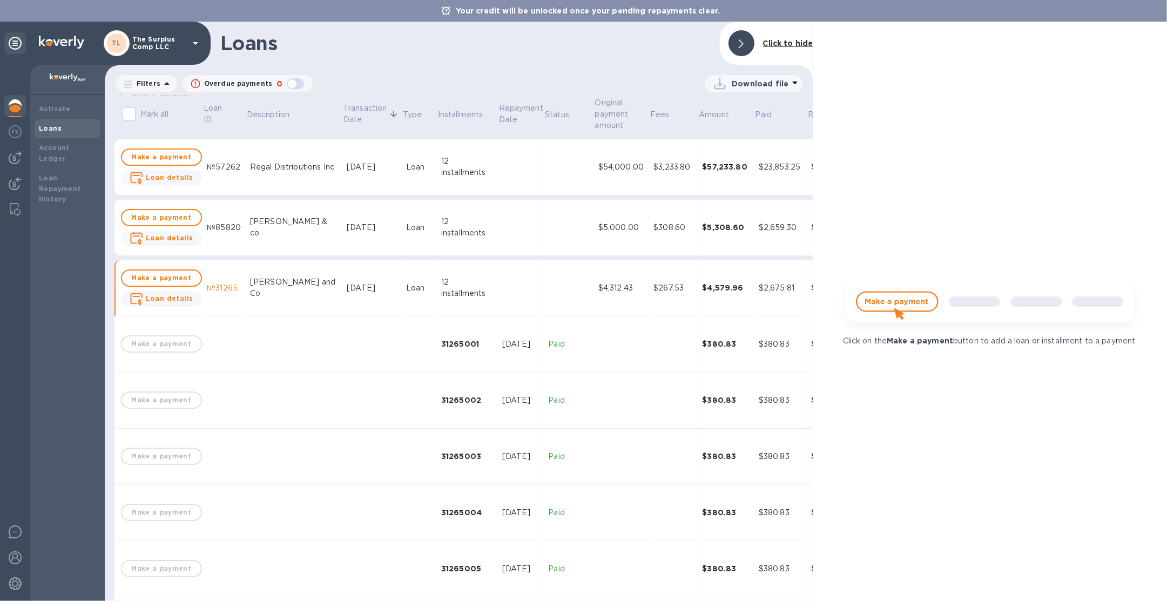
click at [594, 241] on td "$5,000.00" at bounding box center [621, 228] width 55 height 56
click at [594, 214] on td "$54,000.00" at bounding box center [621, 226] width 55 height 56
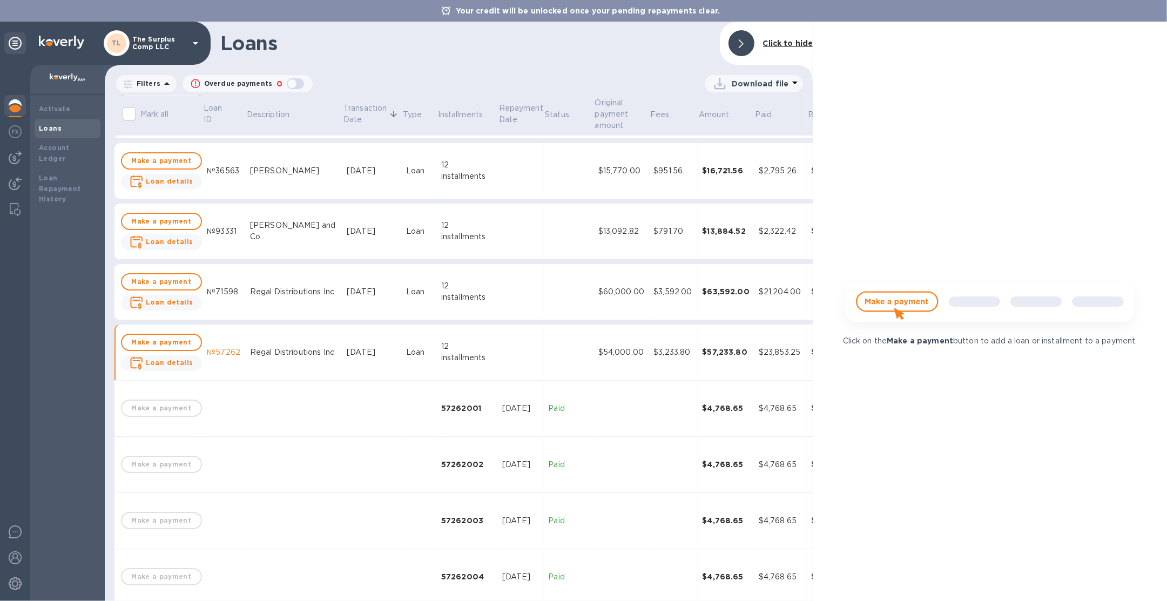
scroll to position [32, 0]
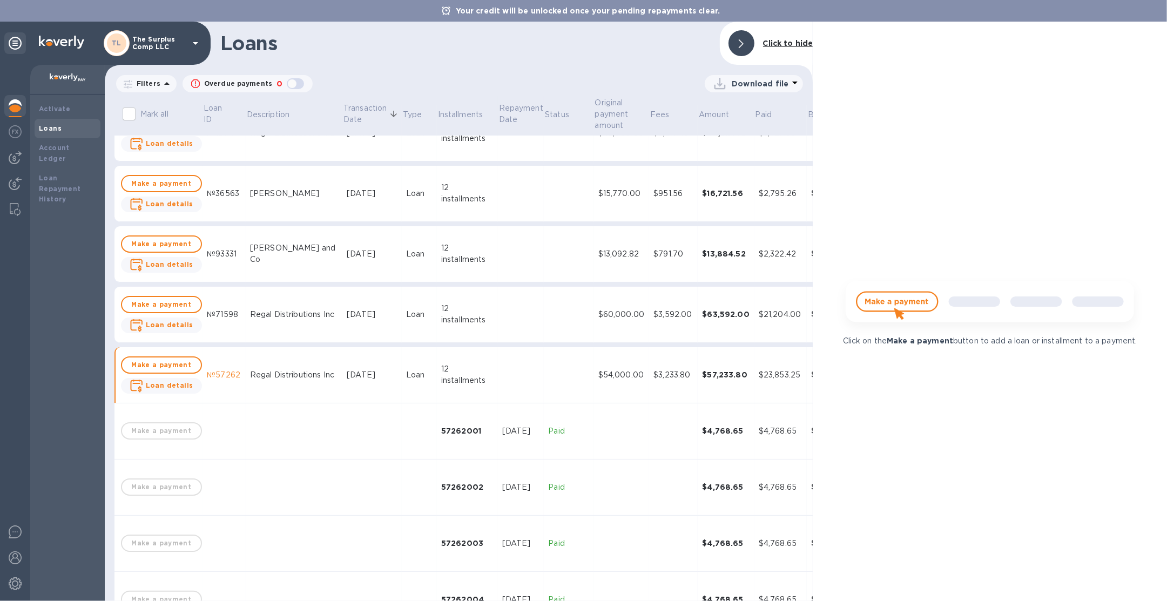
click at [598, 310] on div "$60,000.00" at bounding box center [621, 314] width 46 height 11
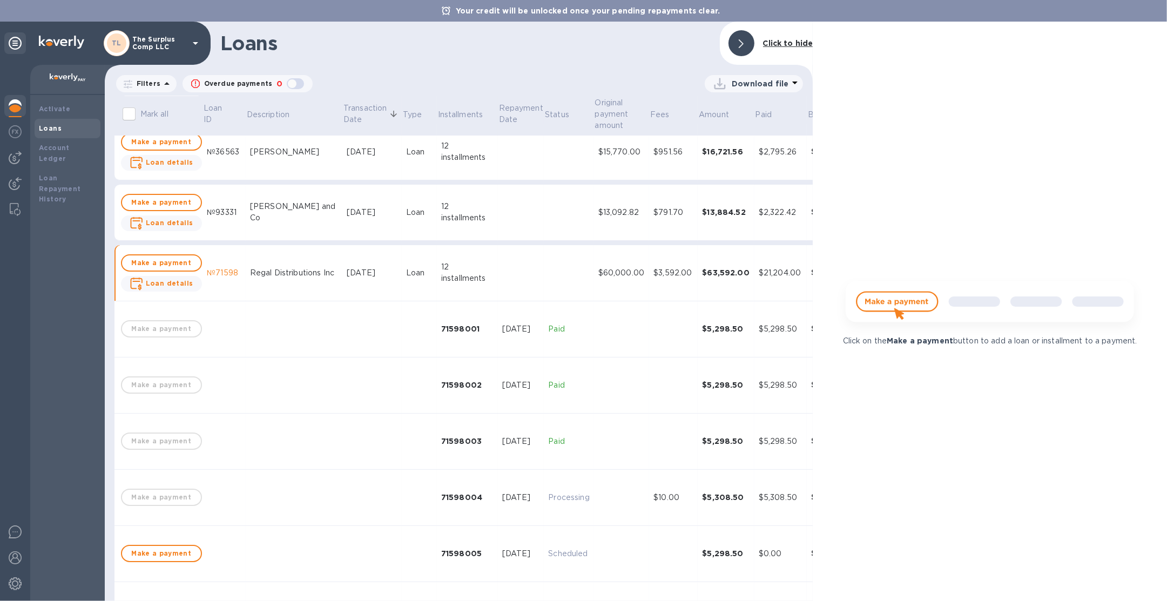
scroll to position [66, 0]
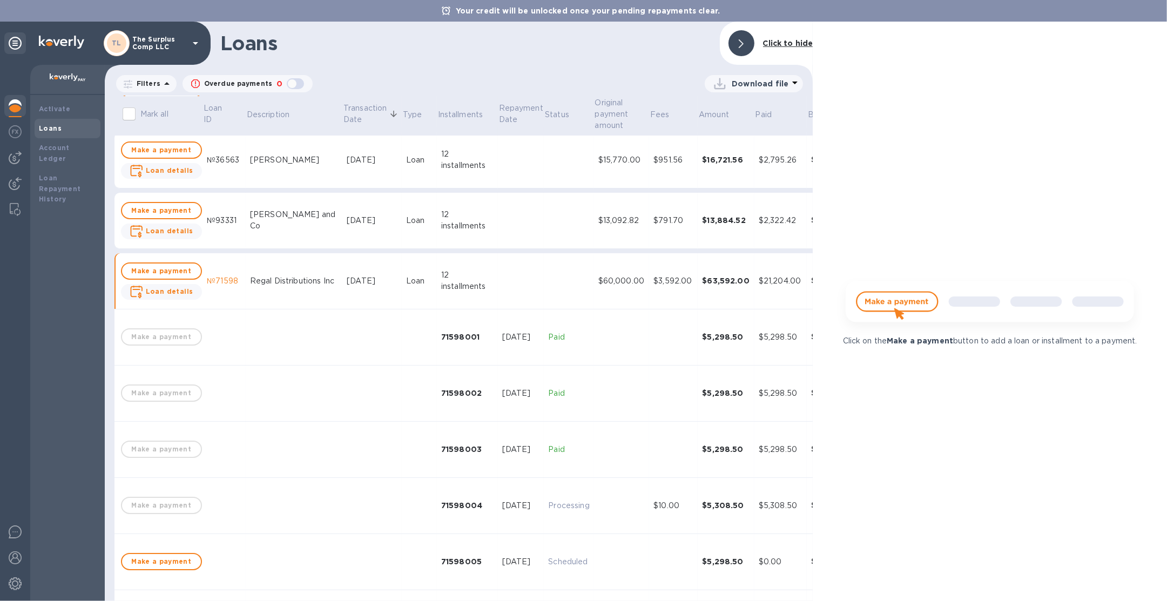
click at [594, 231] on td "$13,092.82" at bounding box center [621, 221] width 55 height 56
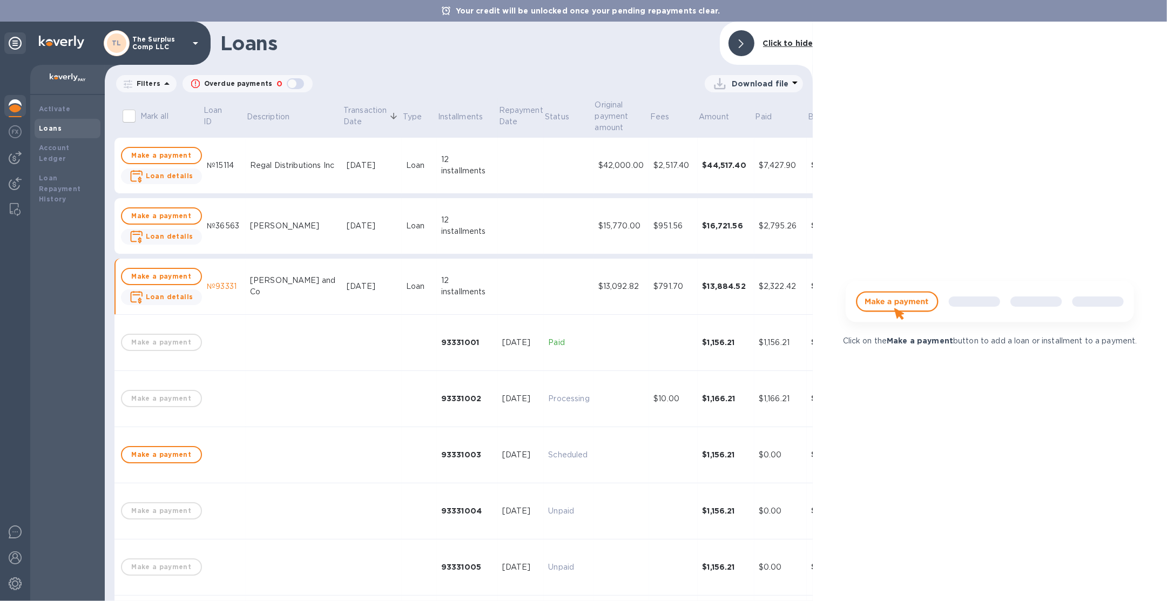
click at [598, 229] on div "$15,770.00" at bounding box center [621, 225] width 46 height 11
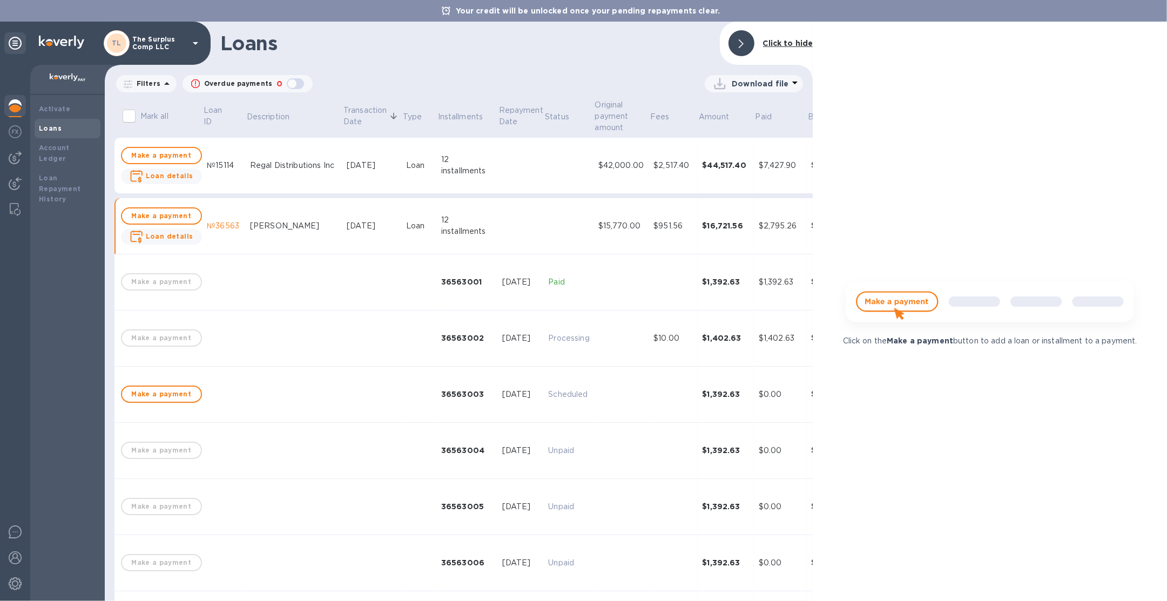
click at [594, 176] on td "$42,000.00" at bounding box center [621, 166] width 55 height 56
